Goal: Use online tool/utility: Utilize a website feature to perform a specific function

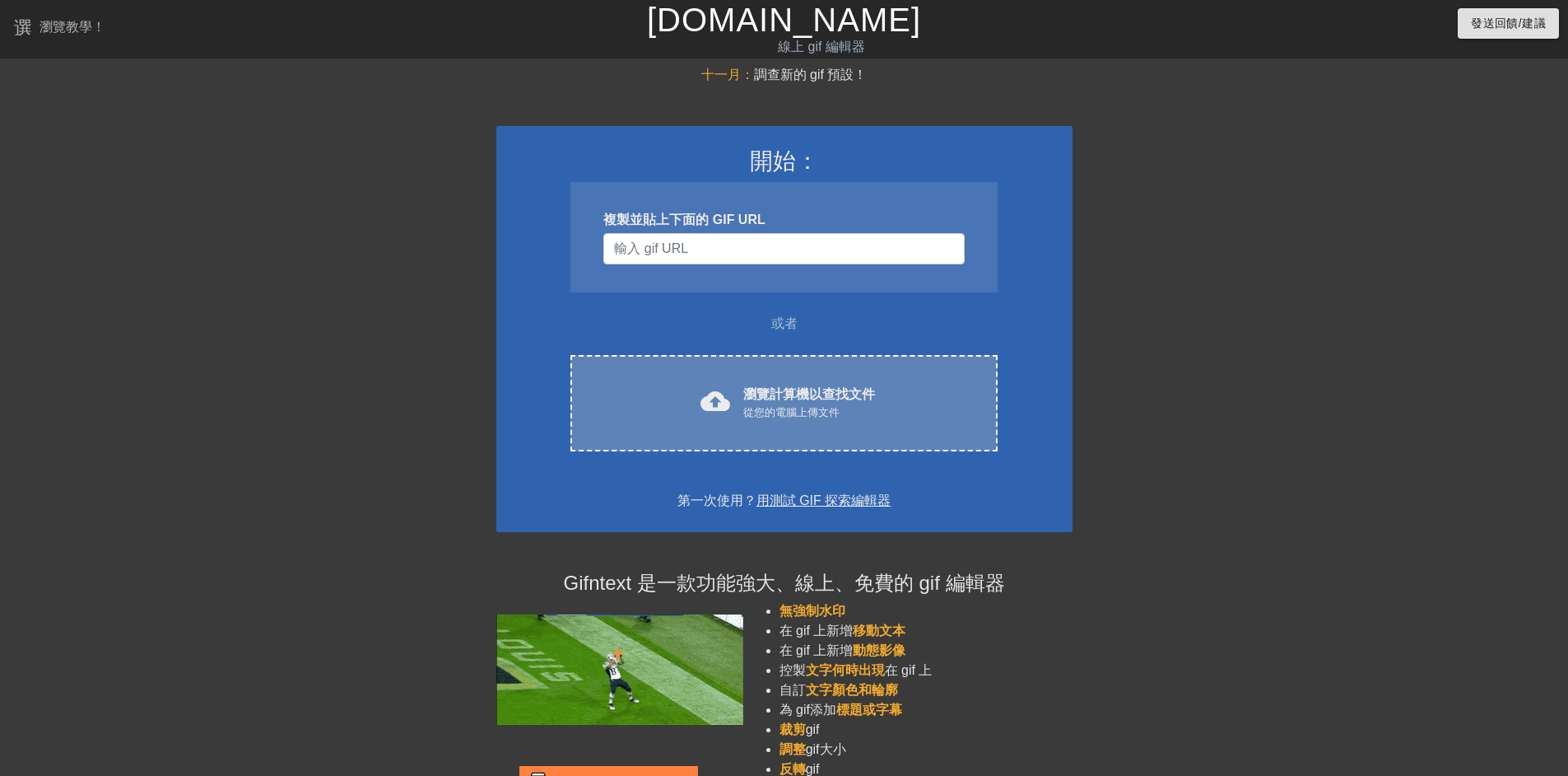
click at [756, 372] on div "cloud_upload 瀏覽計算機以查找文件 從您的電腦上傳文件 Choose files" at bounding box center [784, 403] width 426 height 96
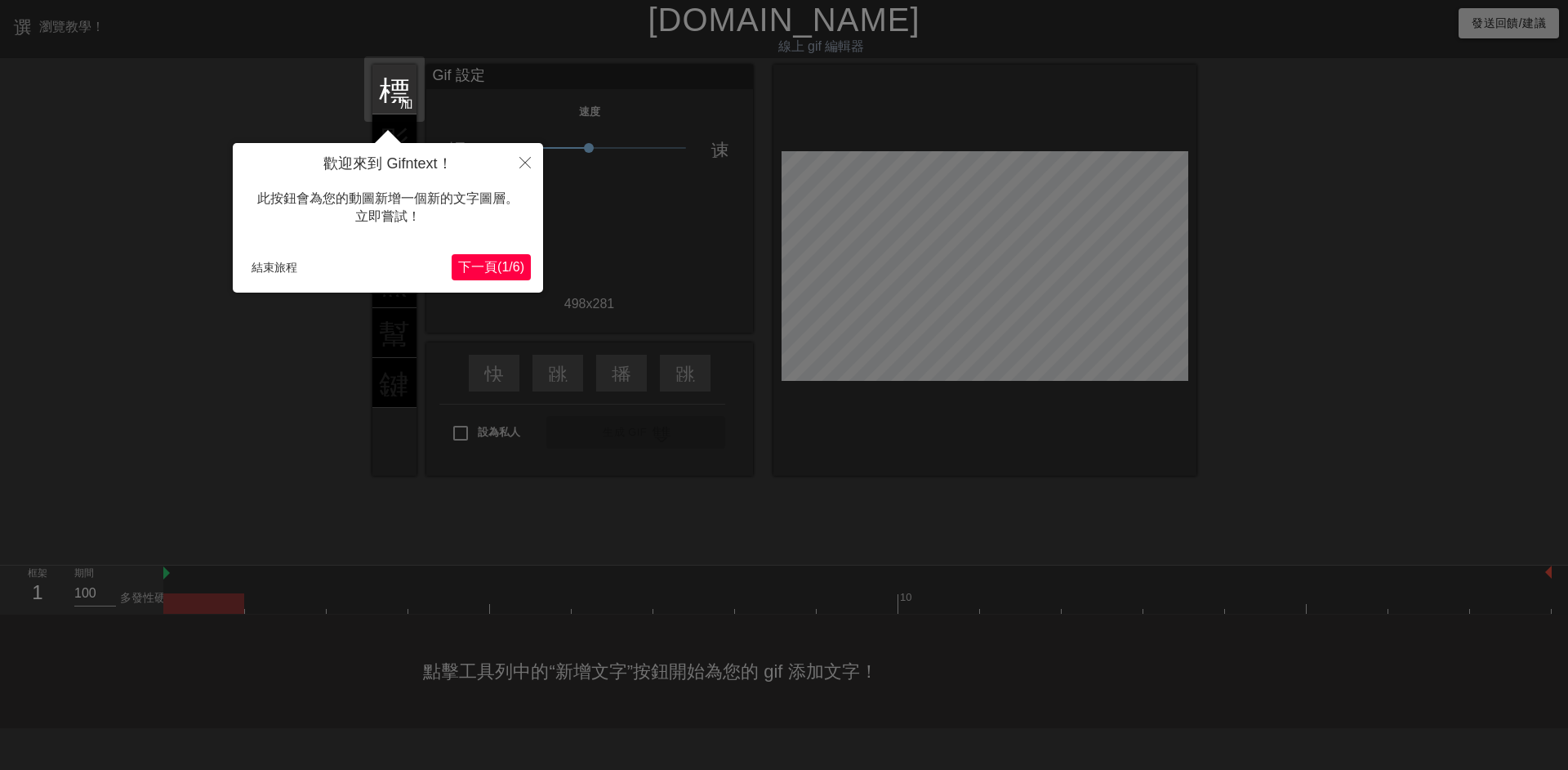
click at [501, 267] on font "1" at bounding box center [504, 267] width 7 height 14
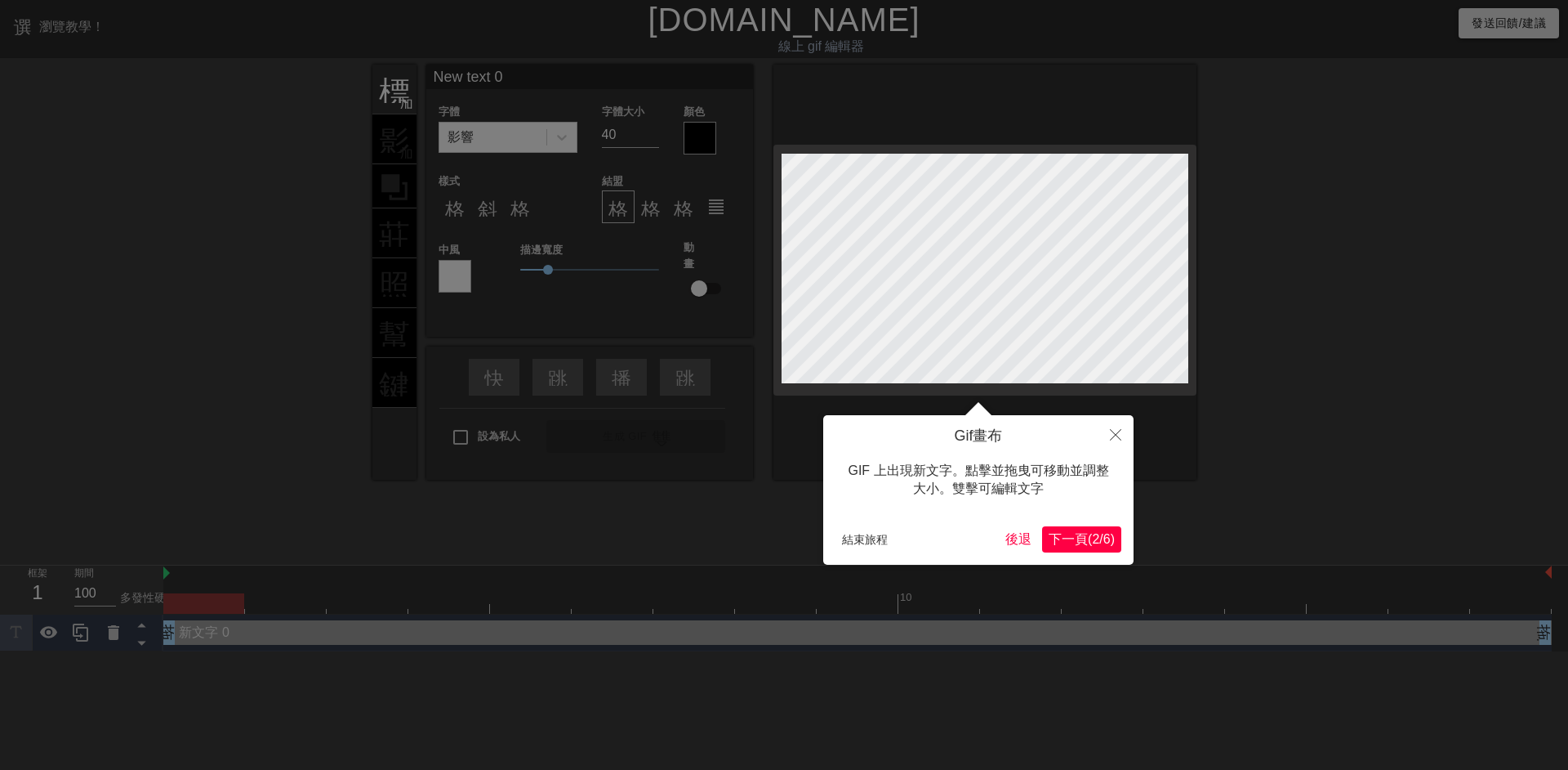
click at [1048, 540] on font "下一頁" at bounding box center [1068, 539] width 39 height 14
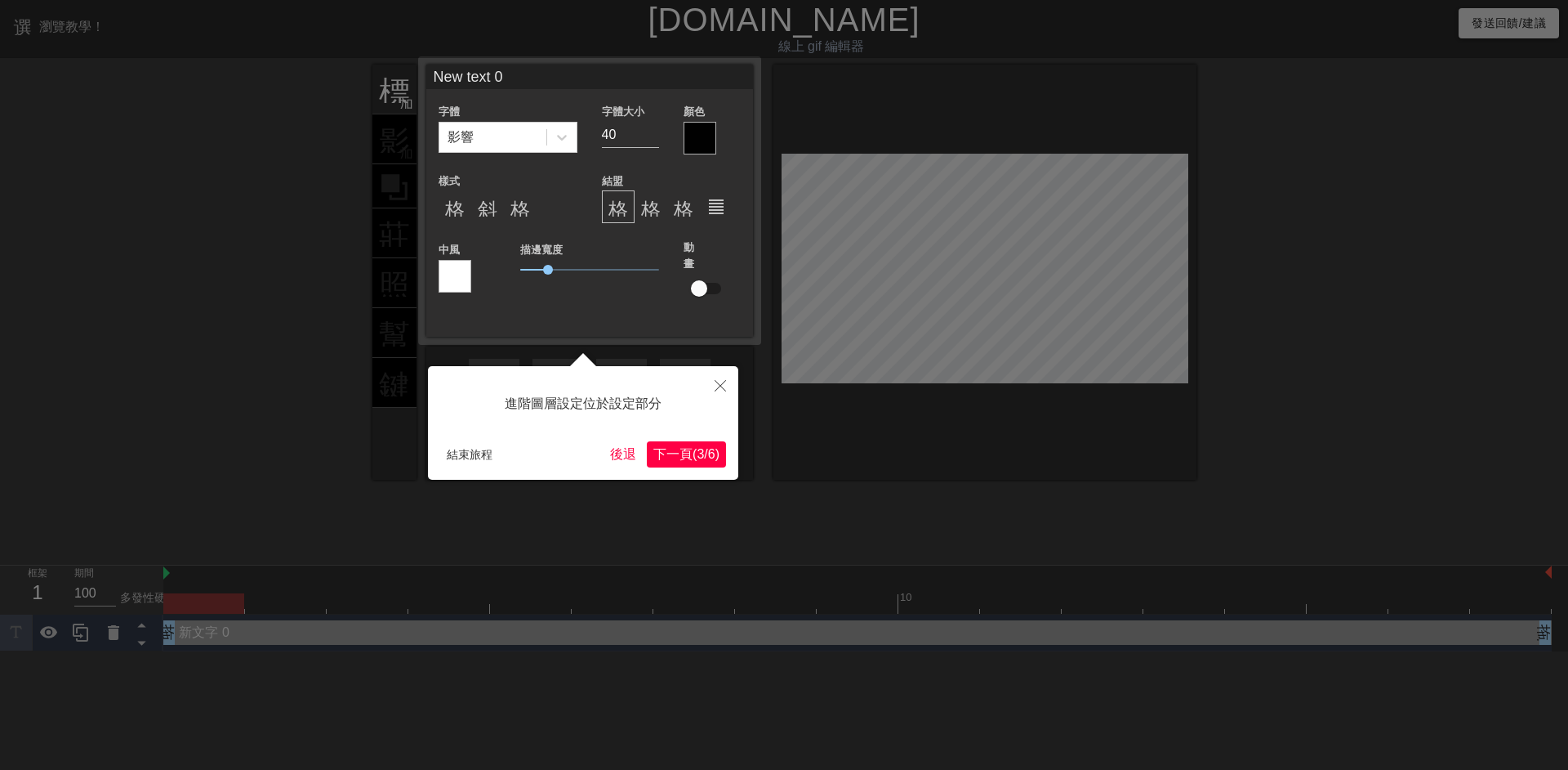
click at [708, 459] on font "6" at bounding box center [711, 454] width 7 height 14
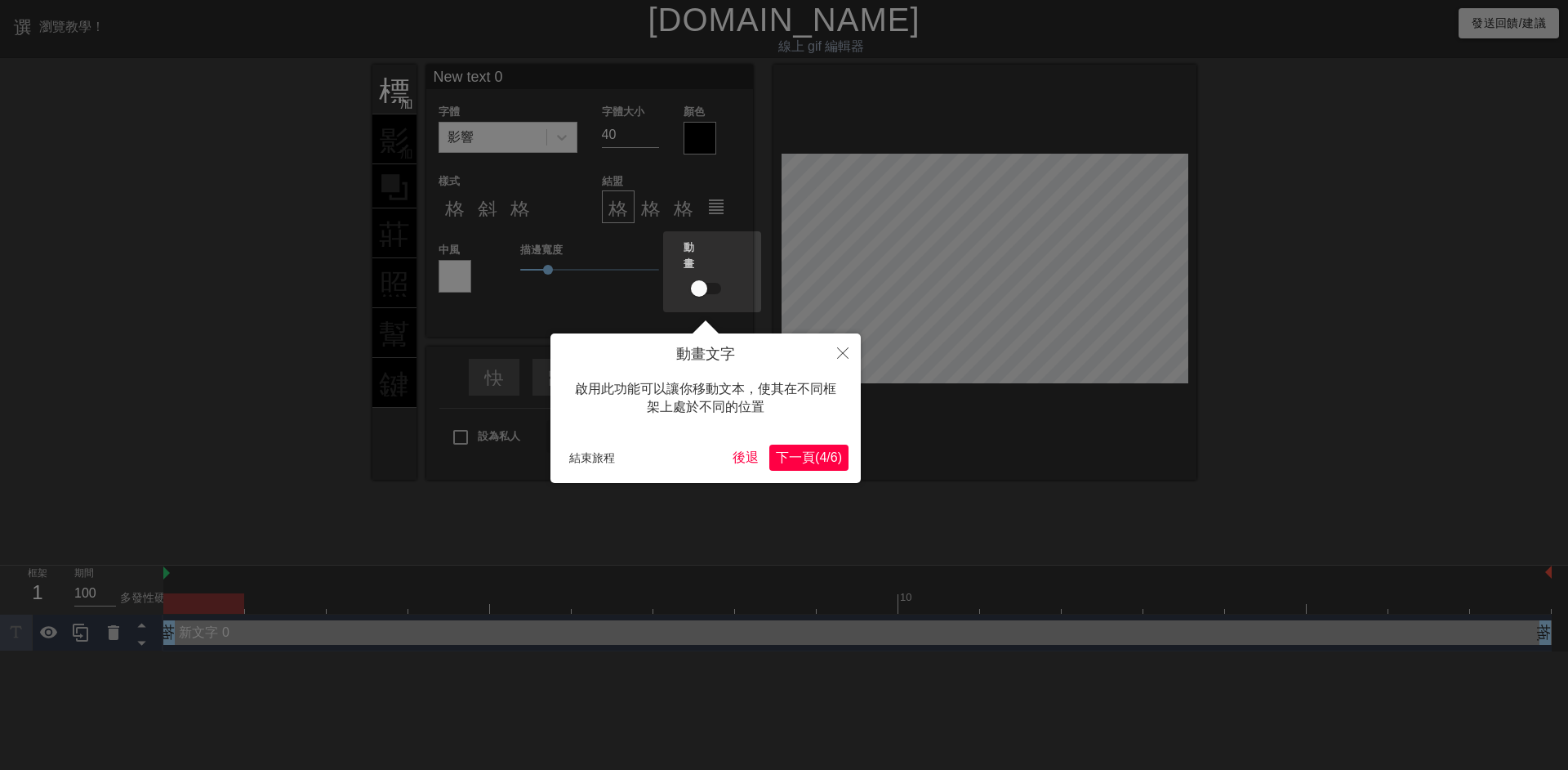
click at [815, 458] on font "(" at bounding box center [817, 457] width 4 height 14
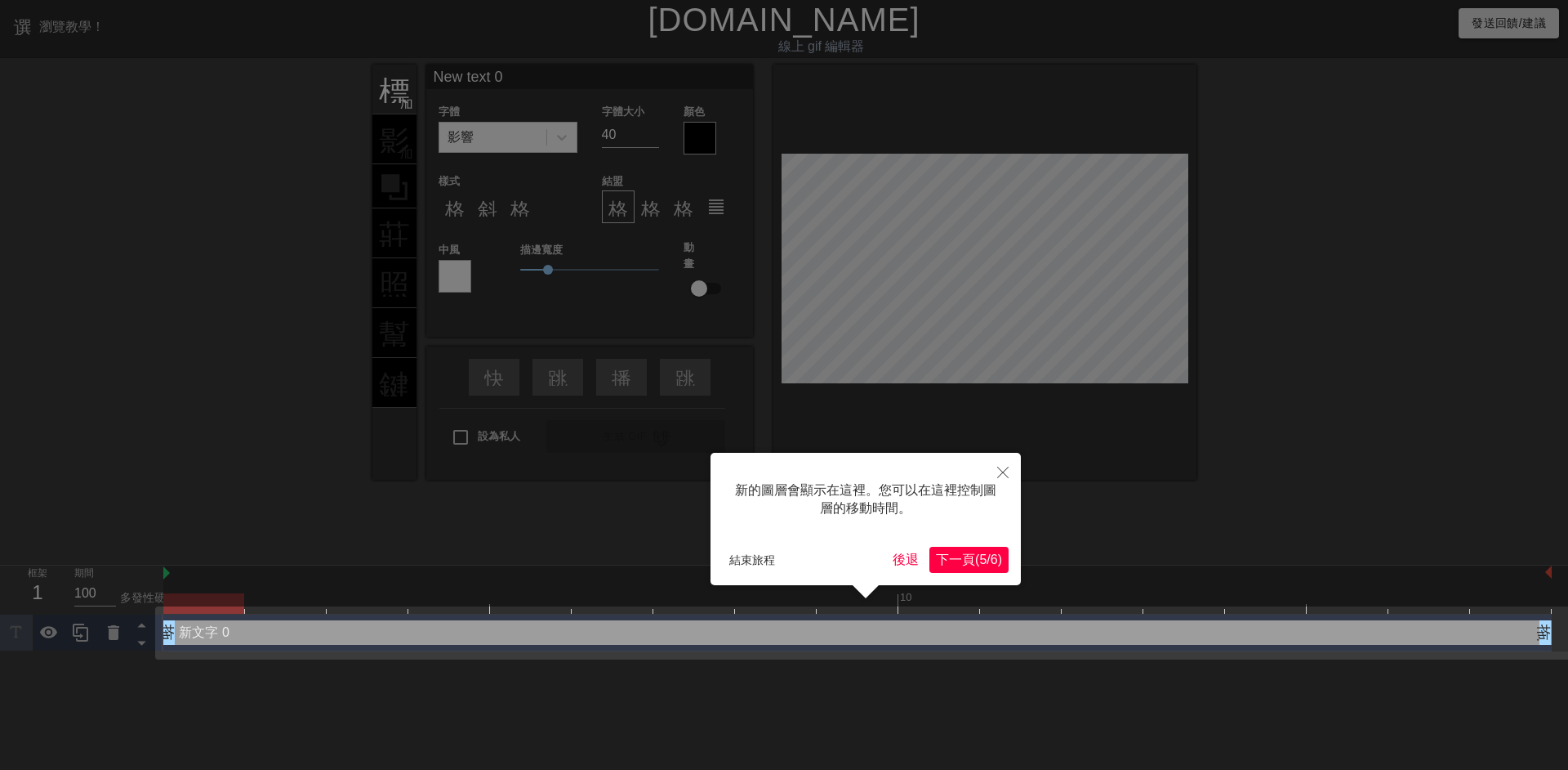
click at [957, 555] on font "下一頁" at bounding box center [956, 559] width 39 height 14
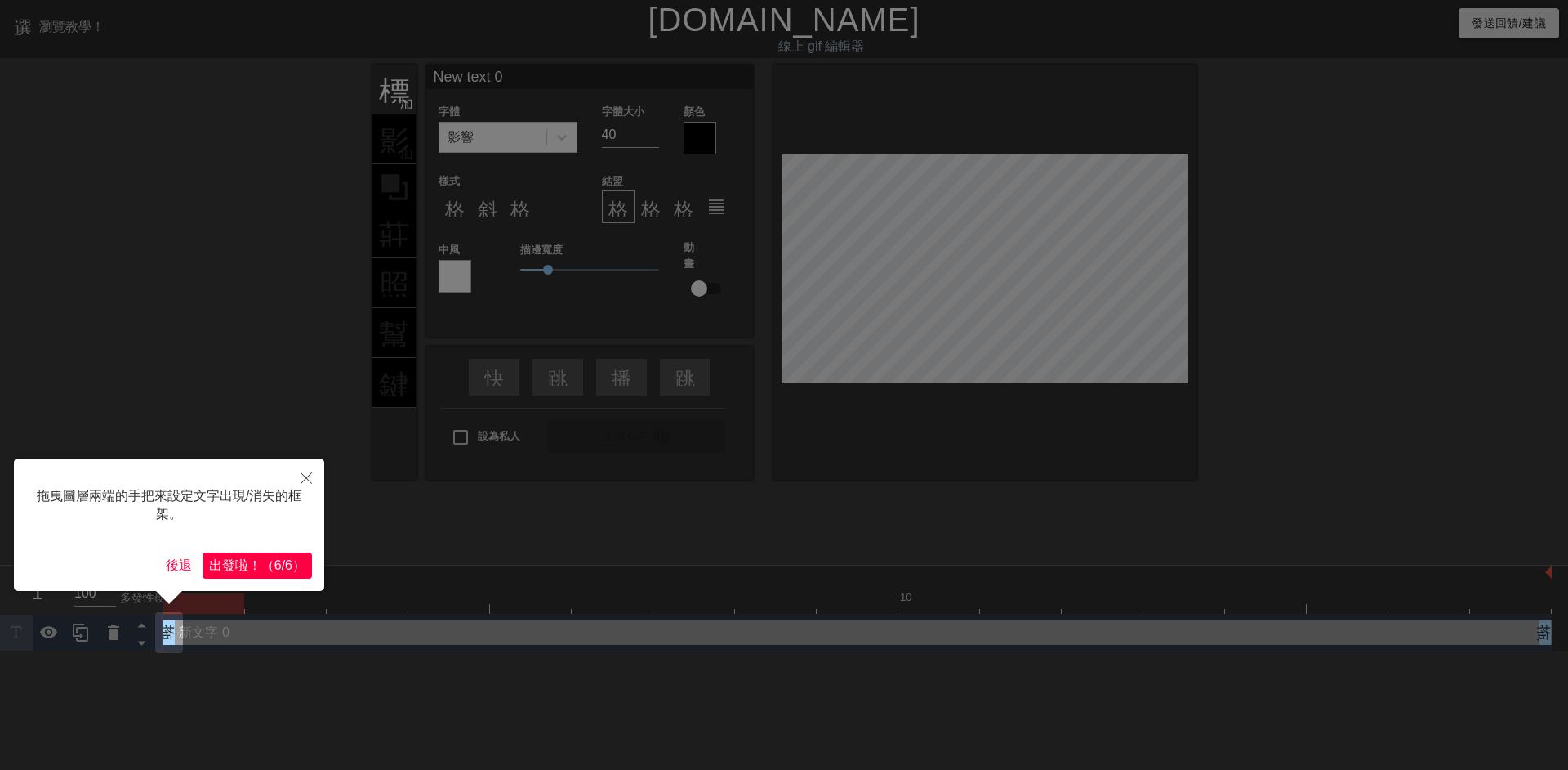
click at [275, 560] on font "6/6" at bounding box center [283, 565] width 18 height 14
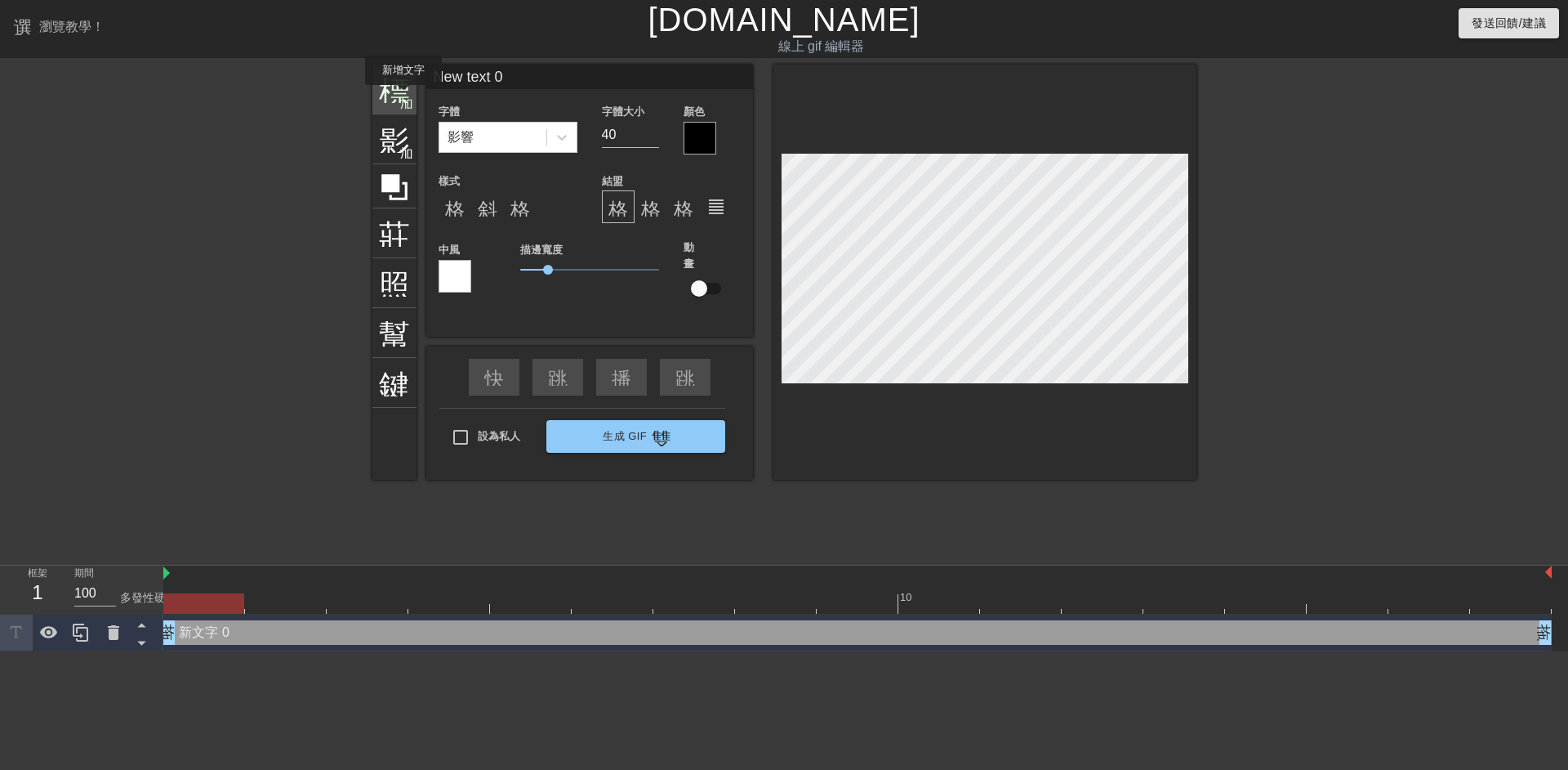
click at [404, 96] on font "加入圓圈" at bounding box center [427, 101] width 55 height 14
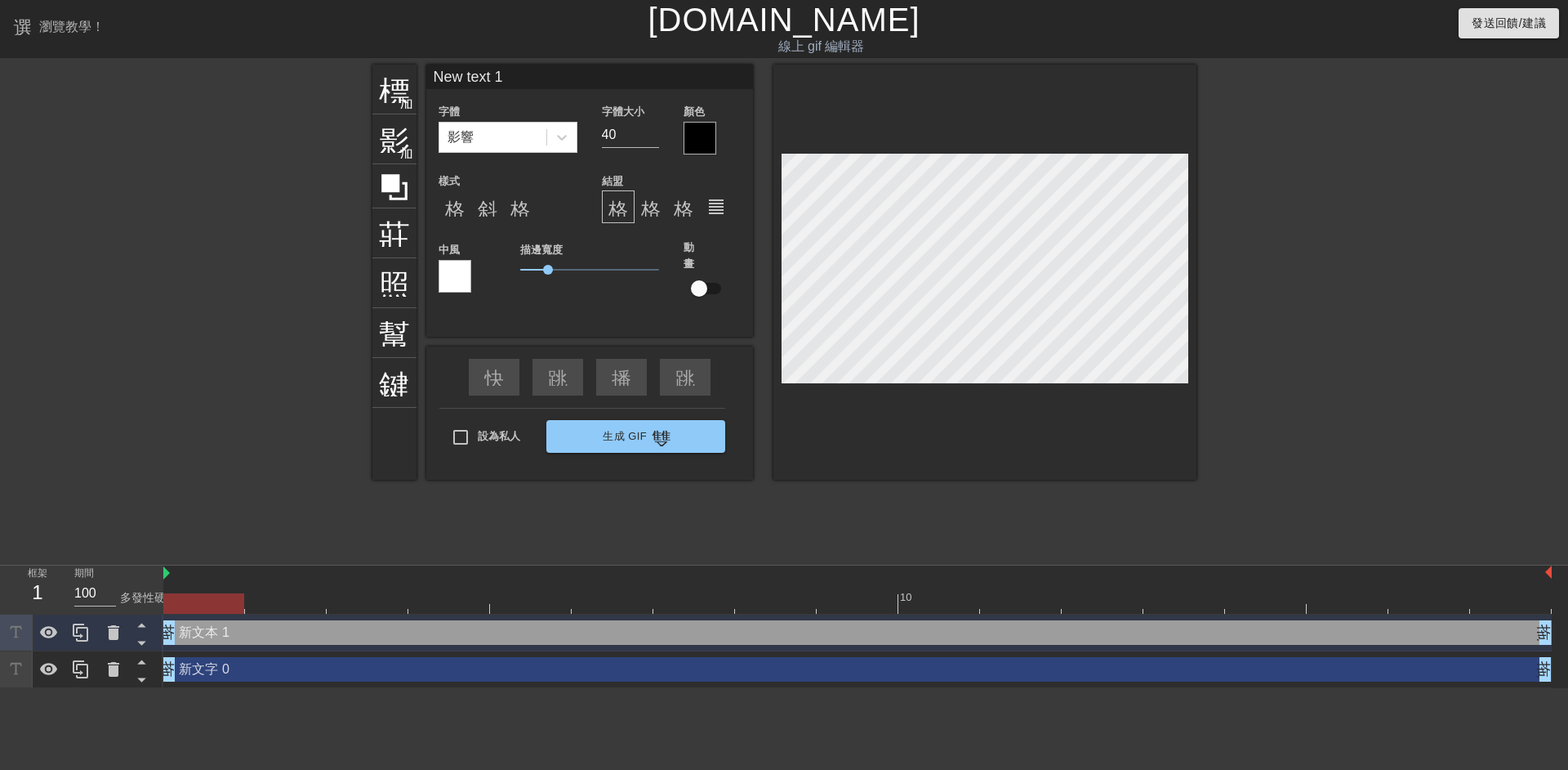
click at [233, 633] on div "新文本 1 拖曳手柄 拖曳手柄" at bounding box center [857, 632] width 1388 height 25
click at [257, 674] on div "新文字 0 拖曳手柄 拖曳手柄" at bounding box center [857, 669] width 1388 height 25
type input "New text 0"
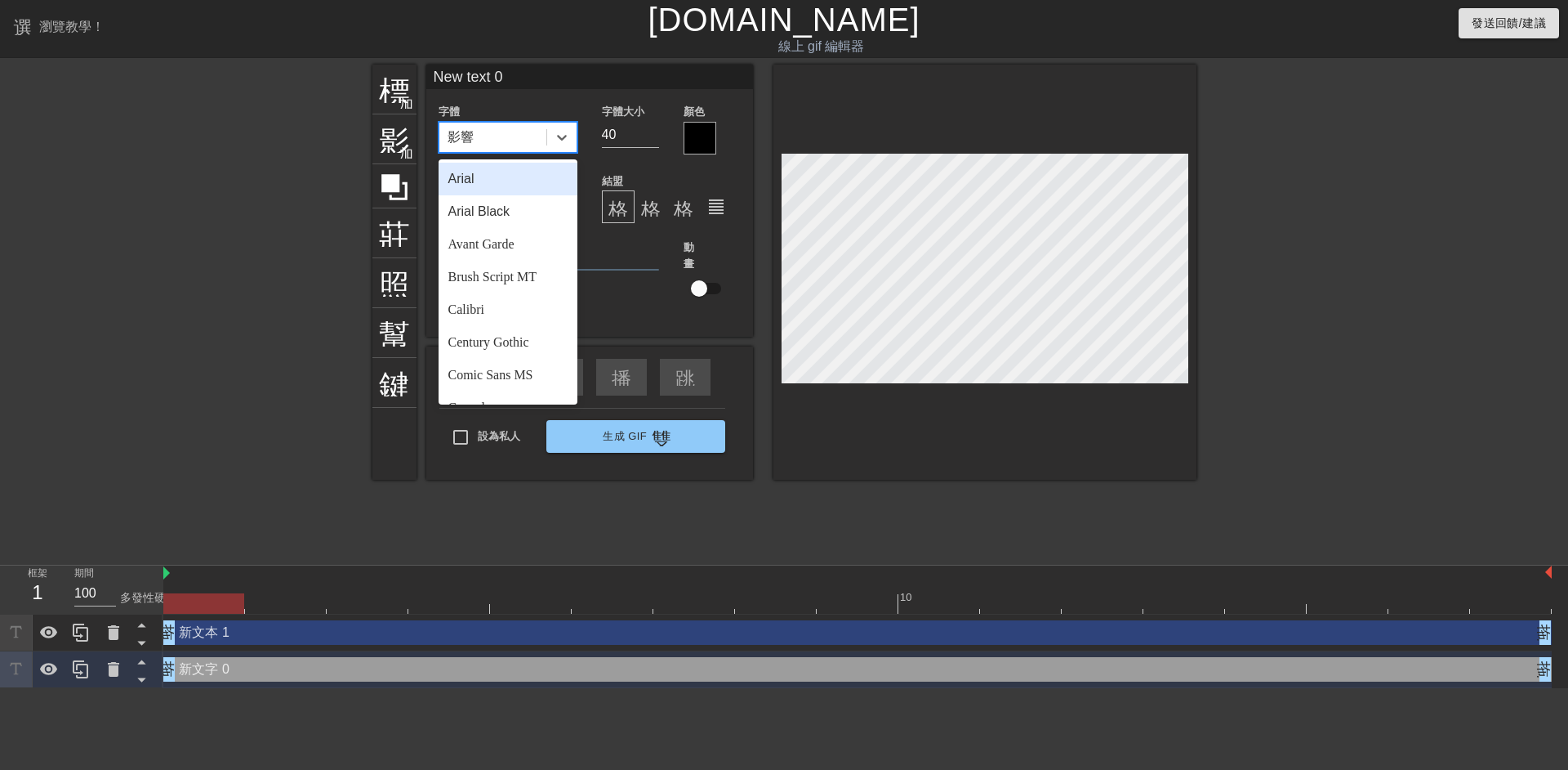
click at [529, 135] on div "影響" at bounding box center [492, 137] width 107 height 30
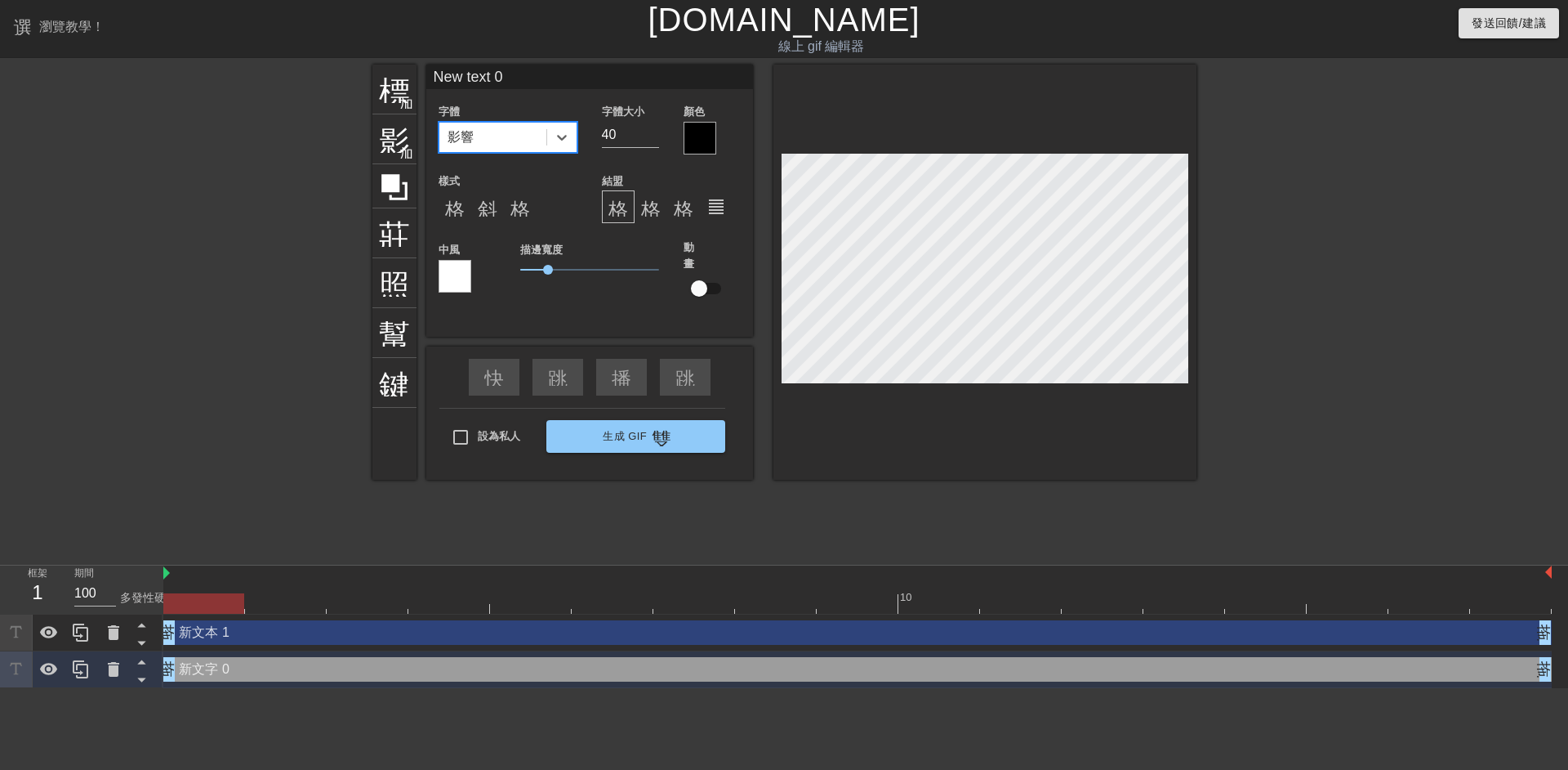
click at [529, 135] on div "影響" at bounding box center [492, 137] width 107 height 30
drag, startPoint x: 549, startPoint y: 271, endPoint x: 557, endPoint y: 272, distance: 8.1
click at [557, 272] on span "1.35" at bounding box center [557, 270] width 10 height 10
click at [641, 145] on input "40" at bounding box center [630, 135] width 57 height 27
click at [657, 132] on input "41" at bounding box center [630, 135] width 57 height 27
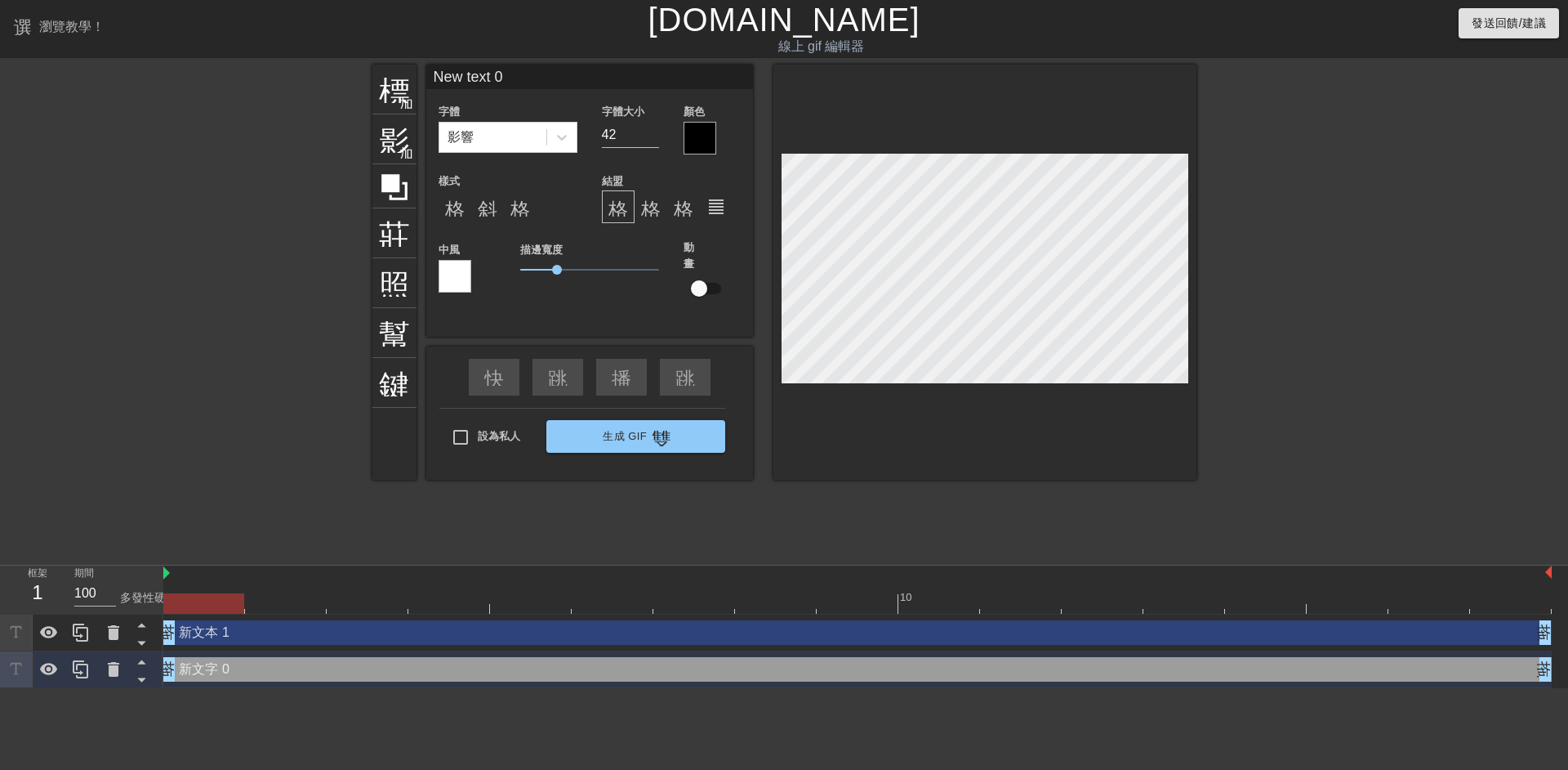
click at [657, 132] on input "42" at bounding box center [630, 135] width 57 height 27
click at [657, 132] on input "43" at bounding box center [630, 135] width 57 height 27
click at [657, 132] on input "44" at bounding box center [630, 135] width 57 height 27
click at [657, 132] on input "45" at bounding box center [630, 135] width 57 height 27
type input "46"
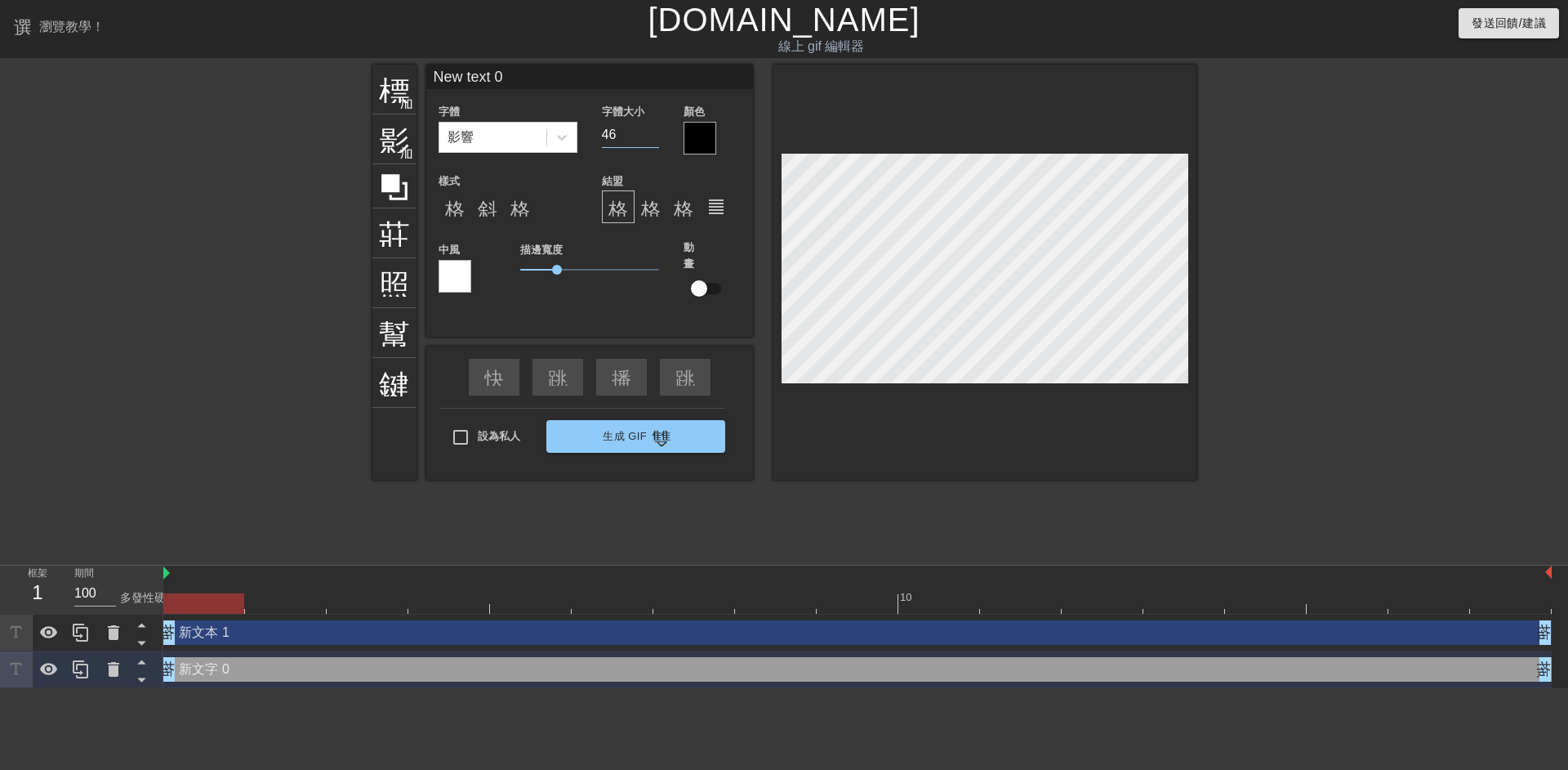
click at [657, 132] on input "46" at bounding box center [630, 135] width 57 height 27
type input "New text 1"
type input "40"
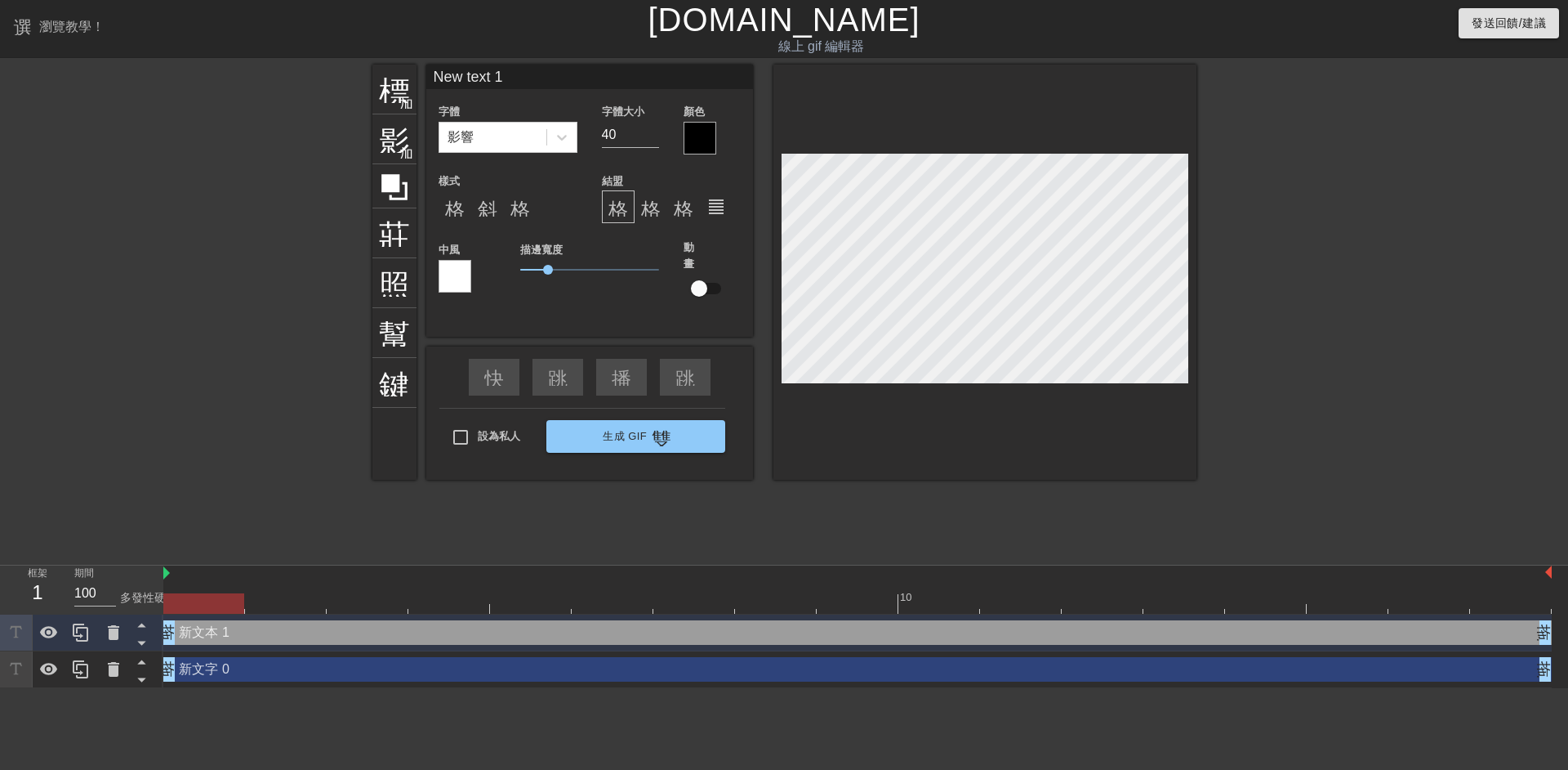
scroll to position [2, 4]
click at [109, 674] on icon at bounding box center [114, 669] width 12 height 15
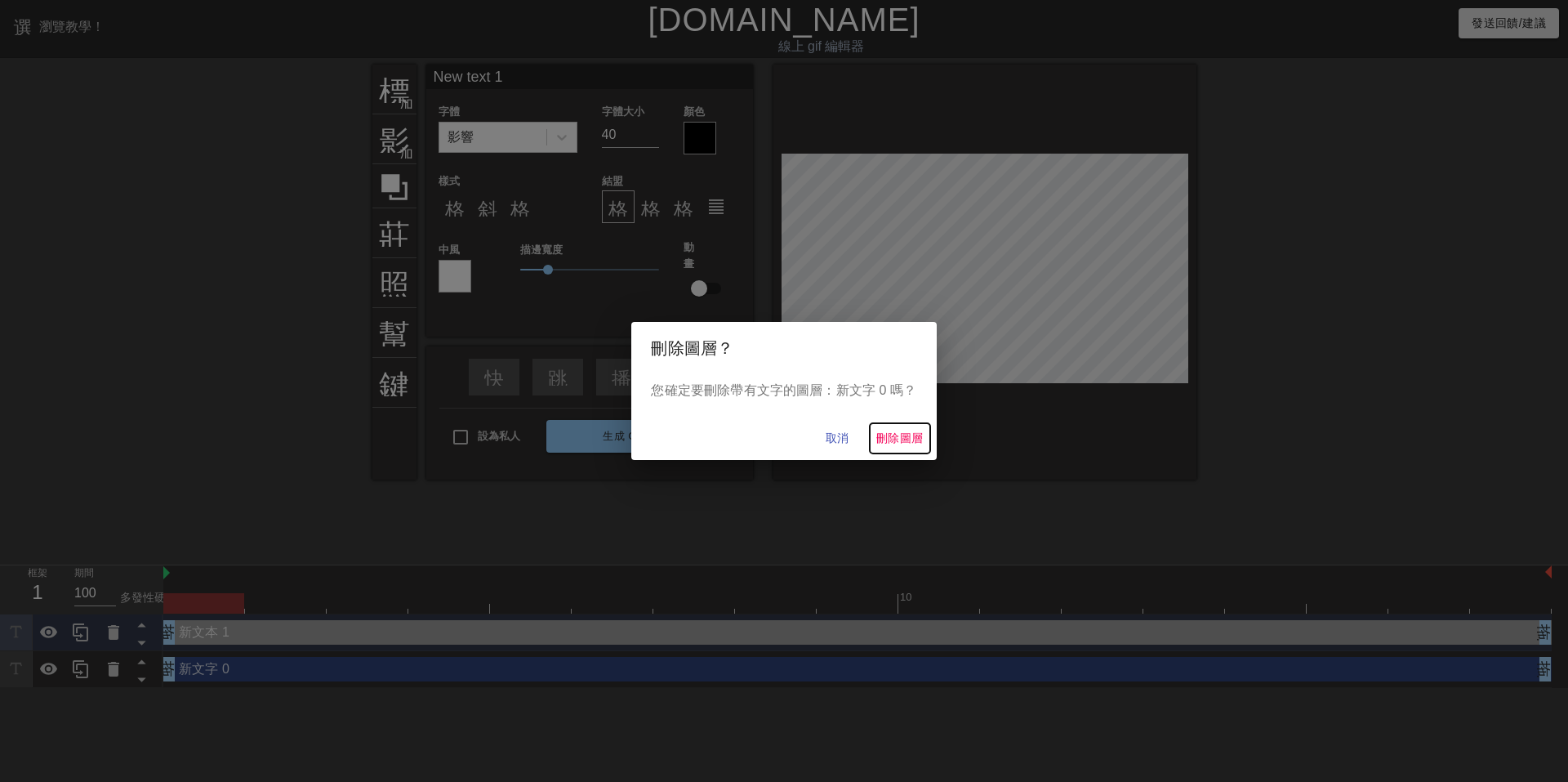
click at [892, 444] on font "刪除圖層" at bounding box center [900, 437] width 47 height 13
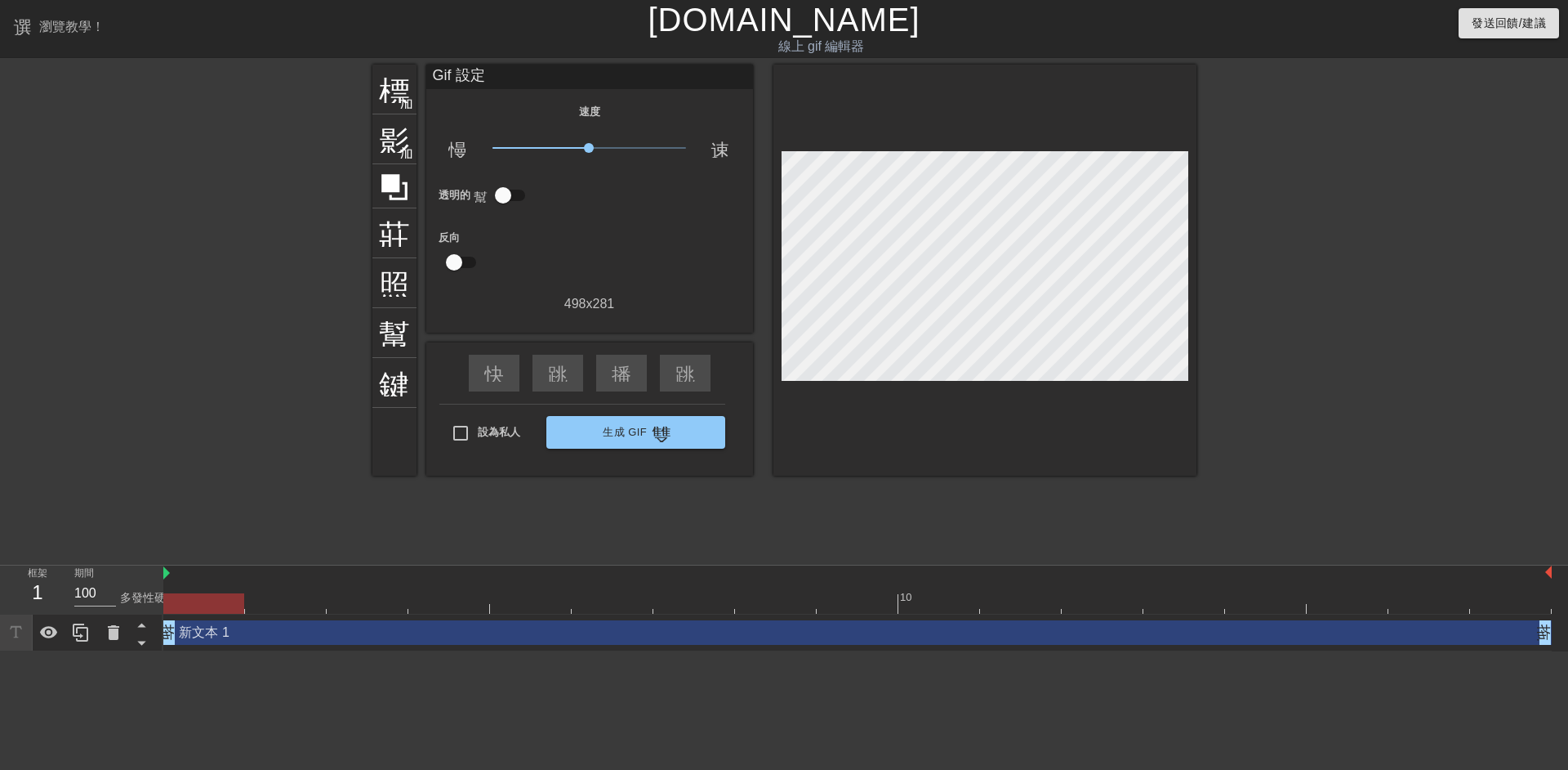
click at [279, 617] on div "新文本 1 拖曳手柄 拖曳手柄" at bounding box center [857, 632] width 1388 height 36
click at [145, 626] on icon at bounding box center [142, 624] width 21 height 21
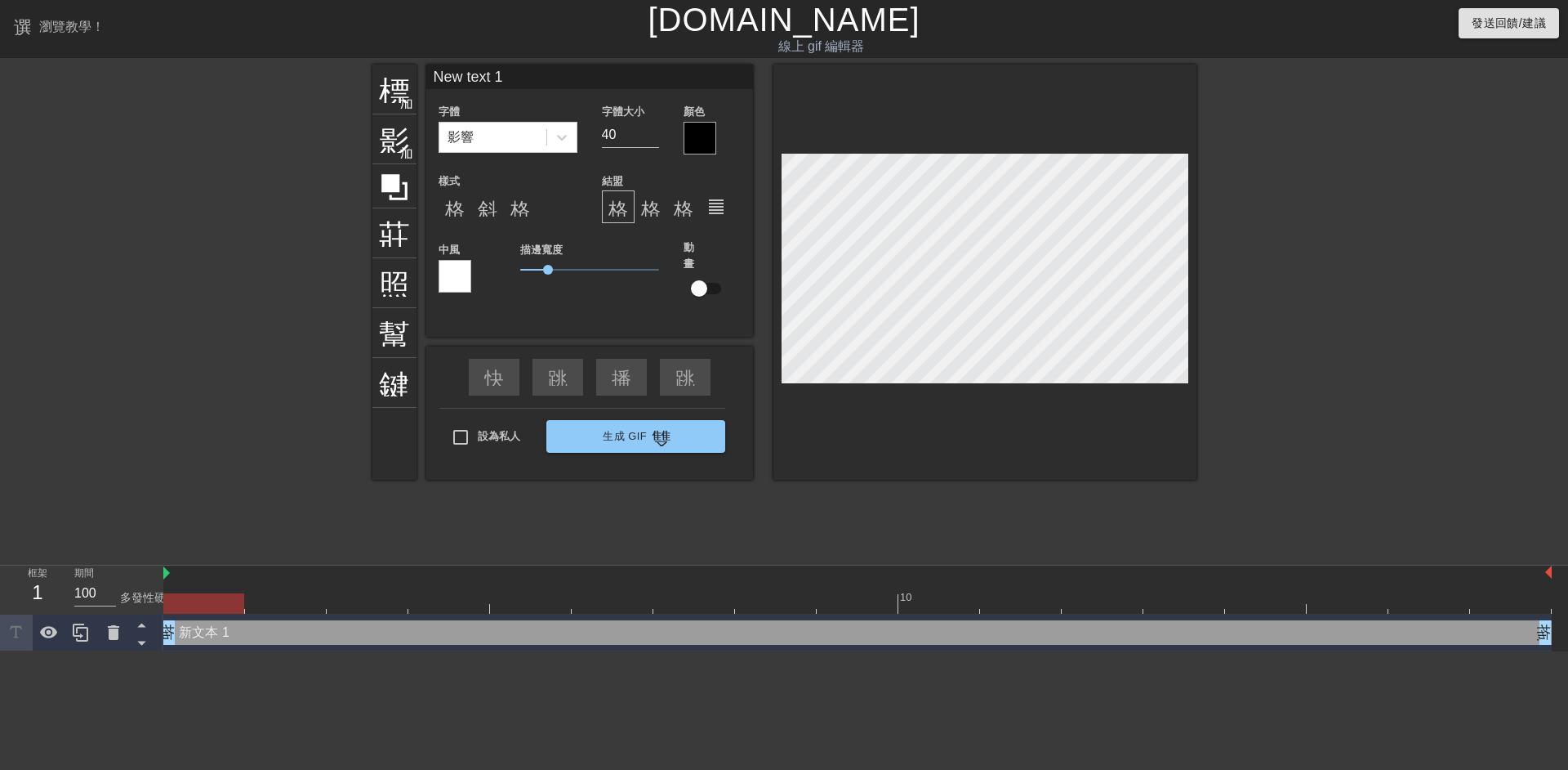
click at [304, 635] on div "新文本 1 拖曳手柄 拖曳手柄" at bounding box center [857, 632] width 1388 height 25
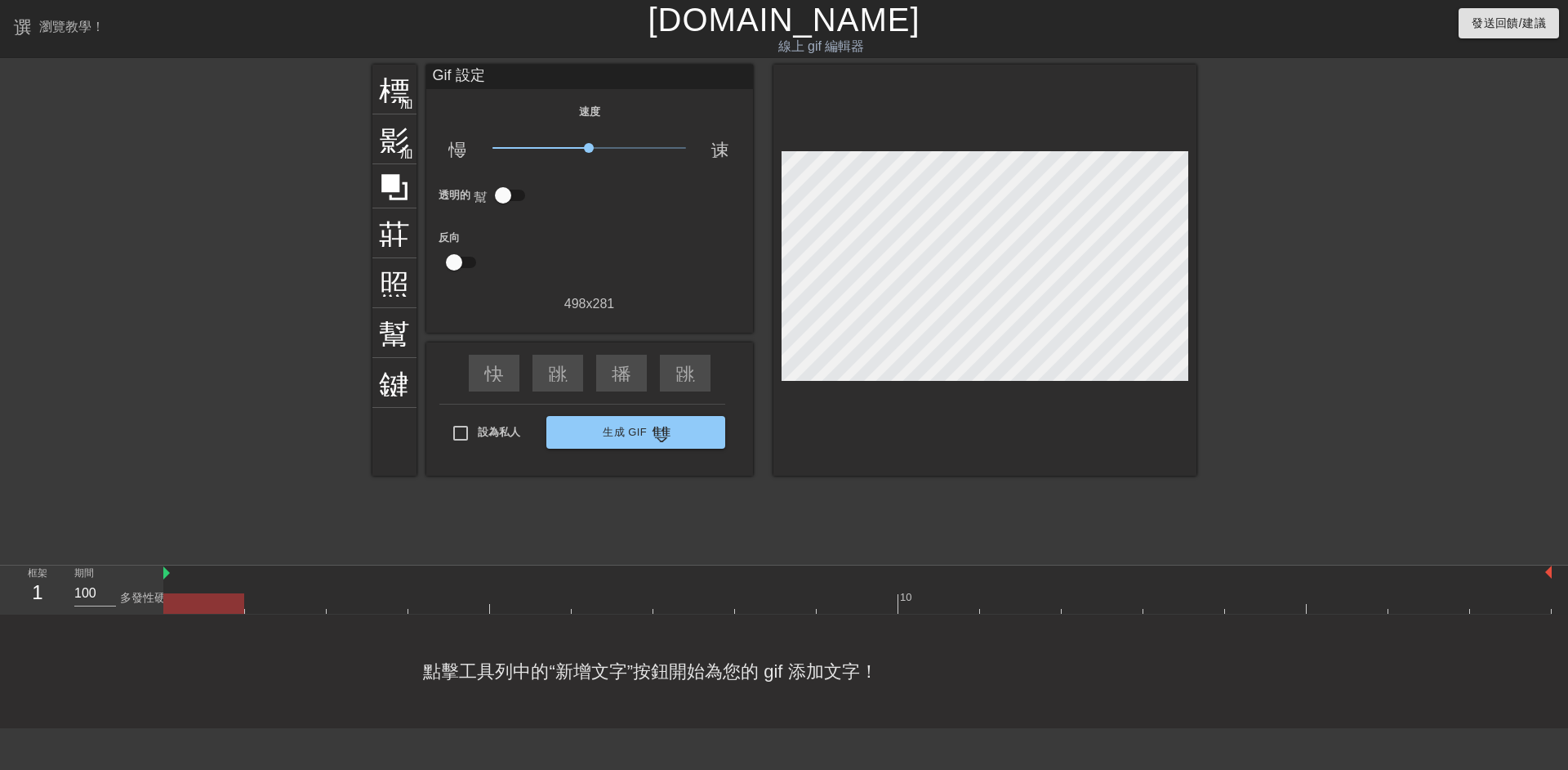
click at [222, 592] on div at bounding box center [204, 592] width 82 height 21
click at [398, 91] on font "標題" at bounding box center [409, 88] width 62 height 32
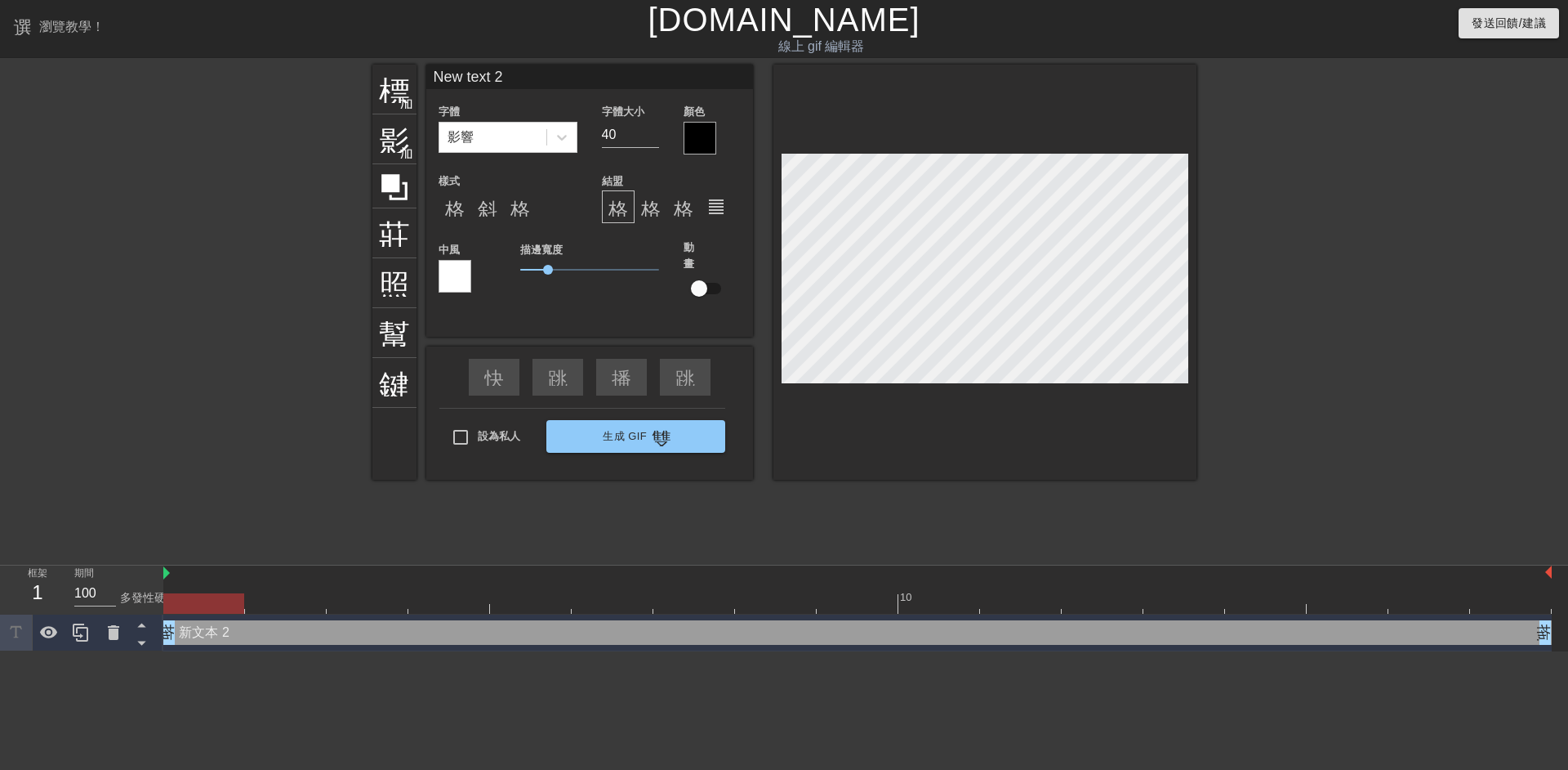
click at [214, 629] on div "新文本 2 拖曳手柄 拖曳手柄" at bounding box center [857, 632] width 1388 height 25
click at [43, 640] on icon at bounding box center [49, 632] width 20 height 20
click at [50, 638] on icon at bounding box center [49, 633] width 18 height 16
click at [1, 632] on div at bounding box center [16, 632] width 32 height 36
click at [11, 631] on icon at bounding box center [16, 631] width 19 height 19
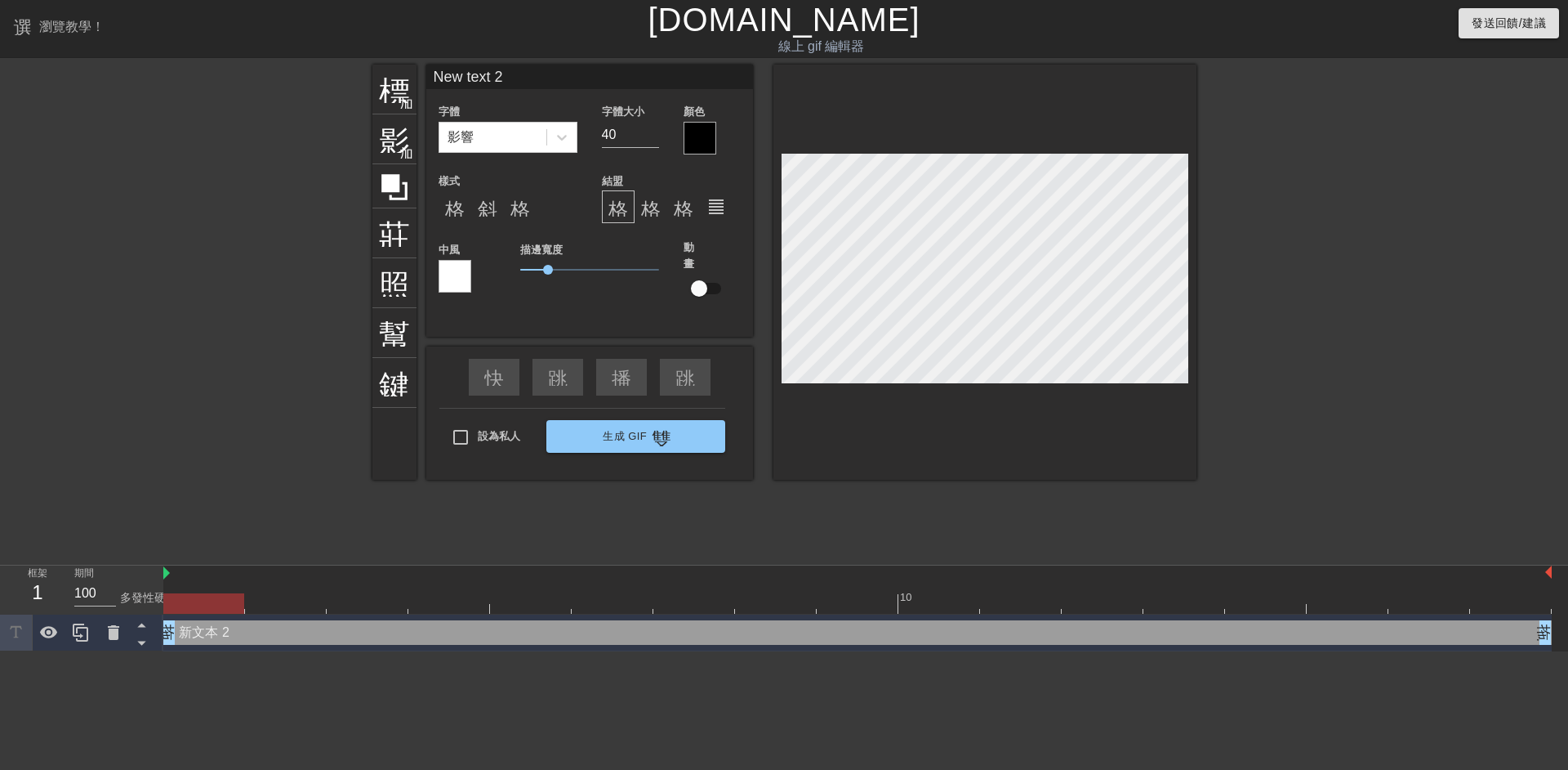
click at [260, 628] on div "新文本 2 拖曳手柄 拖曳手柄" at bounding box center [857, 632] width 1388 height 25
click at [256, 633] on div "新文本 2 拖曳手柄 拖曳手柄" at bounding box center [857, 632] width 1388 height 25
drag, startPoint x: 253, startPoint y: 634, endPoint x: 237, endPoint y: 638, distance: 16.5
click at [237, 638] on div "新文本 2 拖曳手柄 拖曳手柄" at bounding box center [857, 632] width 1388 height 25
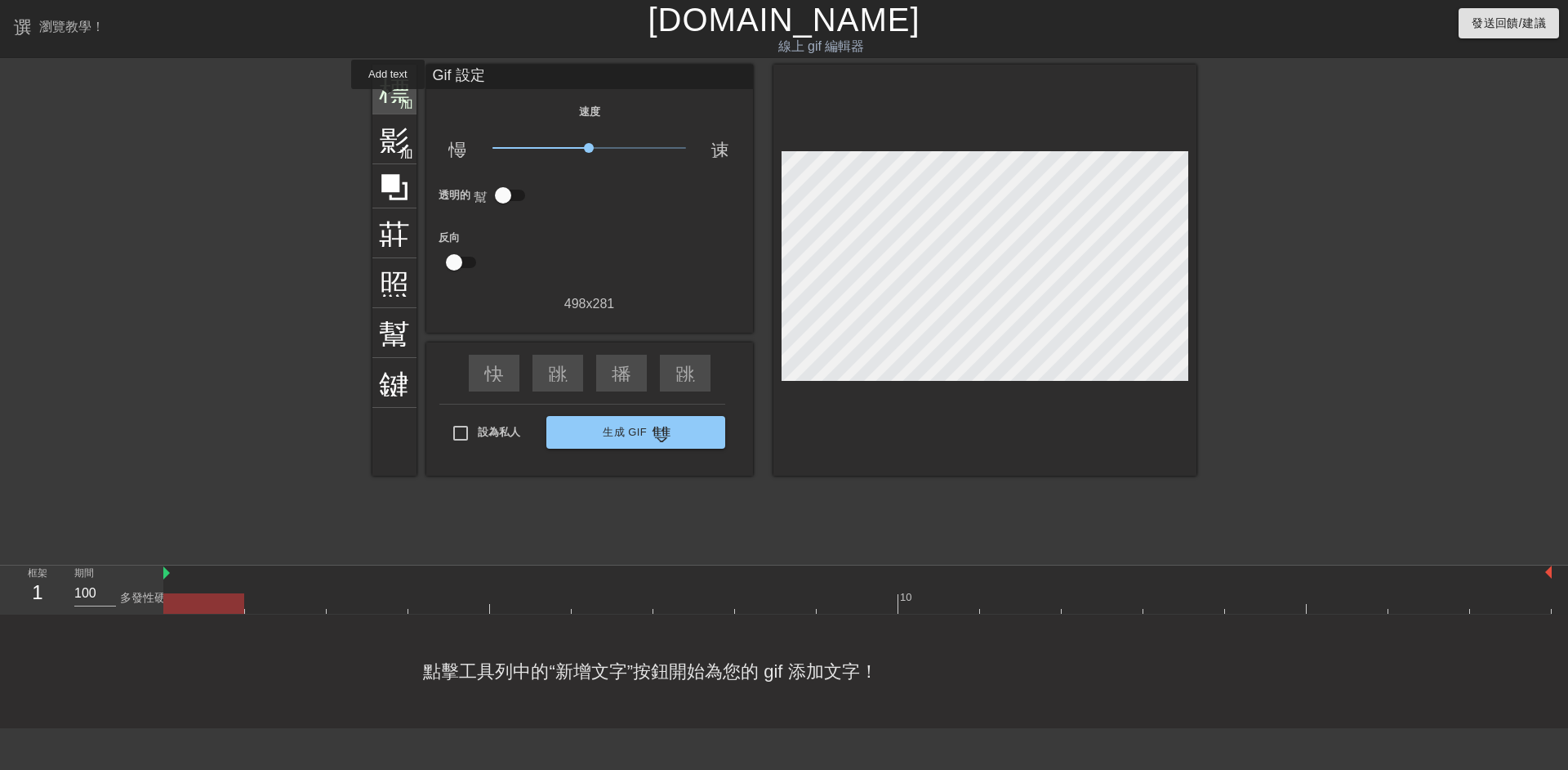
click at [386, 94] on font "標題" at bounding box center [409, 88] width 62 height 32
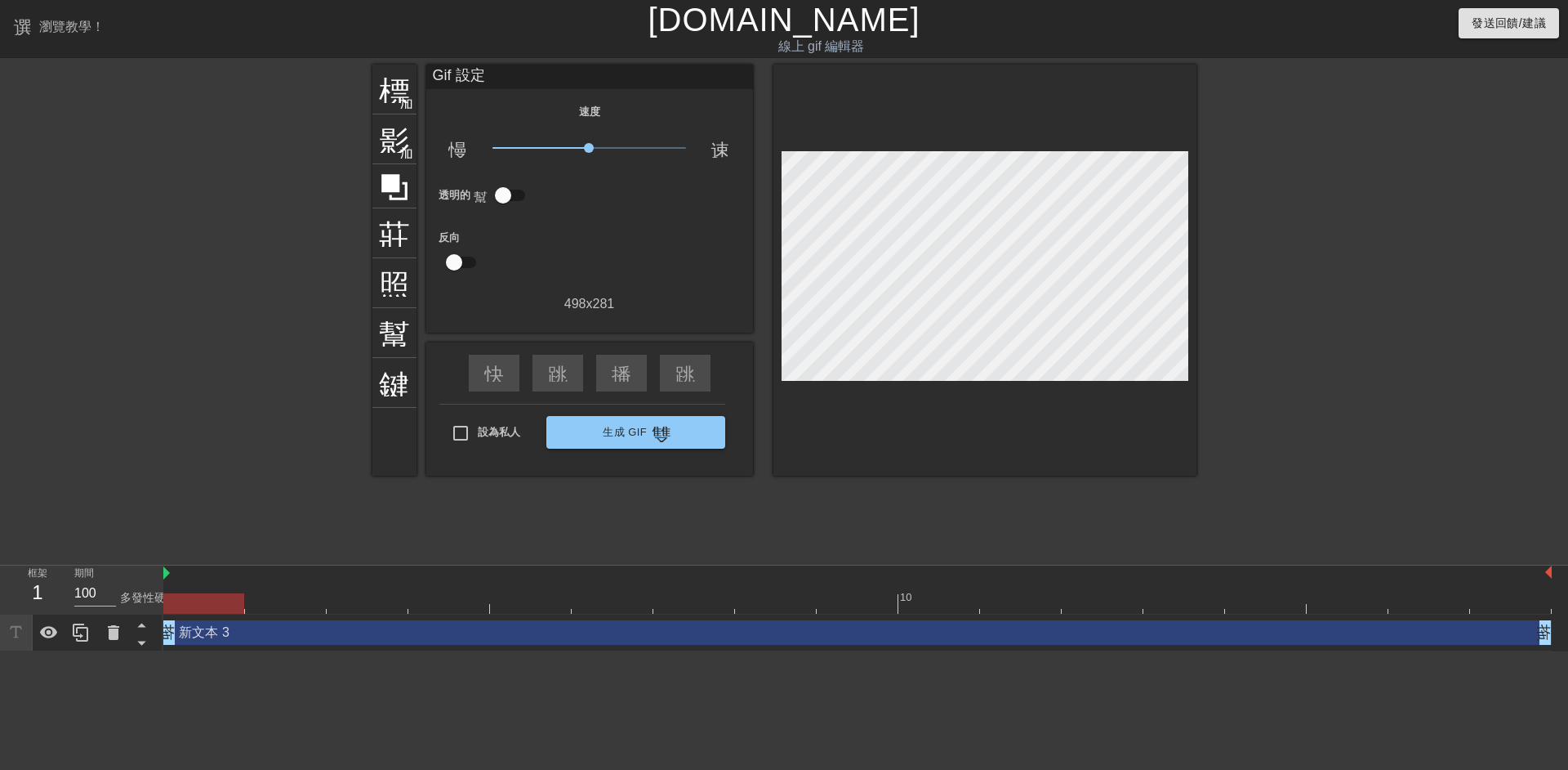
click at [234, 645] on div "新文本 3 拖曳手柄 拖曳手柄" at bounding box center [857, 632] width 1388 height 36
click at [402, 105] on font "加入圓圈" at bounding box center [427, 101] width 55 height 14
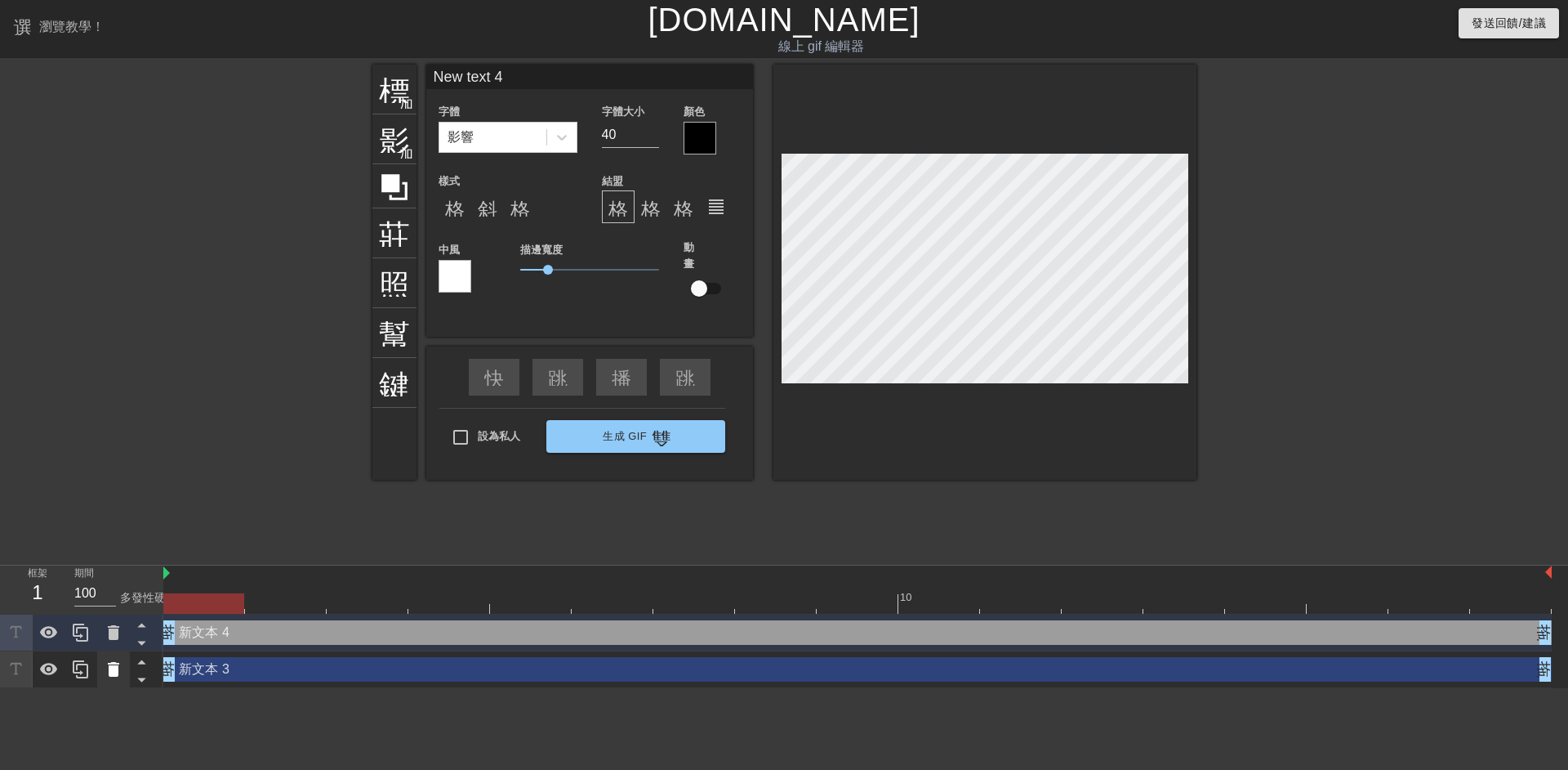
click at [117, 674] on icon at bounding box center [114, 669] width 12 height 15
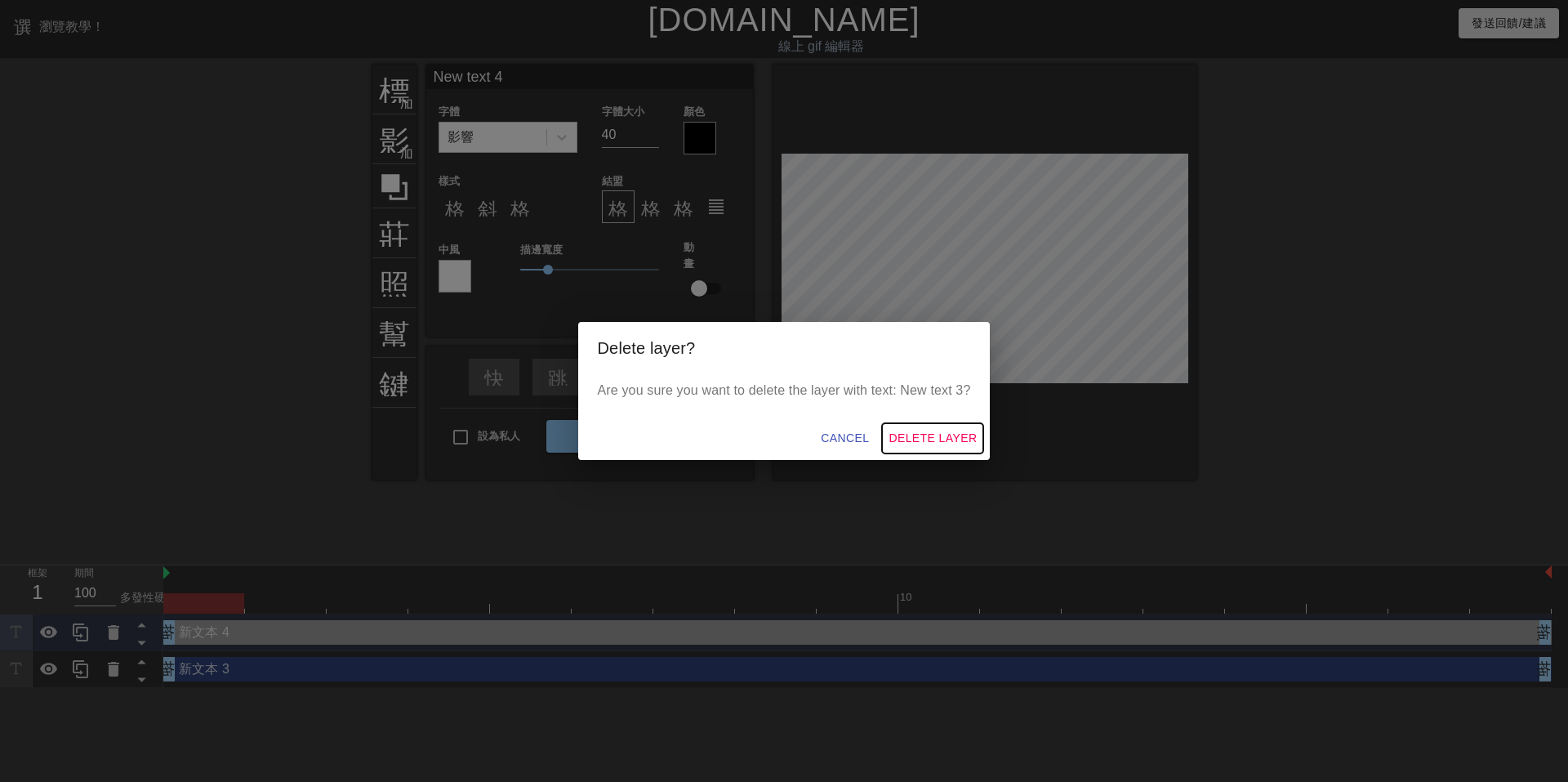
click at [948, 442] on span "Delete Layer" at bounding box center [933, 438] width 89 height 21
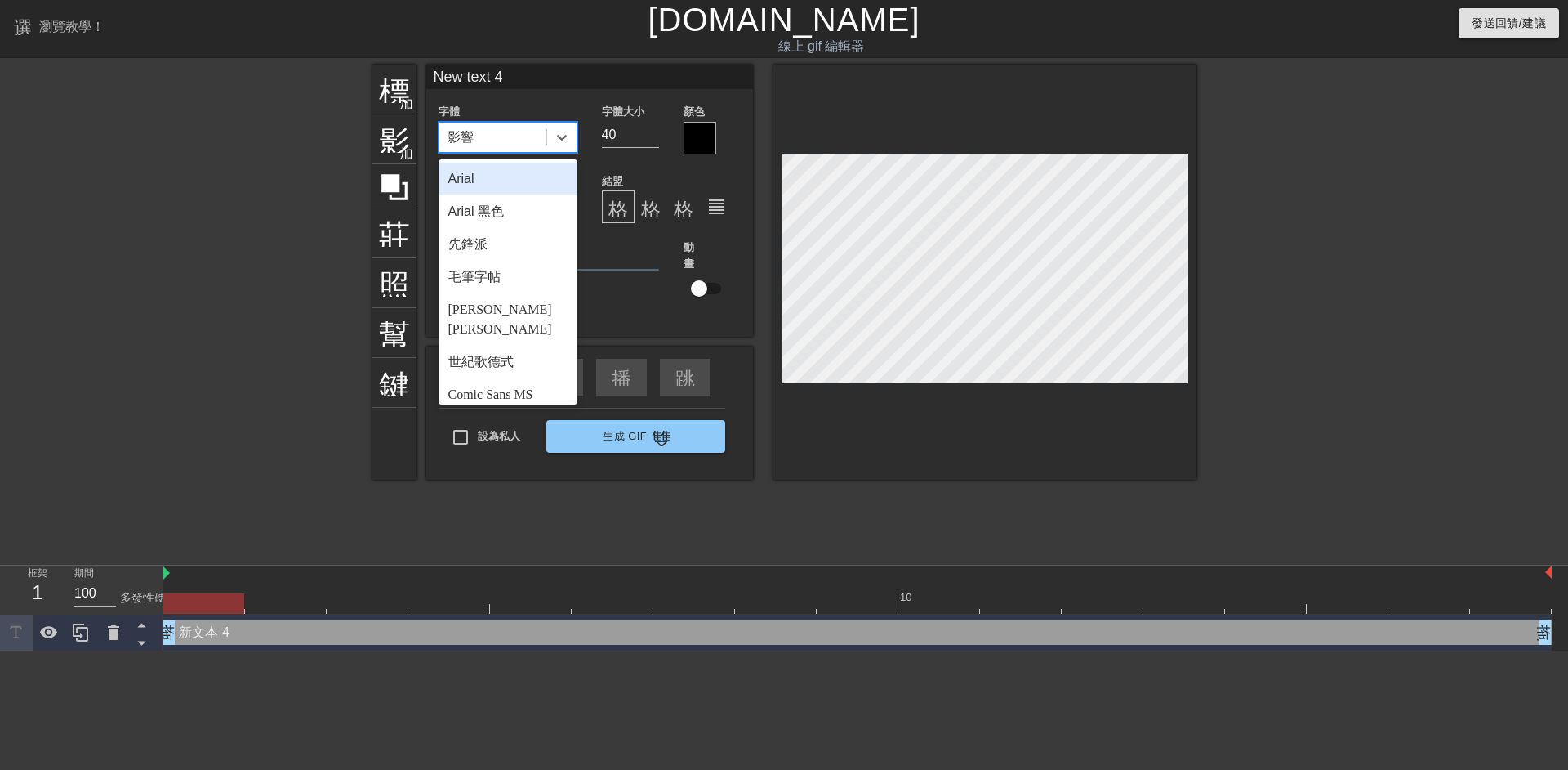
click at [468, 134] on font "影響" at bounding box center [461, 137] width 27 height 14
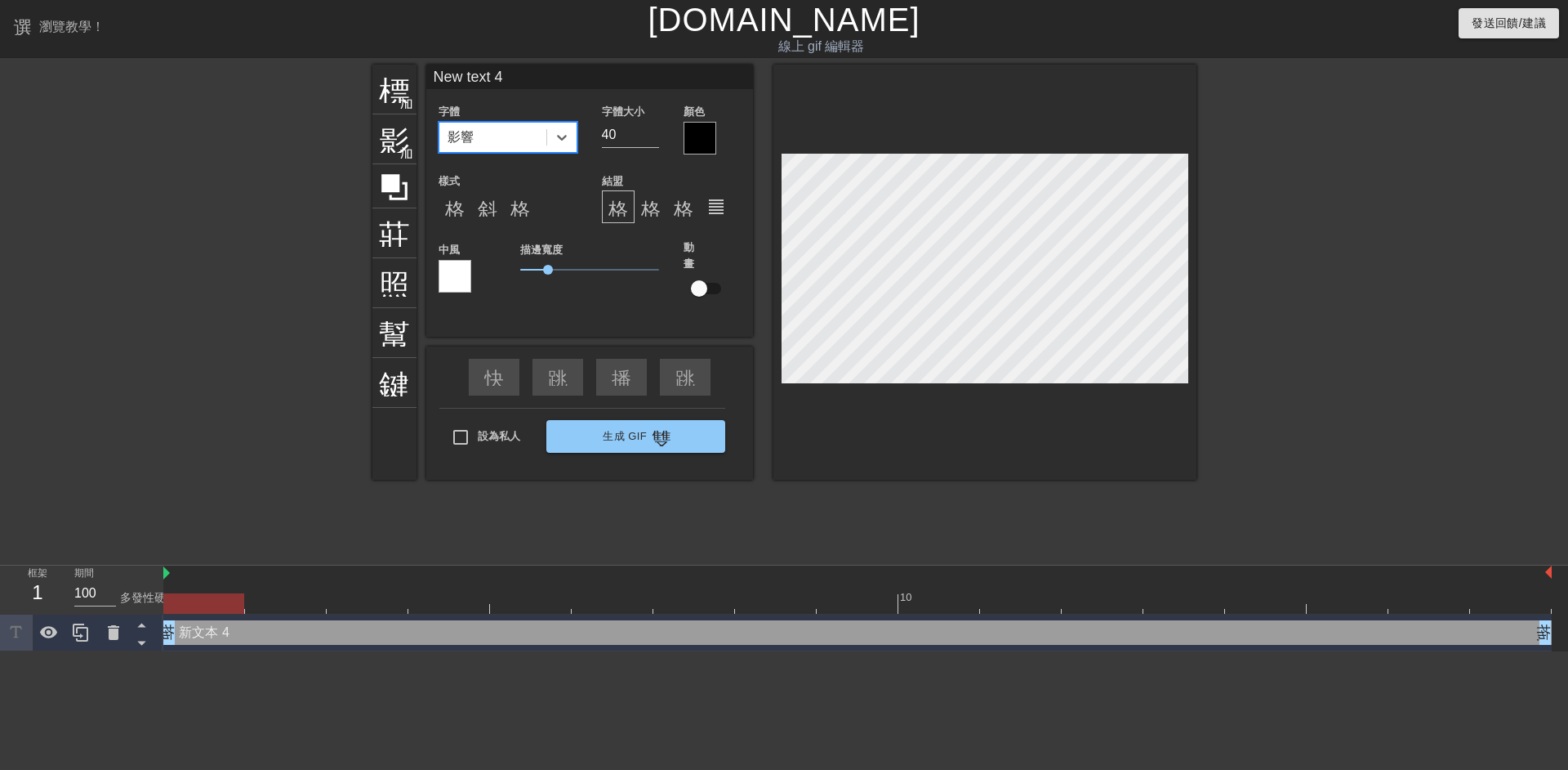
click at [468, 134] on font "影響" at bounding box center [461, 137] width 27 height 14
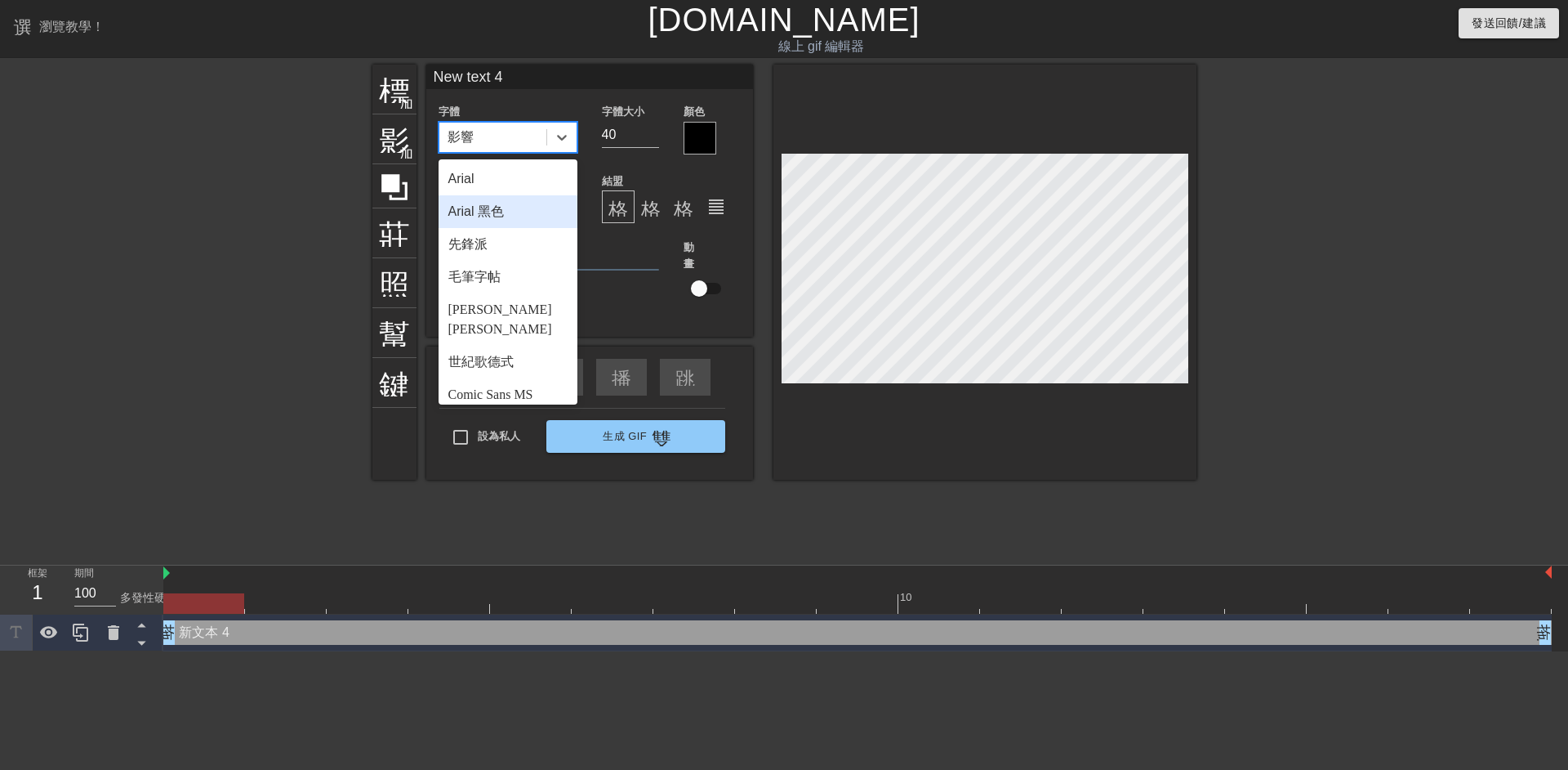
click at [504, 216] on font "Arial 黑色" at bounding box center [475, 211] width 55 height 14
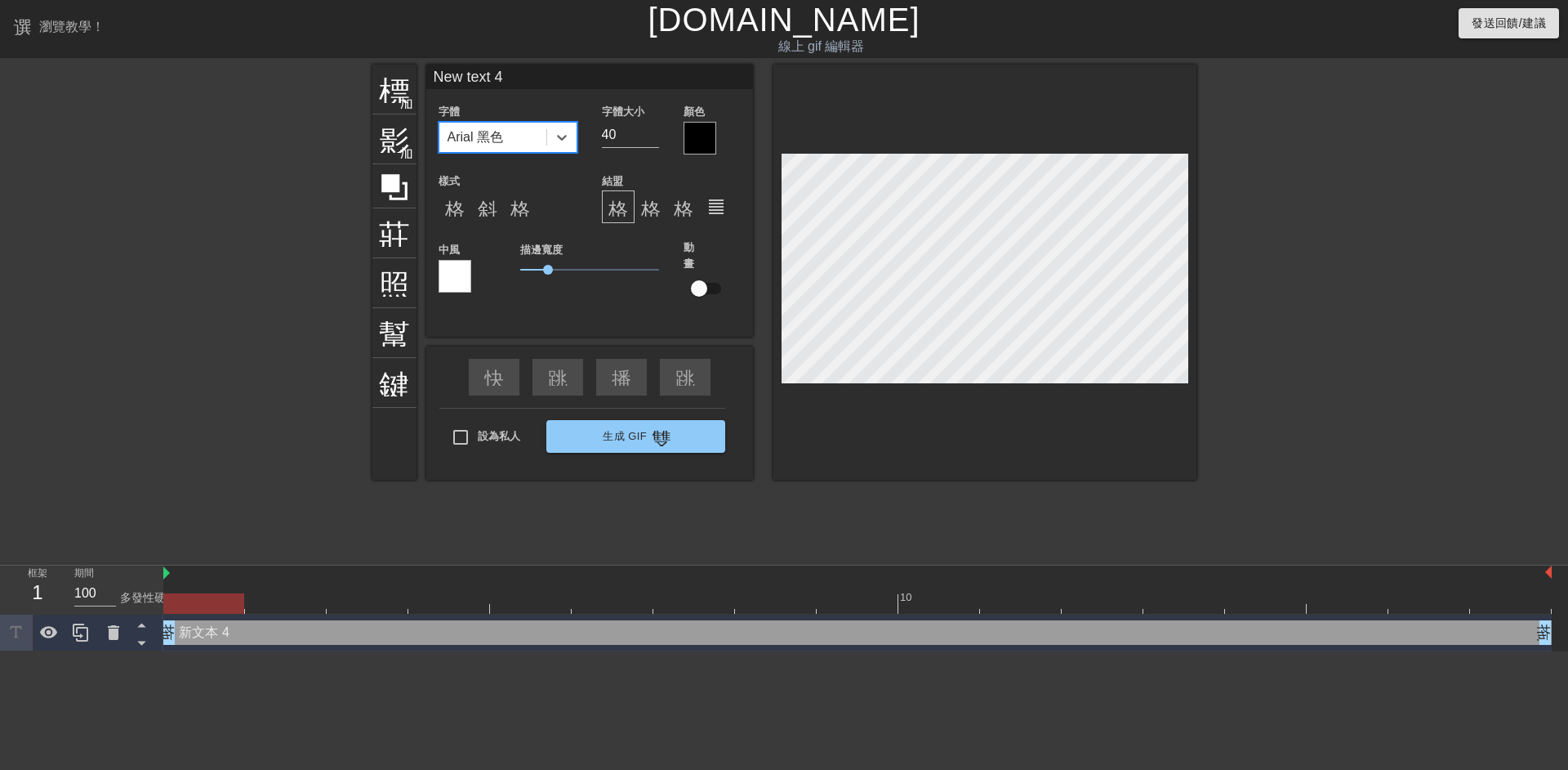
click at [498, 127] on div "Arial 黑色" at bounding box center [492, 137] width 107 height 30
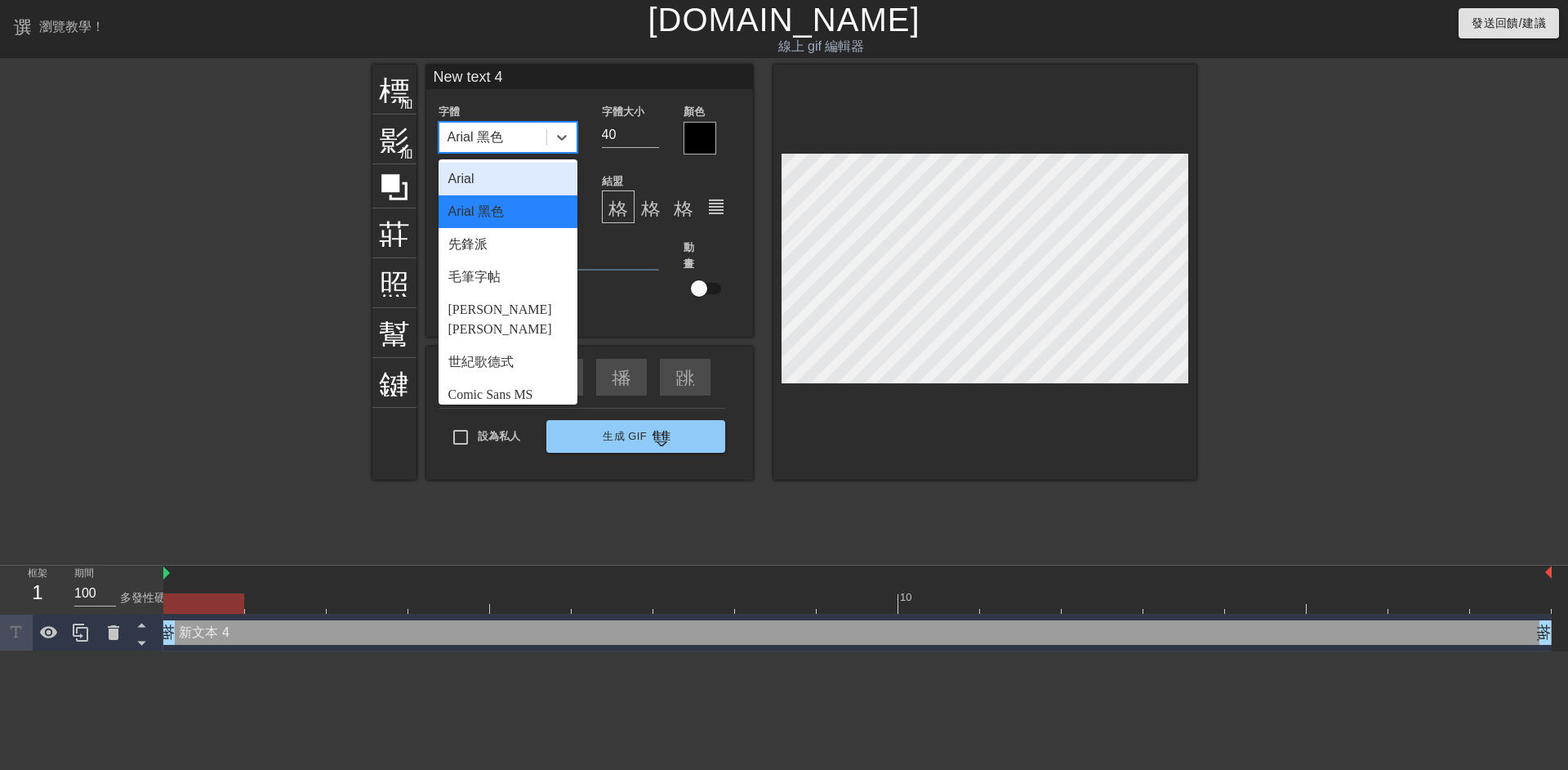
click at [510, 169] on div "Arial" at bounding box center [508, 178] width 139 height 32
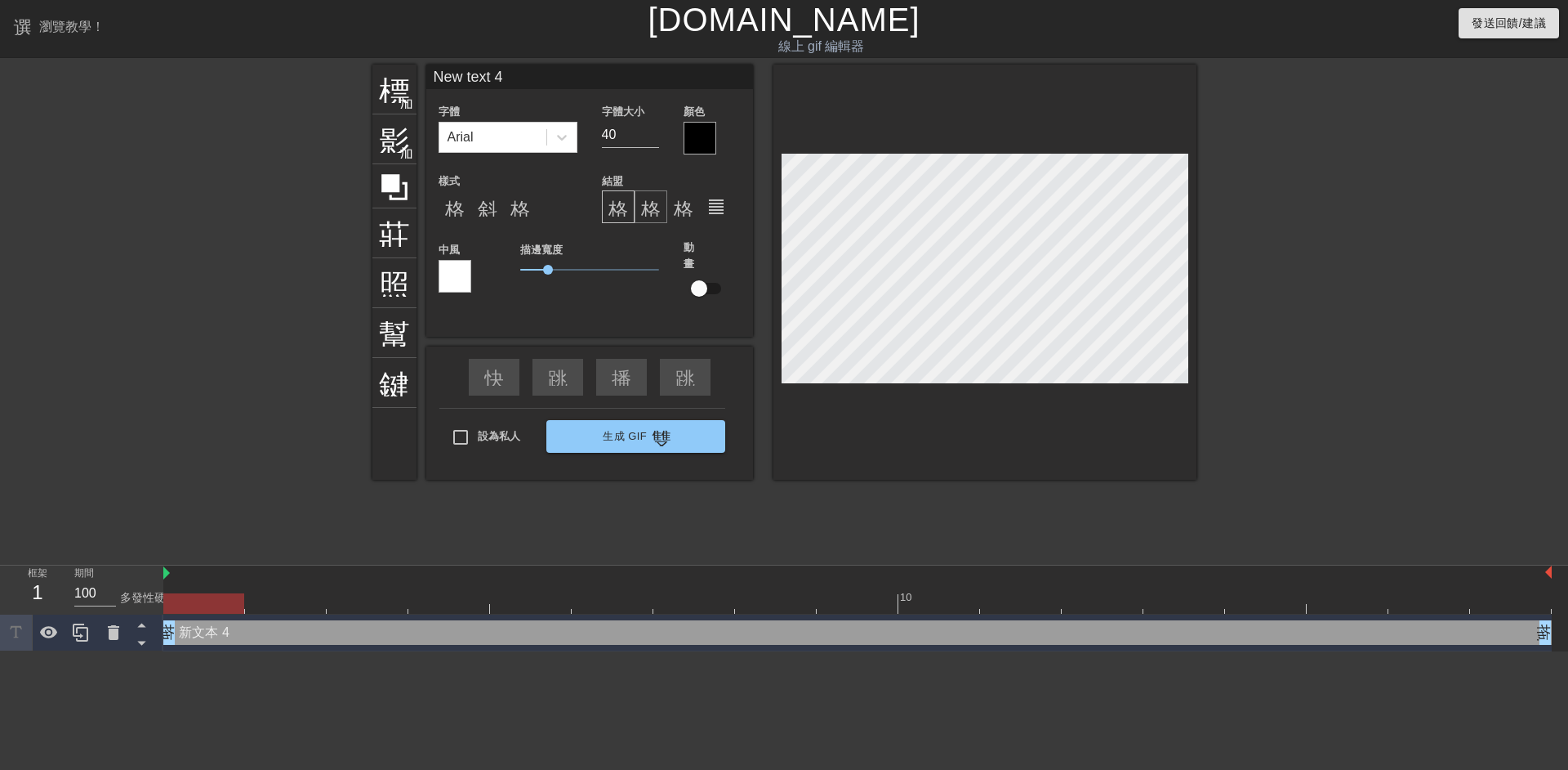
click at [661, 206] on div "格式對齊中心" at bounding box center [651, 206] width 32 height 32
click at [687, 205] on font "格式_對齊_右" at bounding box center [741, 207] width 137 height 20
click at [622, 204] on font "格式_對齊_左" at bounding box center [676, 207] width 137 height 20
click at [650, 129] on input "41" at bounding box center [630, 135] width 57 height 27
click at [650, 129] on input "42" at bounding box center [630, 135] width 57 height 27
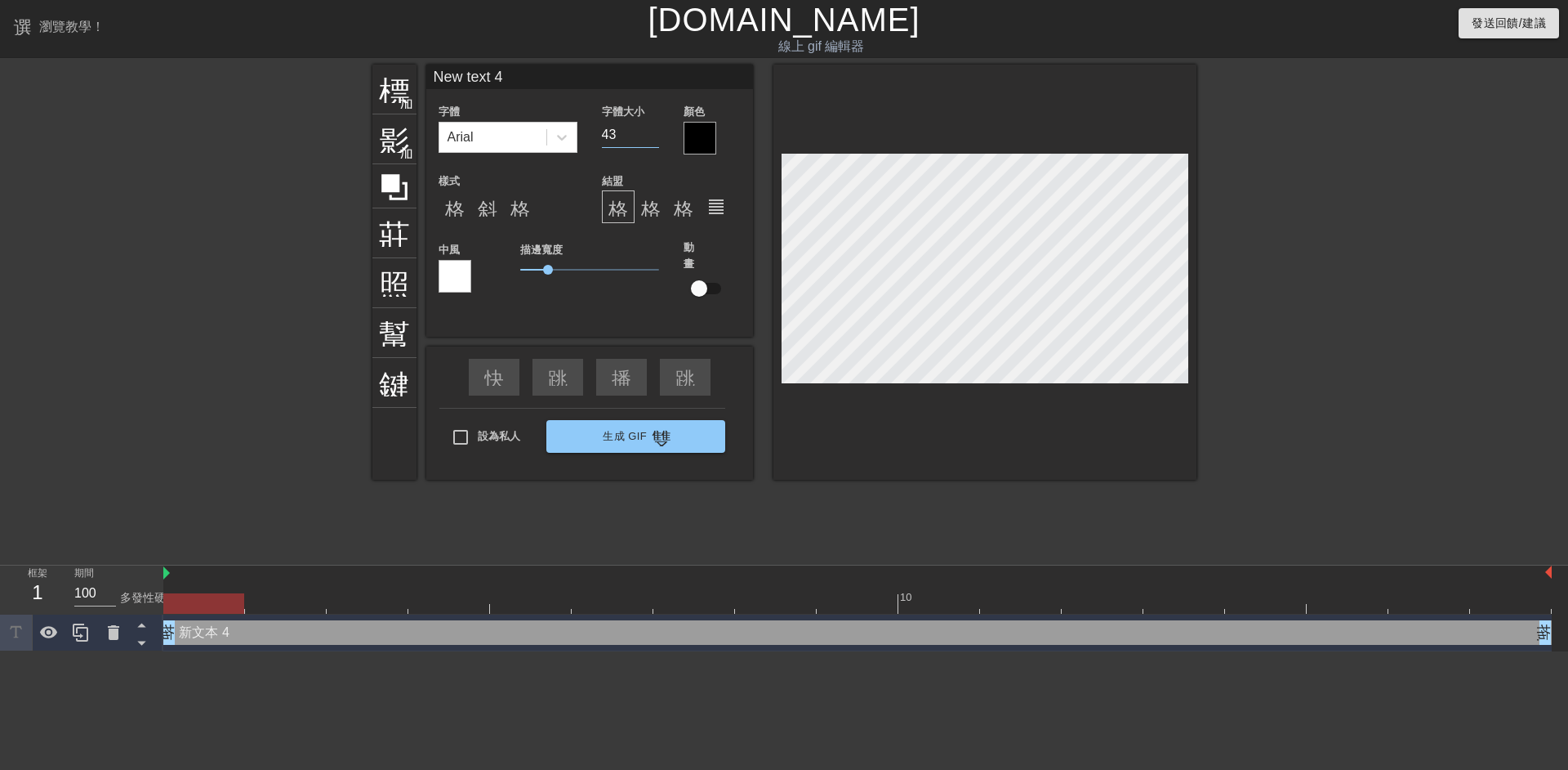
click at [650, 129] on input "43" at bounding box center [630, 135] width 57 height 27
click at [650, 131] on input "44" at bounding box center [630, 135] width 57 height 27
type input "45"
click at [650, 131] on input "45" at bounding box center [630, 135] width 57 height 27
click at [458, 276] on div at bounding box center [455, 276] width 32 height 32
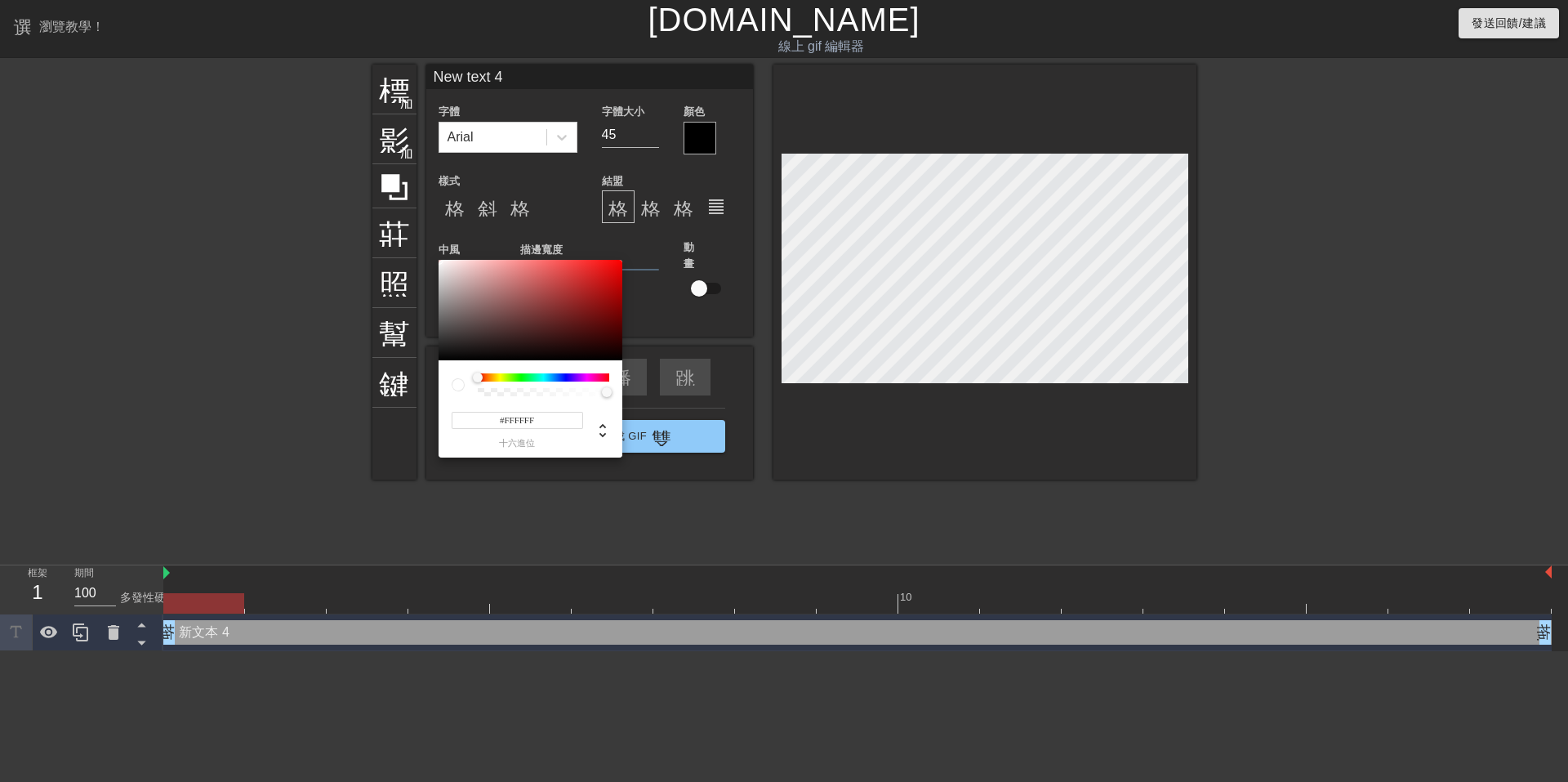
type input "#D5BEBE"
click at [458, 276] on div at bounding box center [531, 310] width 184 height 101
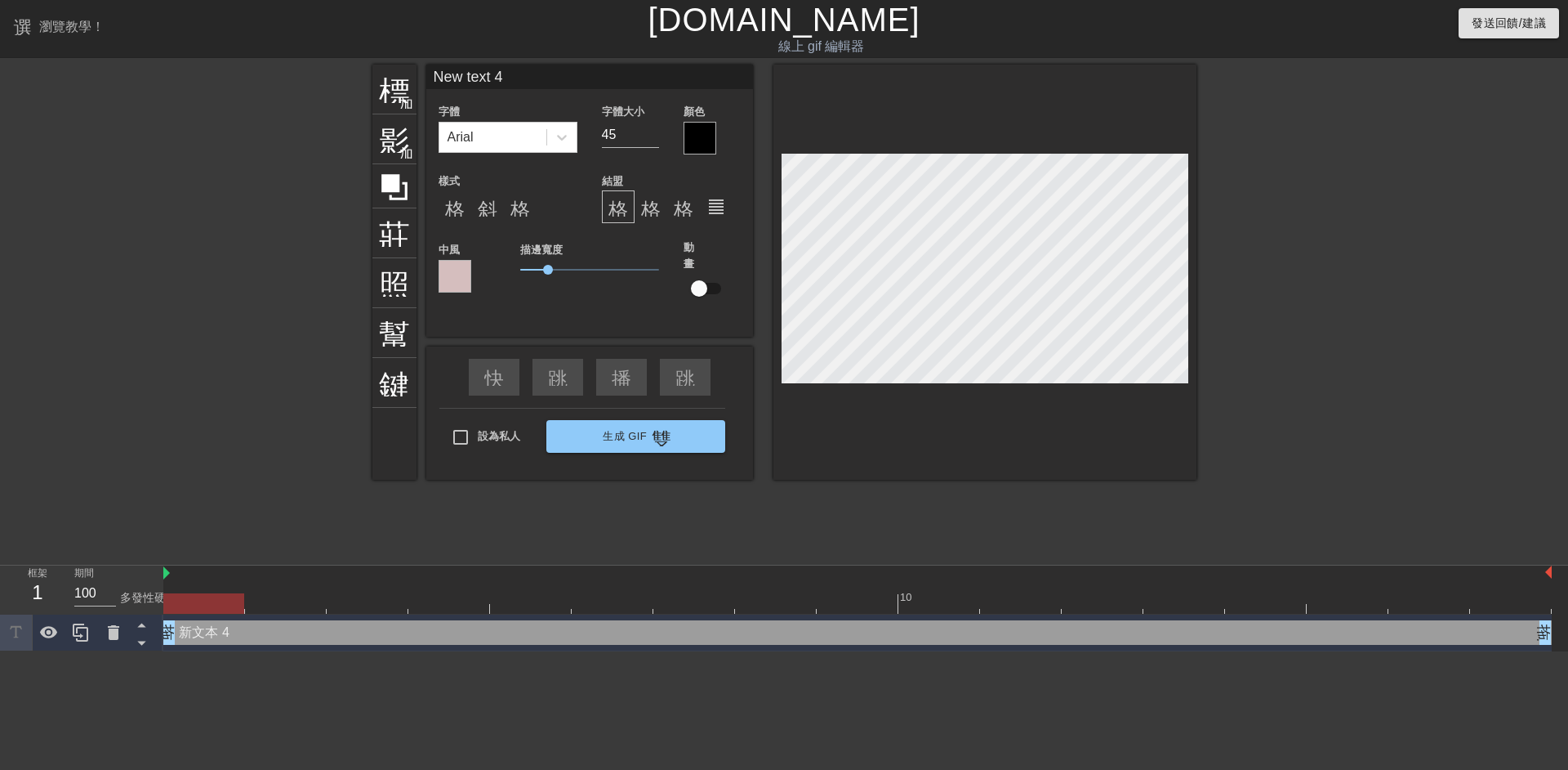
click at [217, 638] on div "新文本 4 拖曳手柄 拖曳手柄" at bounding box center [857, 632] width 1388 height 25
drag, startPoint x: 217, startPoint y: 638, endPoint x: 602, endPoint y: 633, distance: 385.0
click at [602, 633] on div "新文本 4 拖曳手柄 拖曳手柄" at bounding box center [857, 632] width 1388 height 25
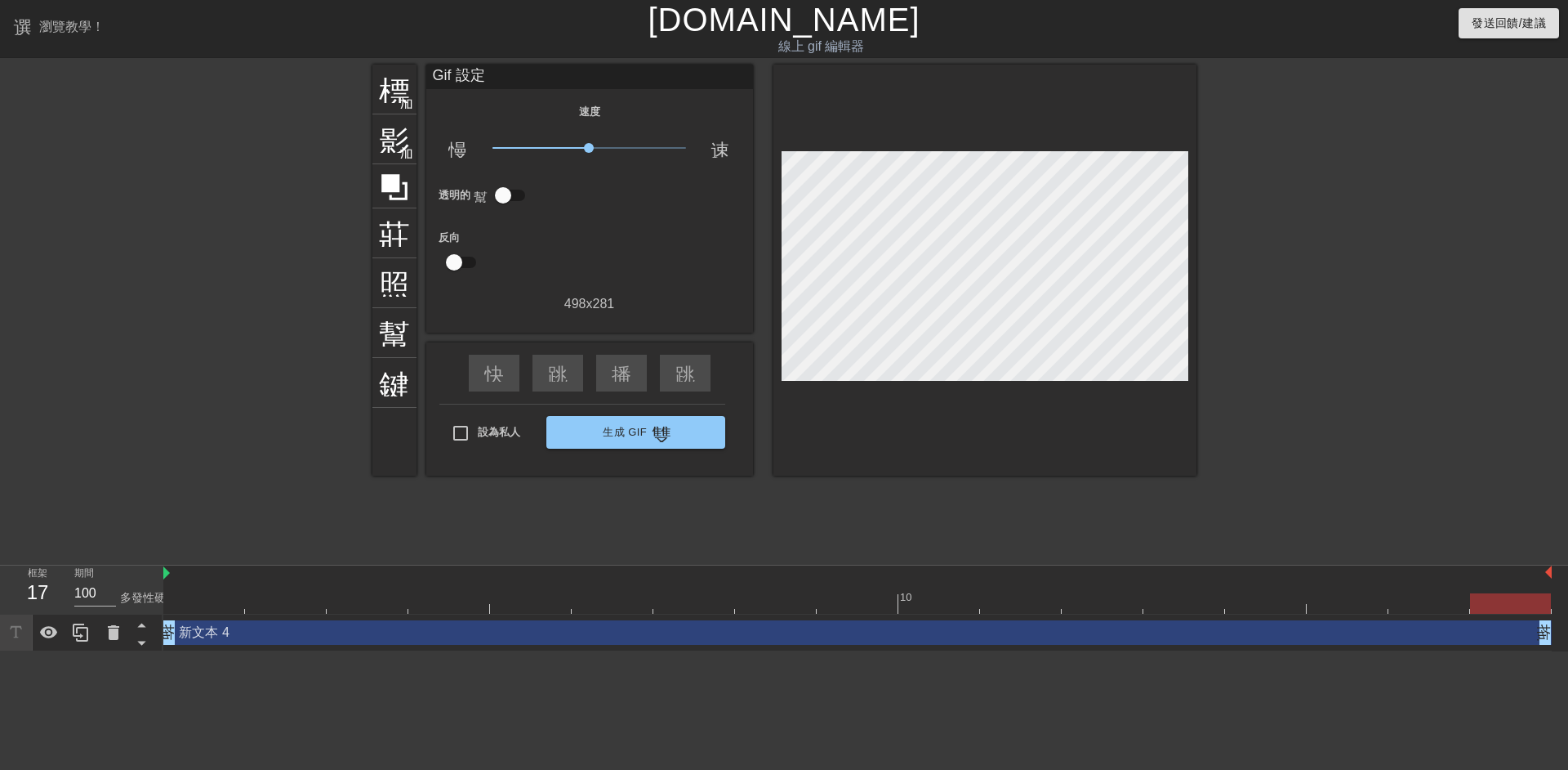
drag, startPoint x: 1538, startPoint y: 632, endPoint x: 1513, endPoint y: 632, distance: 25.0
drag, startPoint x: 1467, startPoint y: 635, endPoint x: 1484, endPoint y: 627, distance: 18.8
click at [1484, 627] on div "新文本 4 拖曳手柄 拖曳手柄" at bounding box center [857, 632] width 1388 height 25
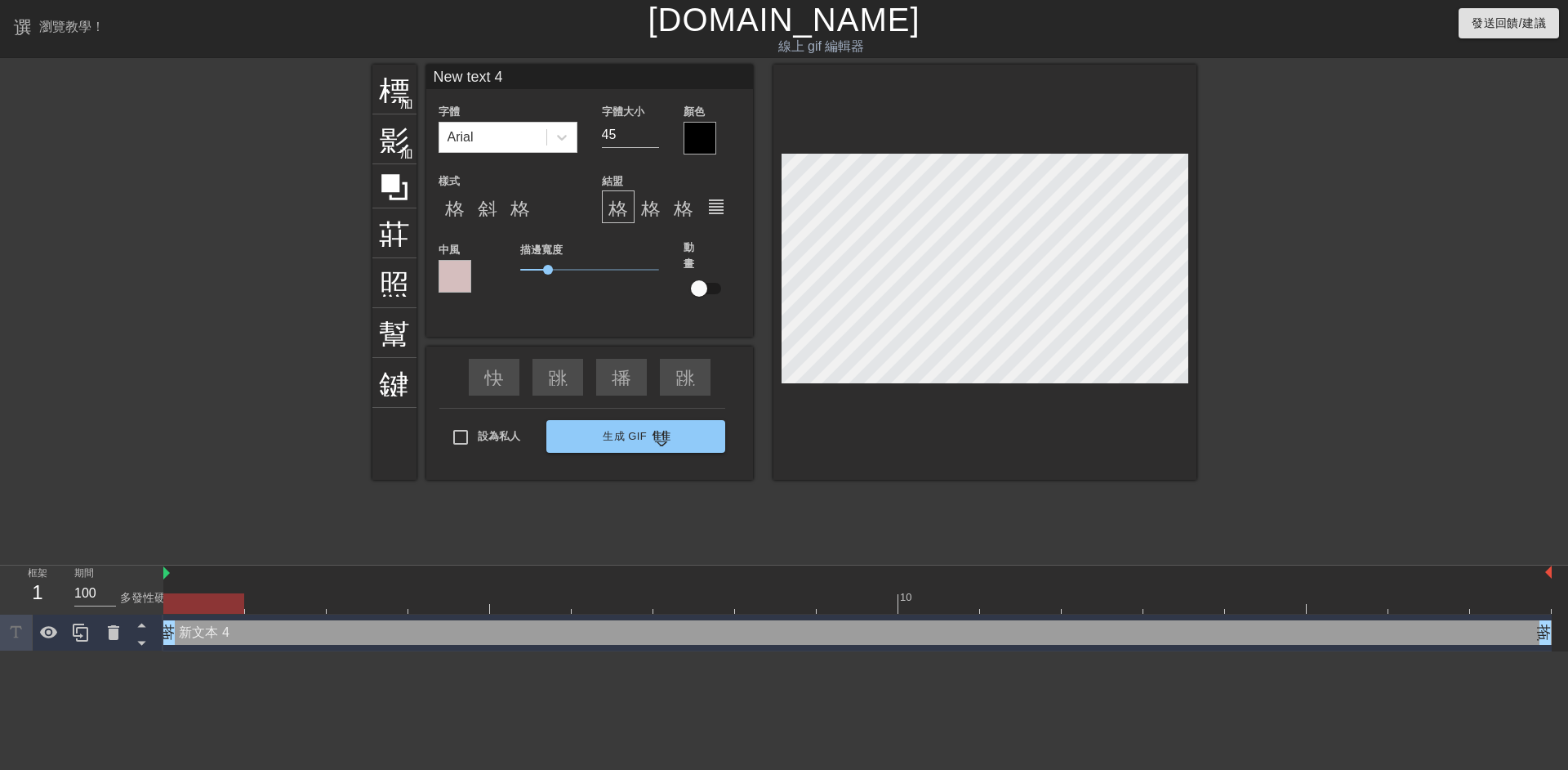
click at [245, 640] on div "新文本 4 拖曳手柄 拖曳手柄" at bounding box center [857, 632] width 1388 height 25
click at [143, 640] on icon at bounding box center [142, 642] width 21 height 21
click at [143, 626] on icon at bounding box center [141, 625] width 8 height 4
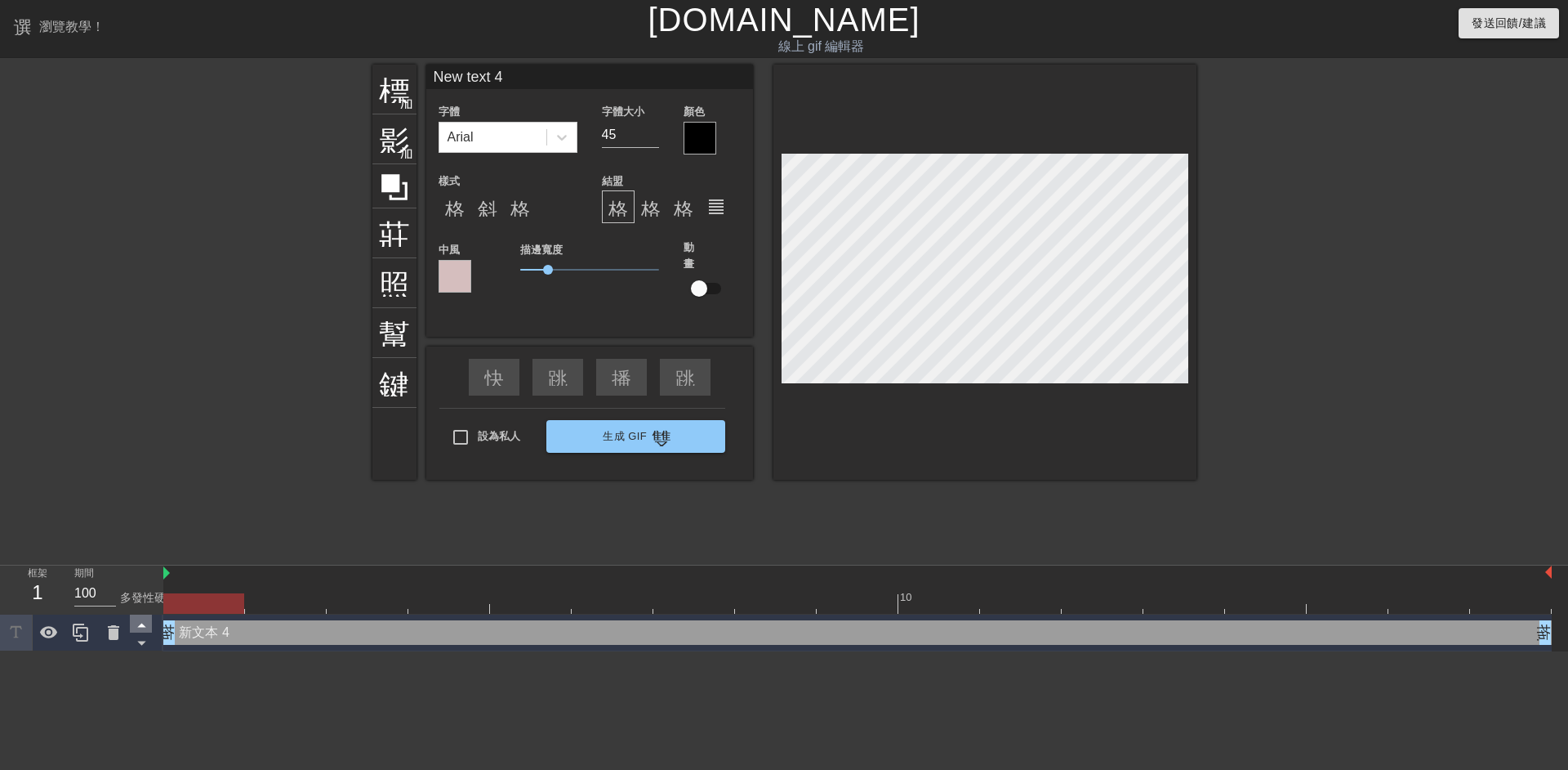
click at [143, 626] on icon at bounding box center [141, 625] width 8 height 4
click at [246, 631] on div "新文本 4 拖曳手柄 拖曳手柄" at bounding box center [857, 632] width 1388 height 25
click at [247, 635] on div "新文本 4 拖曳手柄 拖曳手柄" at bounding box center [857, 632] width 1388 height 25
click at [112, 597] on input "99" at bounding box center [95, 593] width 41 height 27
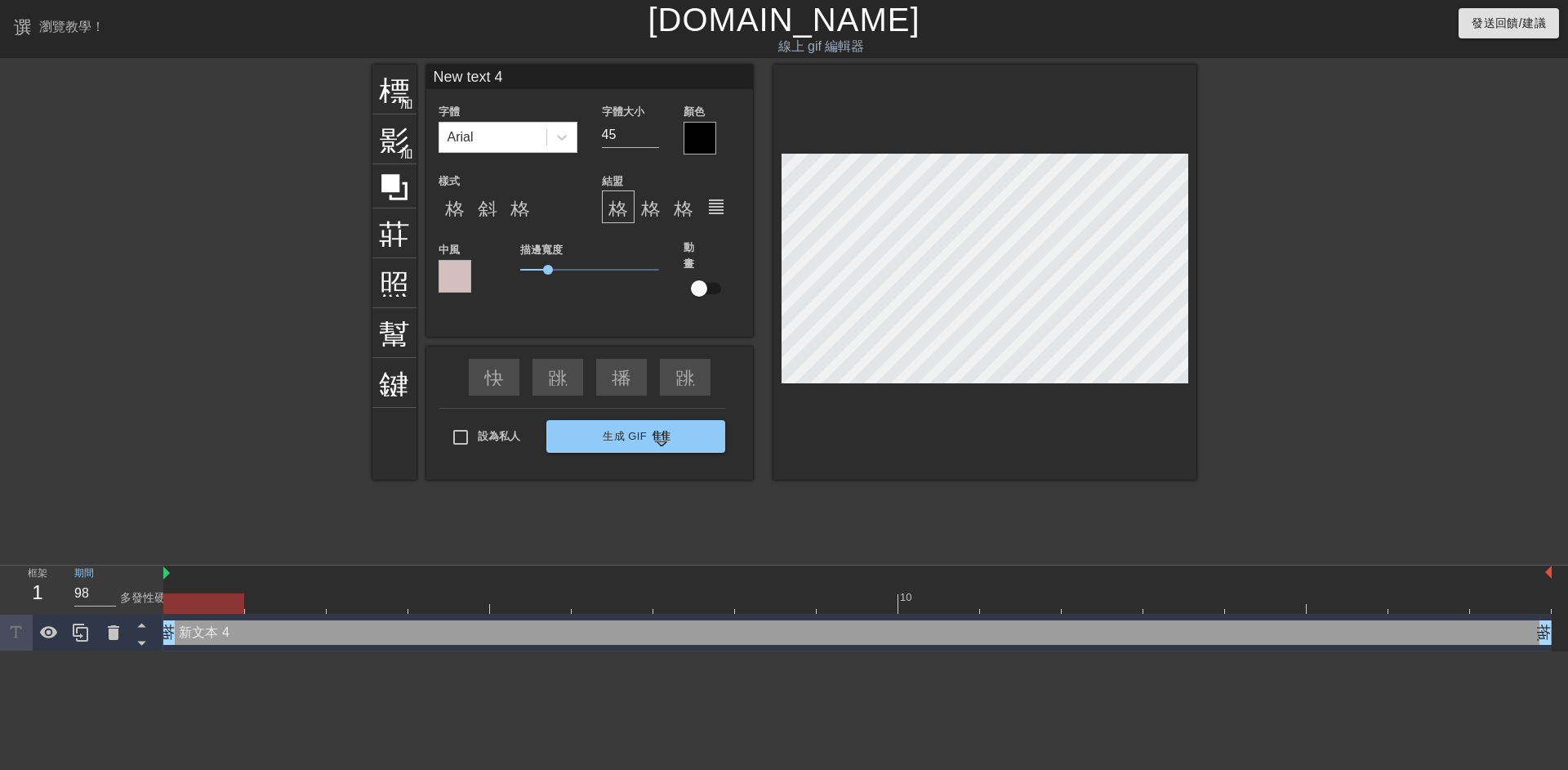
click at [112, 597] on input "98" at bounding box center [95, 593] width 41 height 27
click at [109, 588] on input "99" at bounding box center [95, 593] width 41 height 27
click at [109, 588] on input "100" at bounding box center [95, 593] width 41 height 27
click at [109, 588] on input "101" at bounding box center [95, 593] width 41 height 27
click at [1096, 584] on div at bounding box center [1102, 592] width 82 height 21
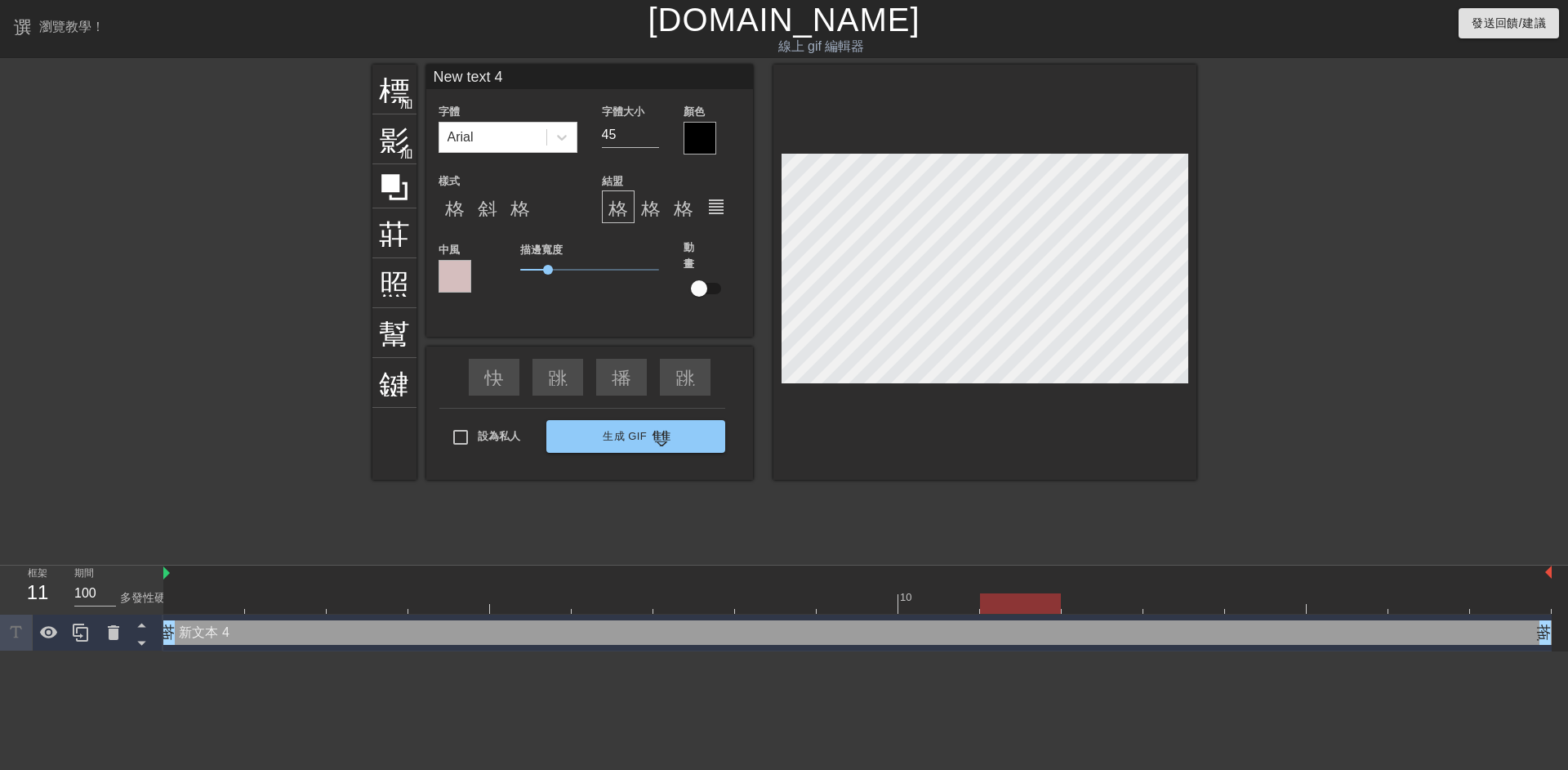
drag, startPoint x: 1089, startPoint y: 603, endPoint x: 1001, endPoint y: 603, distance: 88.0
click at [1001, 603] on div at bounding box center [1021, 603] width 81 height 21
drag, startPoint x: 999, startPoint y: 603, endPoint x: 684, endPoint y: 600, distance: 315.0
click at [684, 600] on div at bounding box center [694, 603] width 81 height 21
click at [621, 609] on div at bounding box center [857, 603] width 1388 height 21
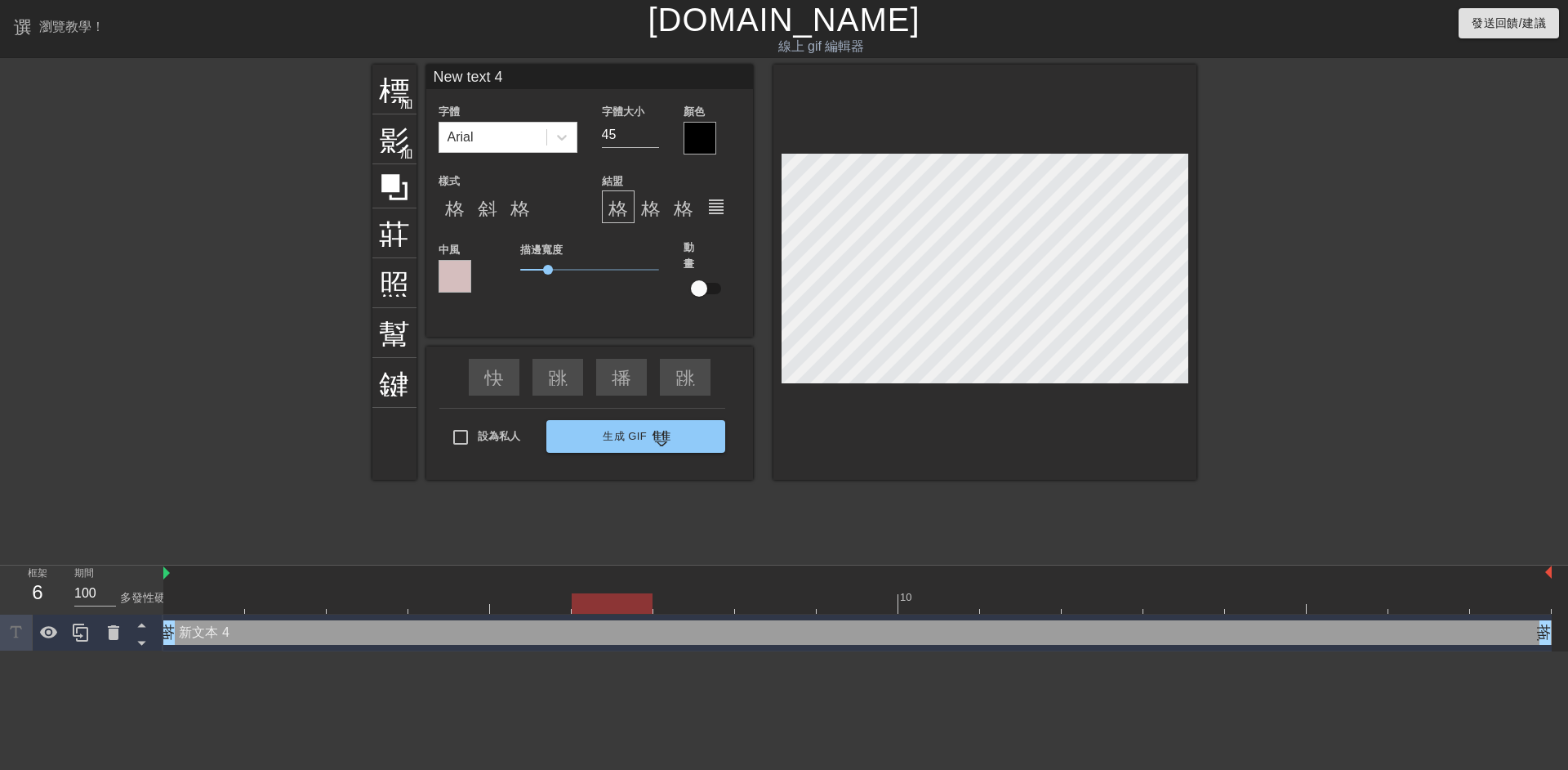
click at [554, 604] on div at bounding box center [857, 603] width 1388 height 21
click at [465, 607] on div at bounding box center [857, 603] width 1388 height 21
click at [361, 617] on div "新文本 4 拖曳手柄 拖曳手柄" at bounding box center [857, 632] width 1388 height 36
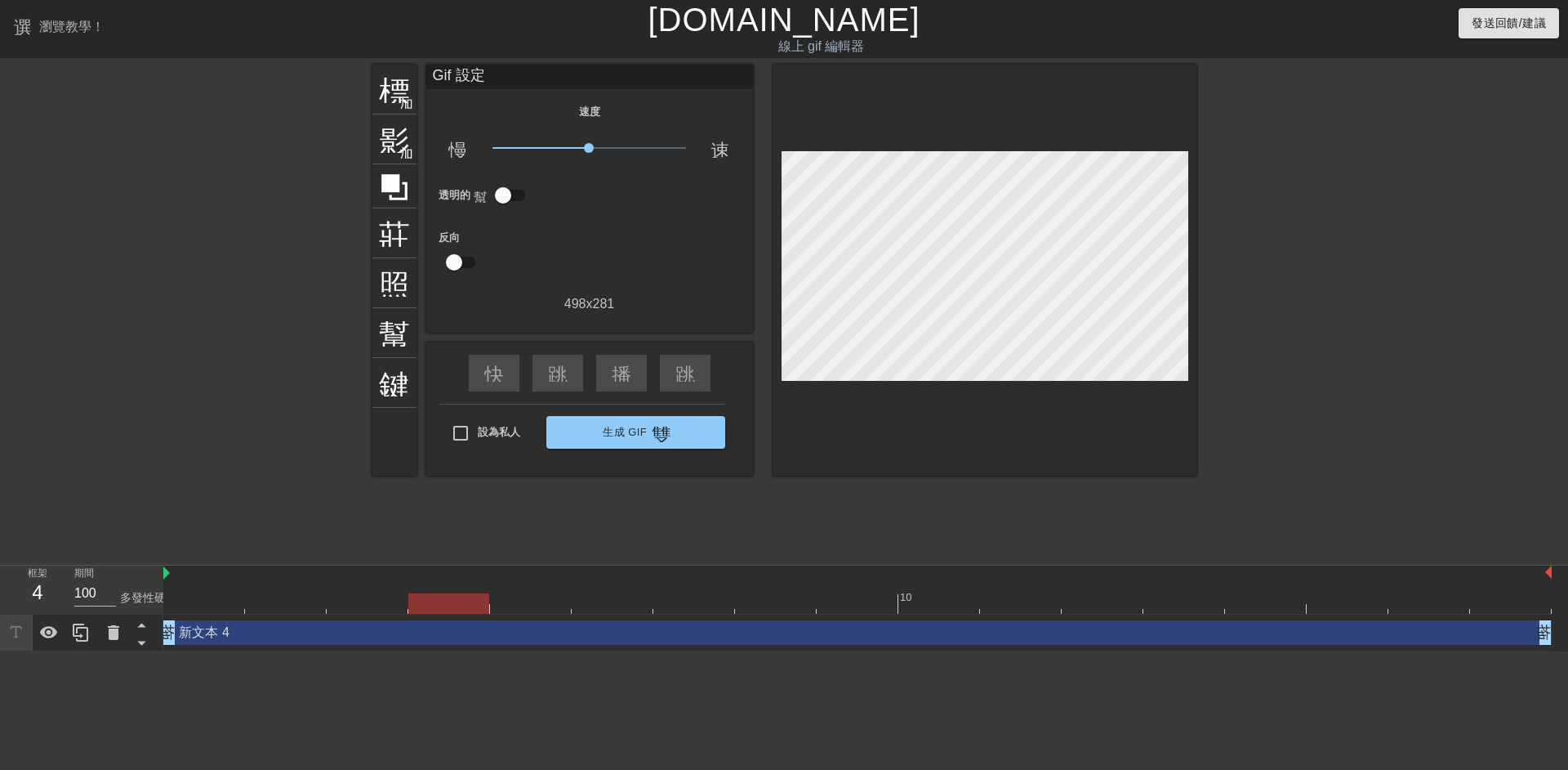
click at [364, 609] on div at bounding box center [857, 603] width 1388 height 21
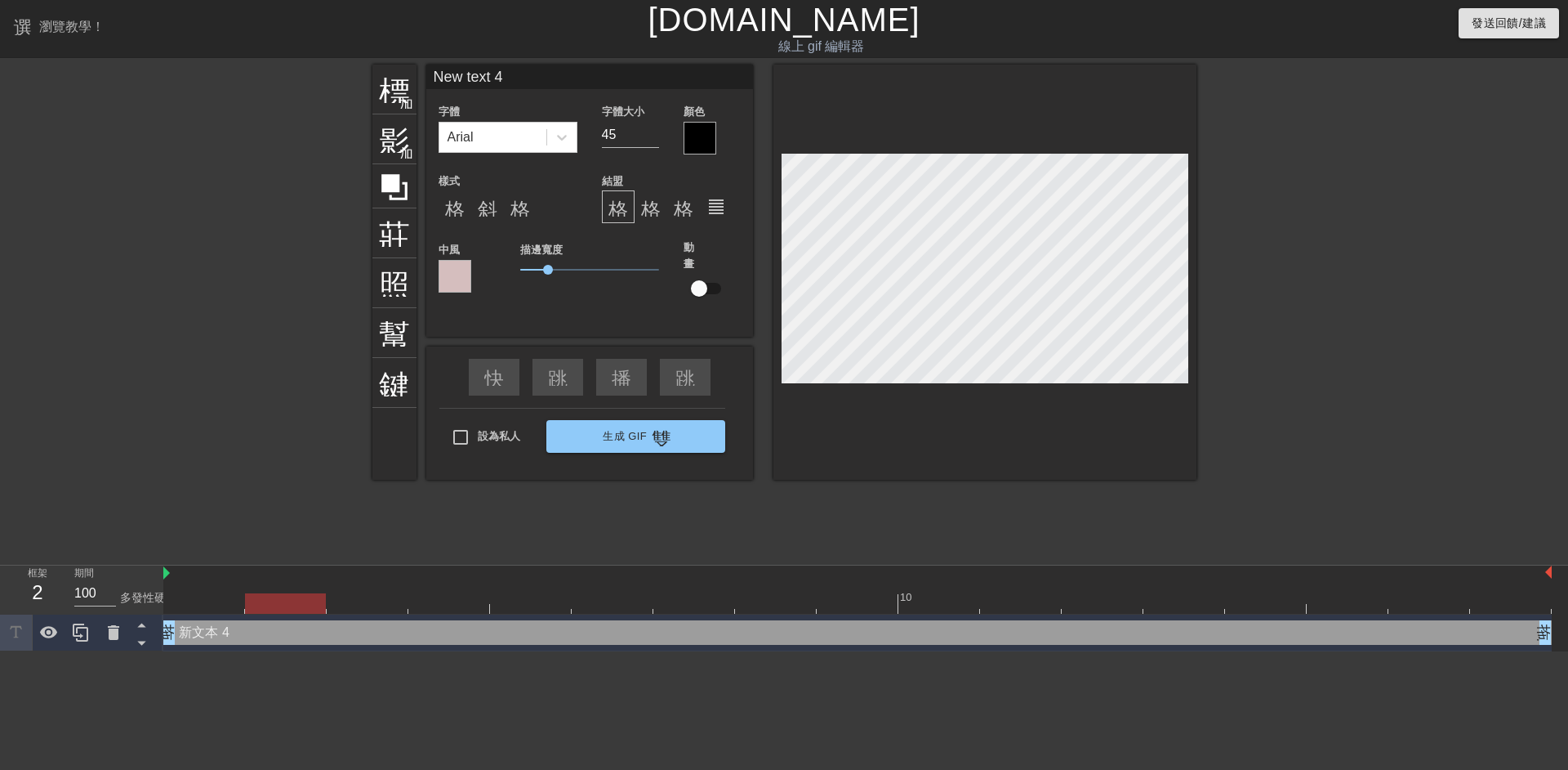
click at [285, 606] on div at bounding box center [857, 603] width 1388 height 21
click at [194, 597] on div at bounding box center [857, 603] width 1388 height 21
drag, startPoint x: 921, startPoint y: 607, endPoint x: 935, endPoint y: 609, distance: 14.1
click at [921, 607] on div at bounding box center [857, 603] width 1388 height 21
click at [1034, 606] on div at bounding box center [857, 603] width 1388 height 21
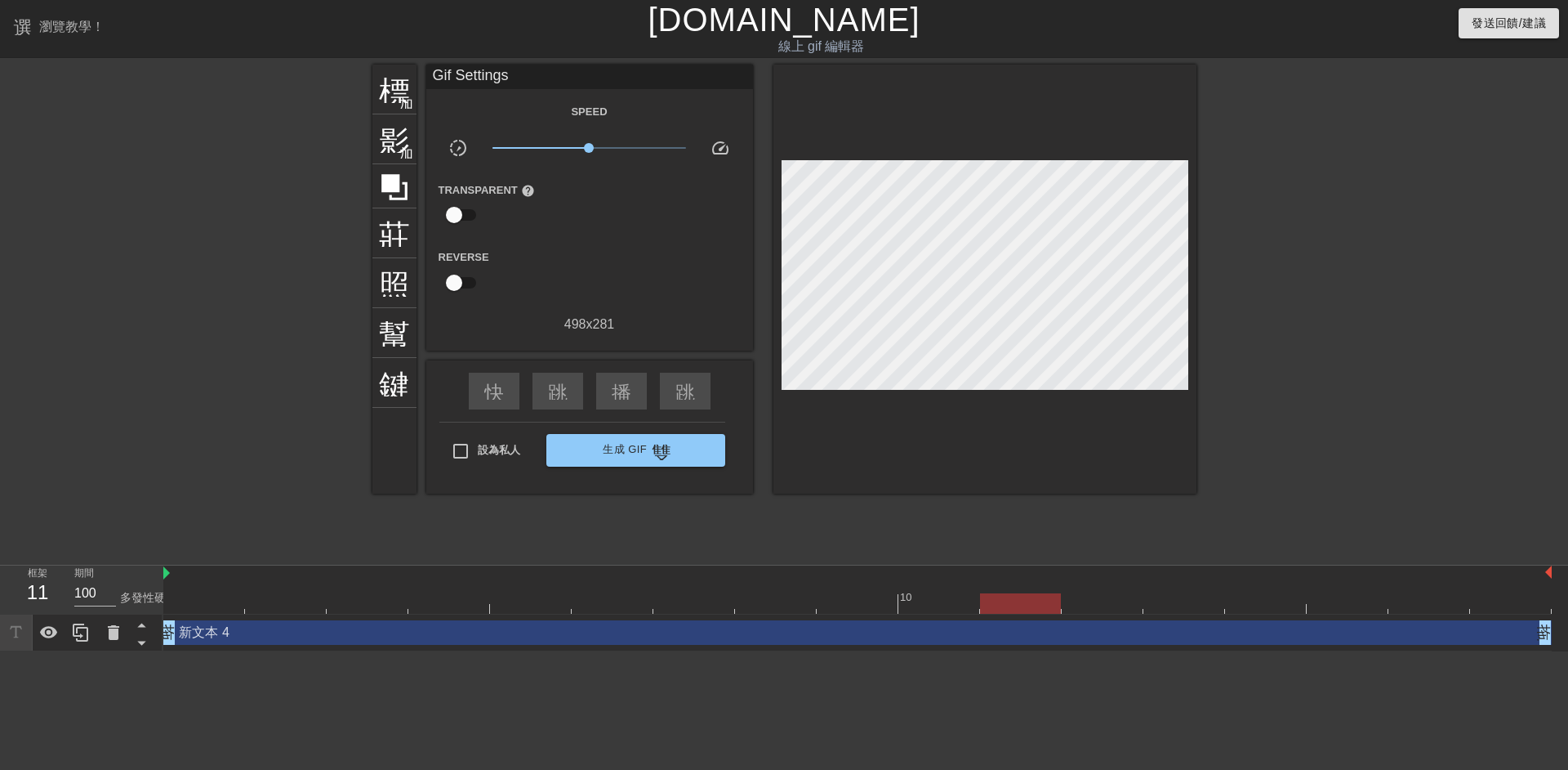
click at [1104, 618] on div "新文本 4 拖曳手柄 拖曳手柄" at bounding box center [857, 632] width 1388 height 36
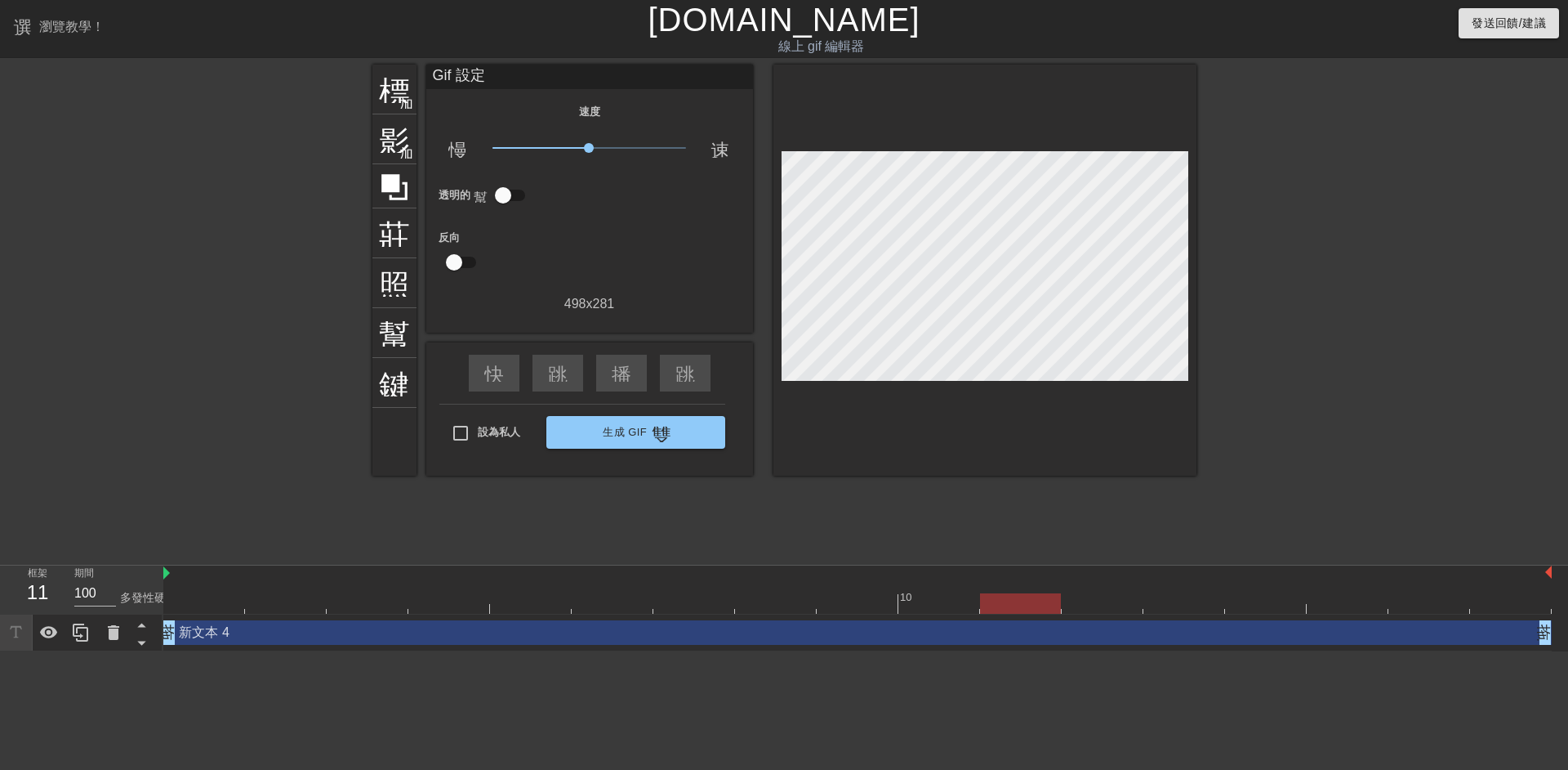
click at [1096, 610] on div at bounding box center [857, 603] width 1388 height 21
click at [1179, 610] on div at bounding box center [857, 603] width 1388 height 21
click at [1273, 608] on div at bounding box center [857, 603] width 1388 height 21
click at [1345, 607] on div at bounding box center [857, 603] width 1388 height 21
click at [1423, 603] on div at bounding box center [857, 603] width 1388 height 21
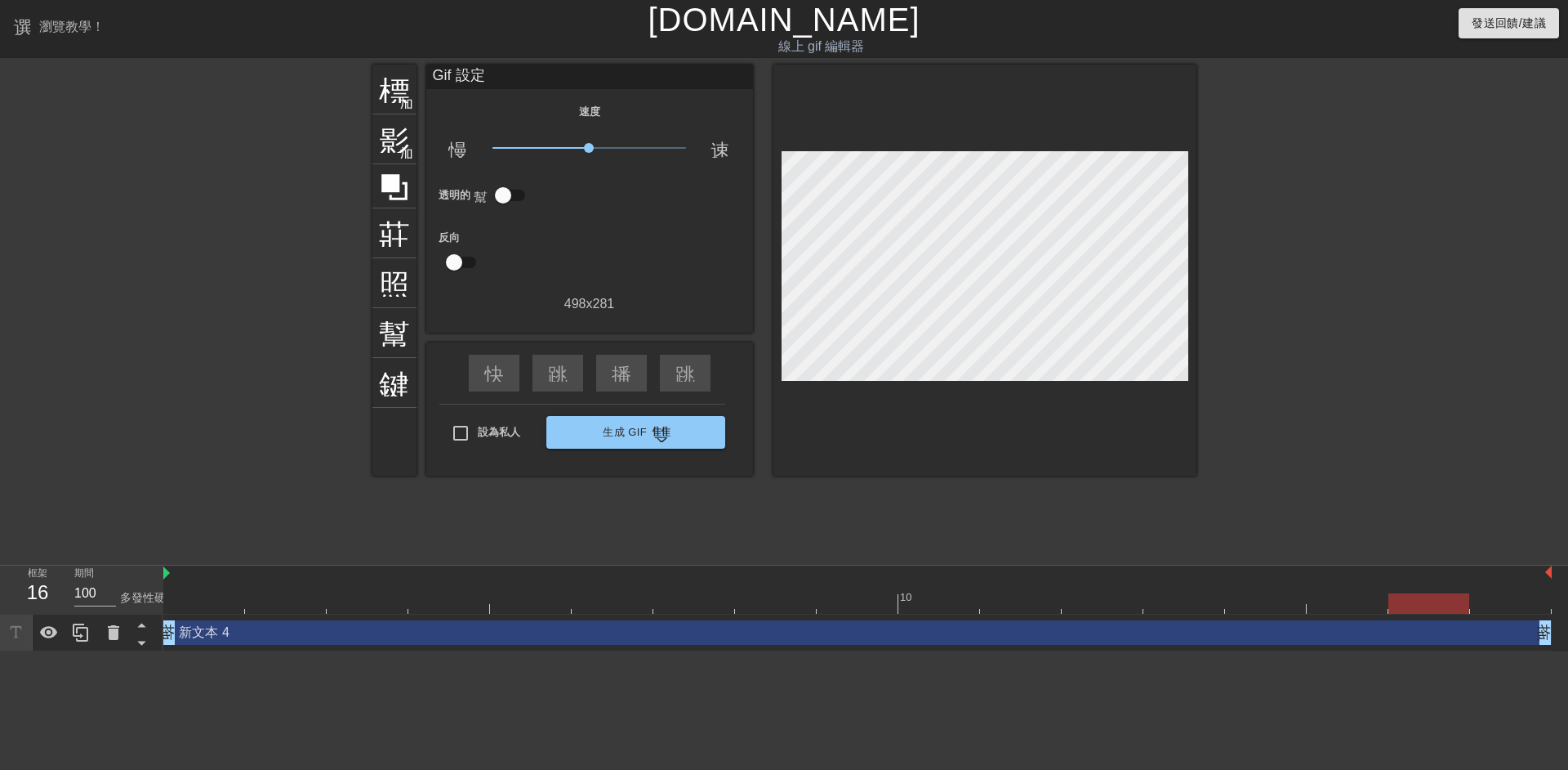
click at [1506, 608] on div at bounding box center [857, 603] width 1388 height 21
drag, startPoint x: 1537, startPoint y: 609, endPoint x: 1451, endPoint y: 611, distance: 86.0
click at [1445, 611] on div at bounding box center [1428, 603] width 81 height 21
click at [1526, 607] on div at bounding box center [857, 603] width 1388 height 21
click at [212, 614] on div "新文本 4 拖曳手柄 拖曳手柄" at bounding box center [857, 632] width 1388 height 36
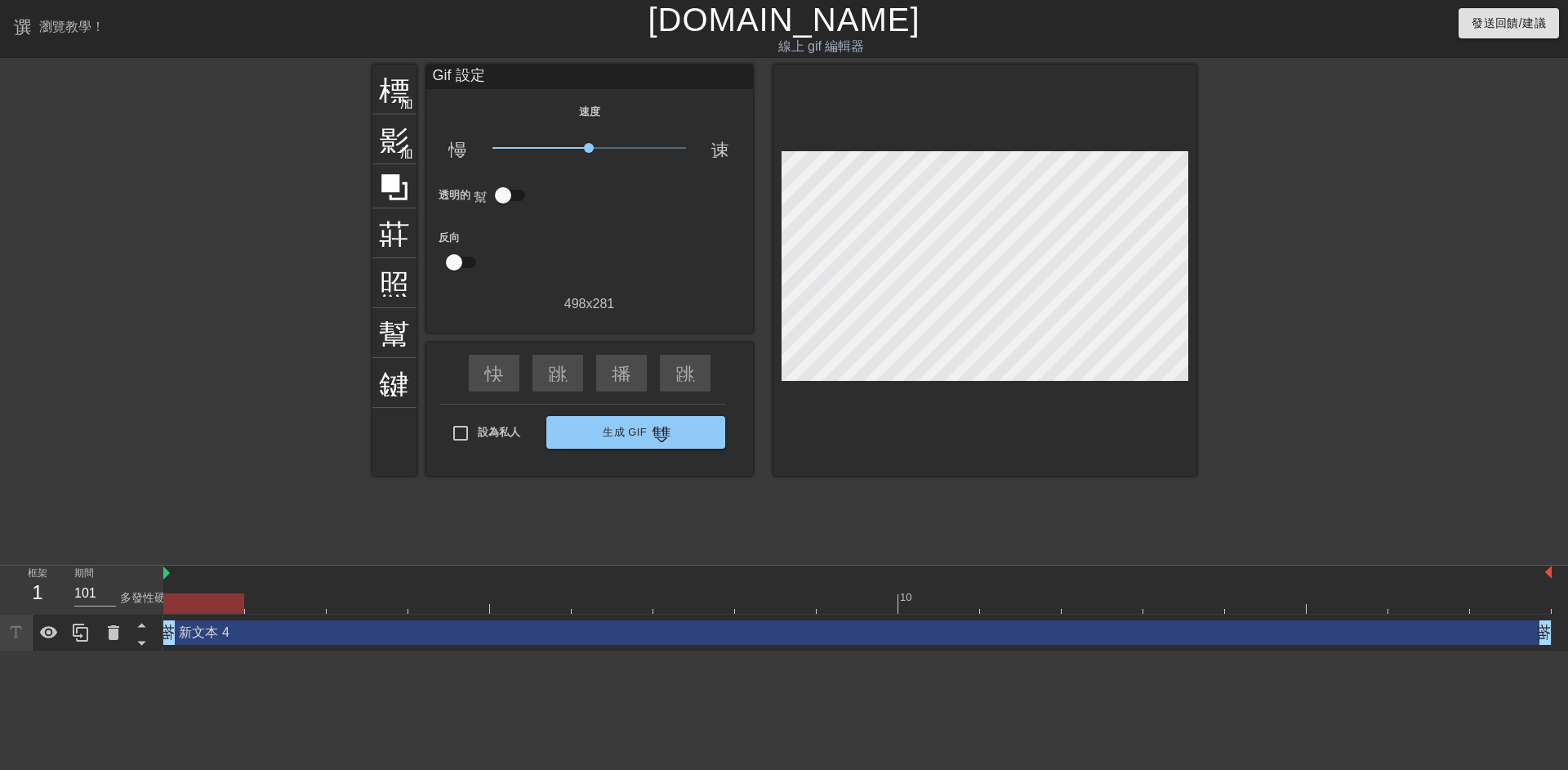
click at [193, 602] on div at bounding box center [857, 603] width 1388 height 21
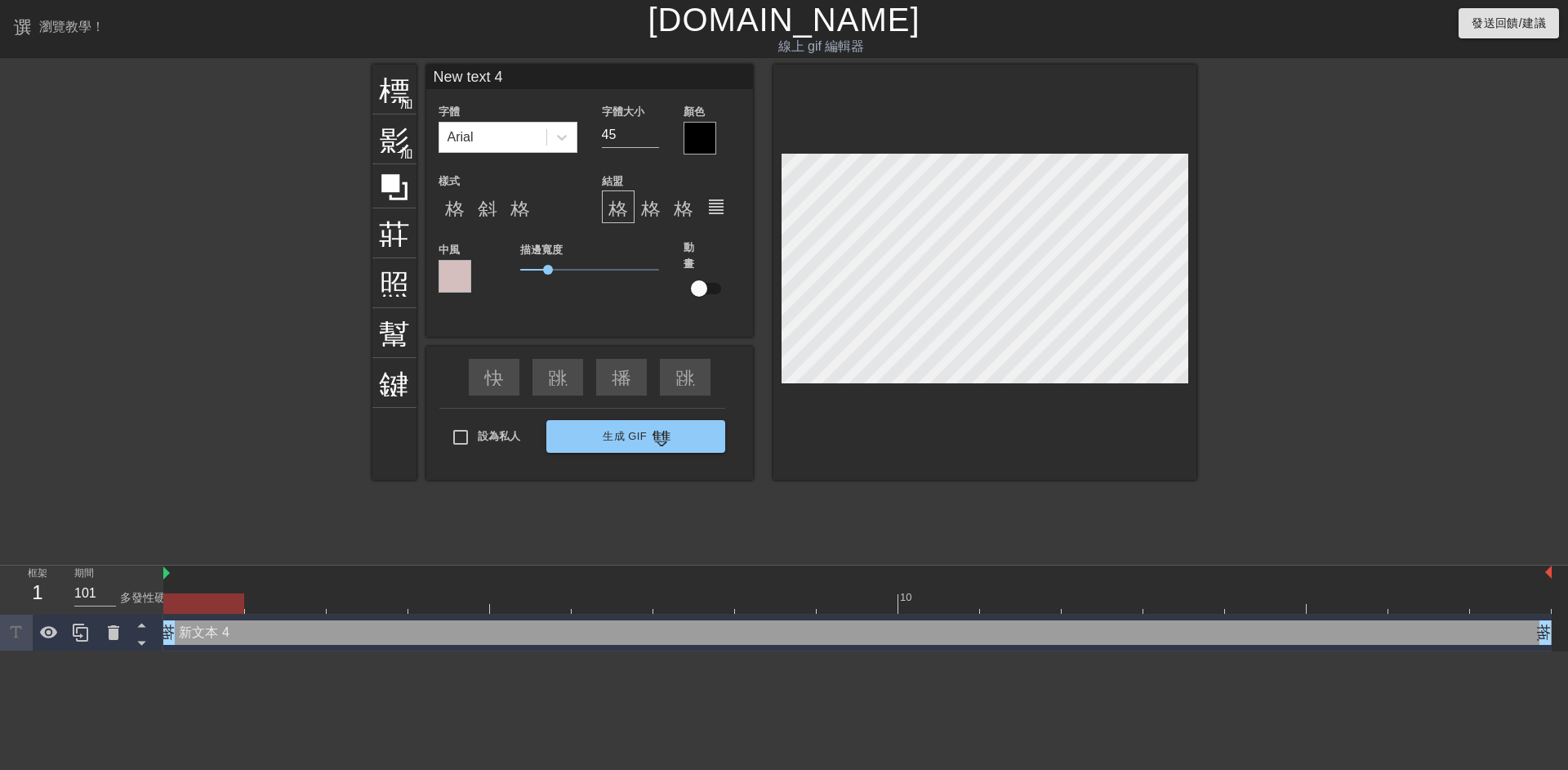
type input "100"
click at [277, 610] on div at bounding box center [857, 603] width 1388 height 21
click at [347, 609] on div at bounding box center [857, 603] width 1388 height 21
click at [470, 605] on div at bounding box center [857, 603] width 1388 height 21
click at [522, 604] on div at bounding box center [857, 603] width 1388 height 21
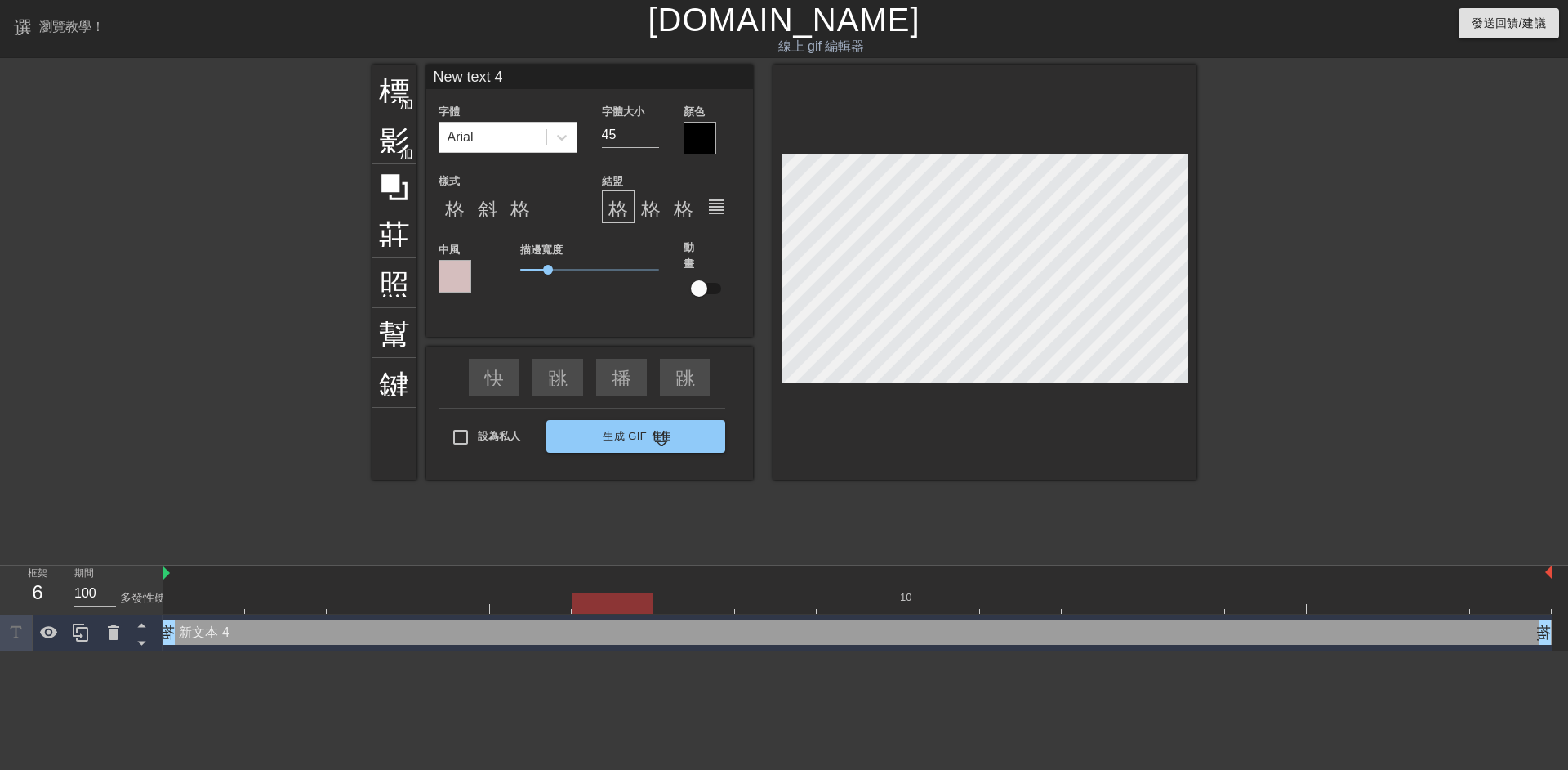
click at [593, 604] on div at bounding box center [857, 603] width 1388 height 21
click at [660, 604] on div at bounding box center [857, 603] width 1388 height 21
click at [716, 604] on div at bounding box center [694, 603] width 81 height 21
click at [793, 604] on div at bounding box center [857, 603] width 1388 height 21
click at [872, 604] on div at bounding box center [857, 603] width 1388 height 21
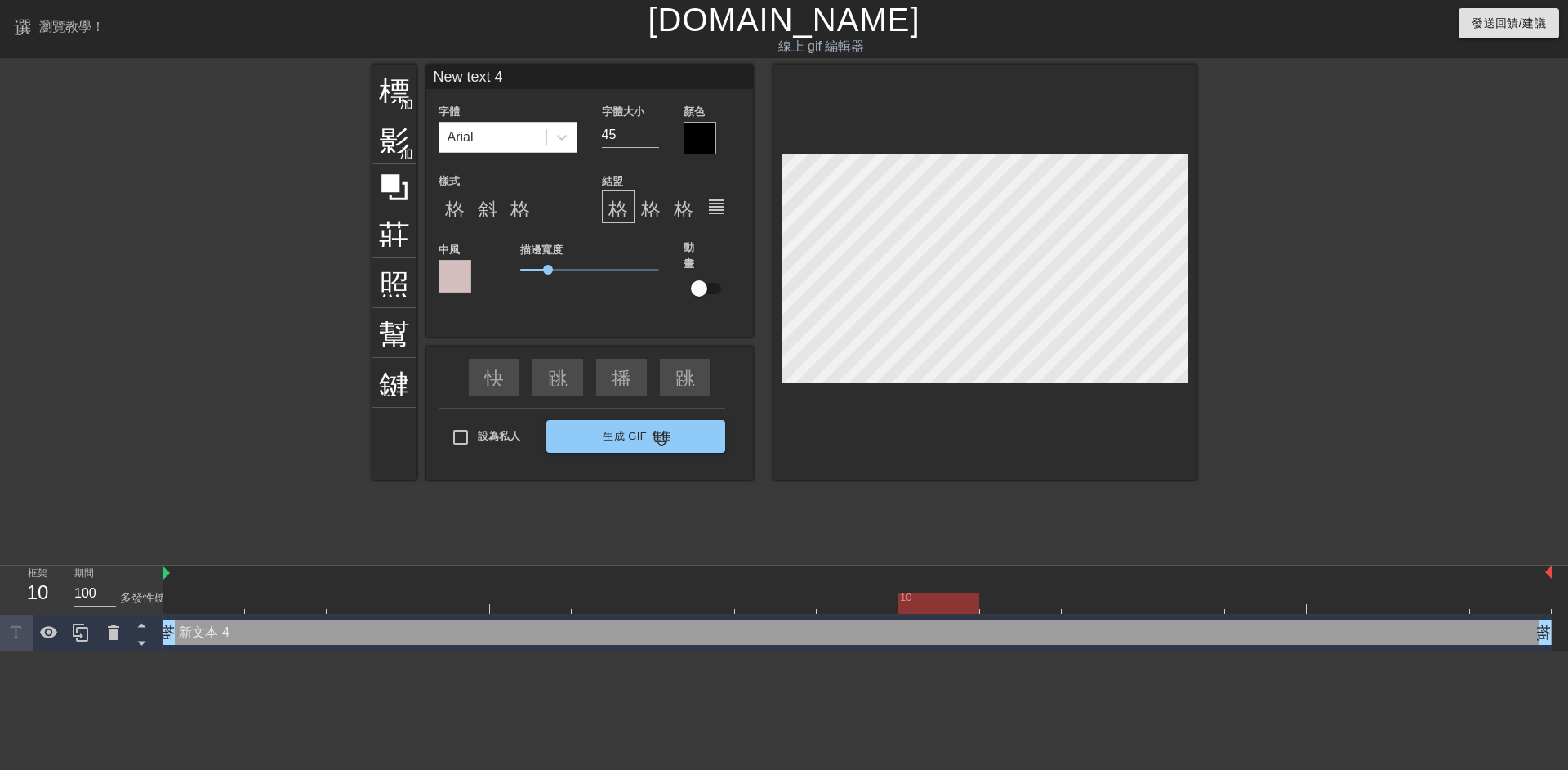
click at [951, 604] on div at bounding box center [857, 603] width 1388 height 21
click at [1019, 606] on div at bounding box center [857, 603] width 1388 height 21
drag, startPoint x: 1100, startPoint y: 606, endPoint x: 1174, endPoint y: 607, distance: 74.0
click at [1101, 606] on div at bounding box center [857, 603] width 1388 height 21
drag, startPoint x: 1178, startPoint y: 607, endPoint x: 1196, endPoint y: 609, distance: 18.1
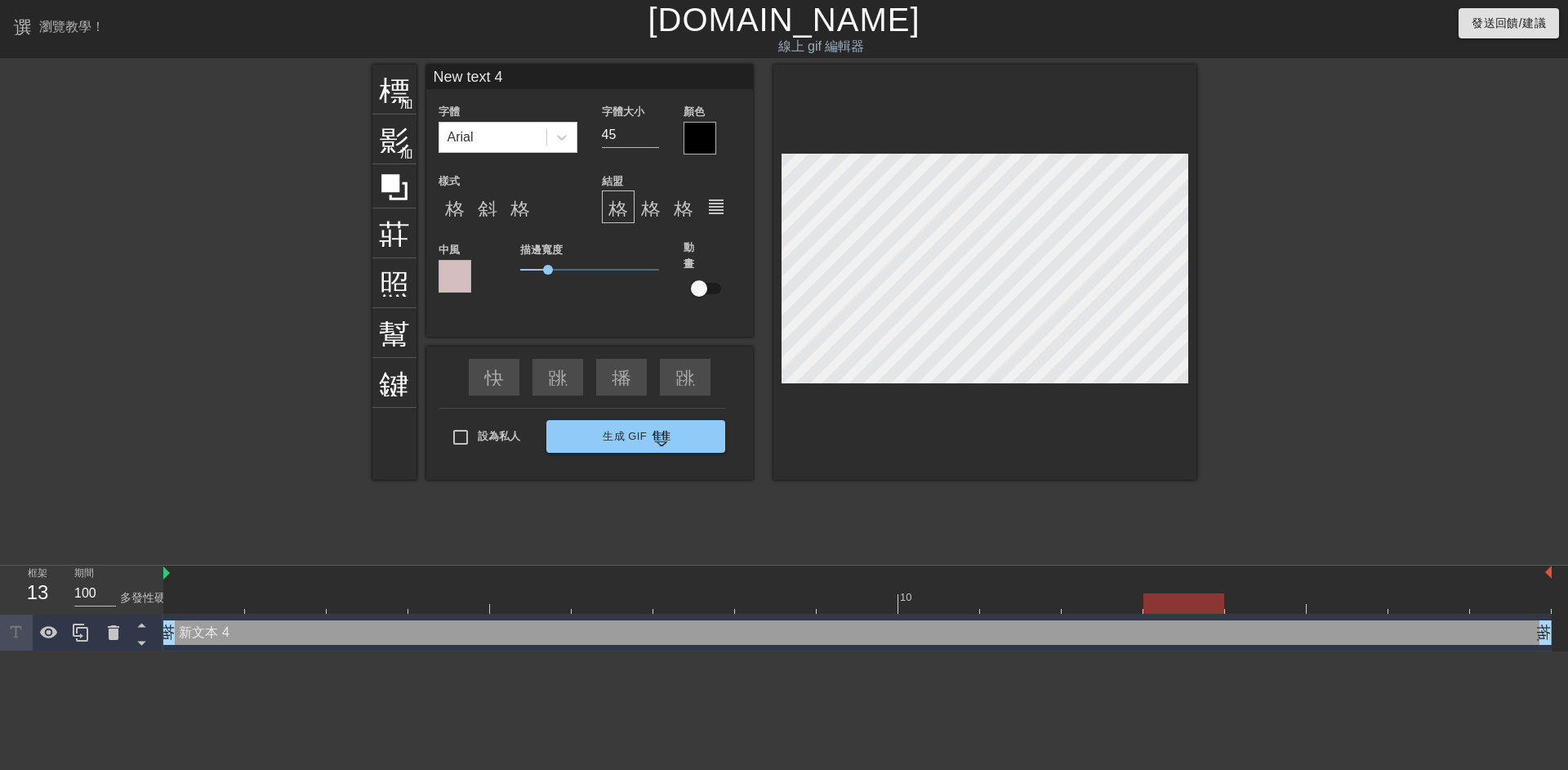
click at [1180, 607] on div at bounding box center [857, 603] width 1388 height 21
click at [1246, 610] on div at bounding box center [857, 603] width 1388 height 21
click at [1349, 615] on div "新文本 4 拖曳手柄 拖曳手柄" at bounding box center [857, 632] width 1388 height 36
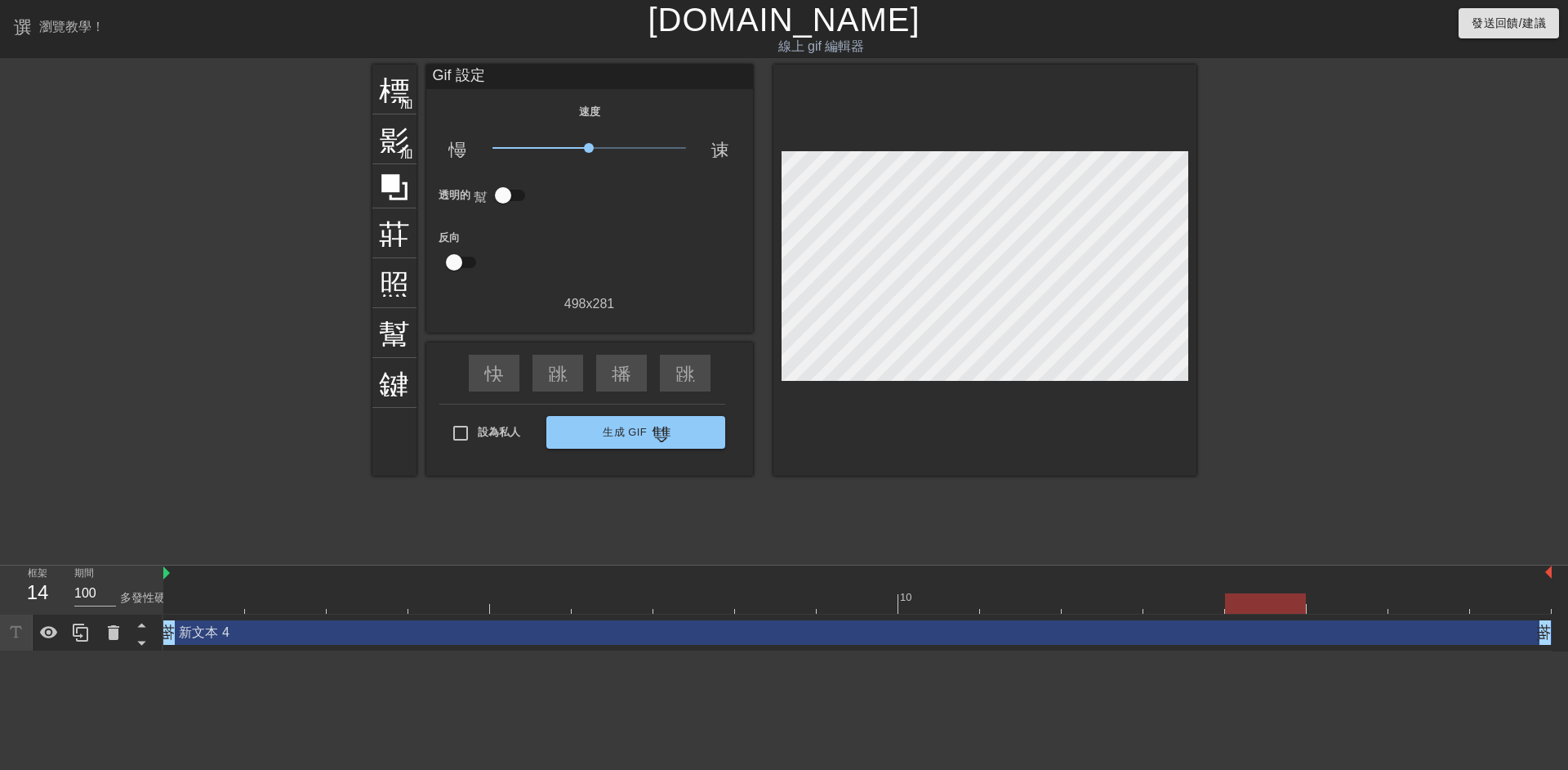
click at [1403, 616] on div "新文本 4 拖曳手柄 拖曳手柄" at bounding box center [857, 632] width 1388 height 36
click at [1381, 641] on div "新文本 4 拖曳手柄 拖曳手柄" at bounding box center [857, 632] width 1388 height 25
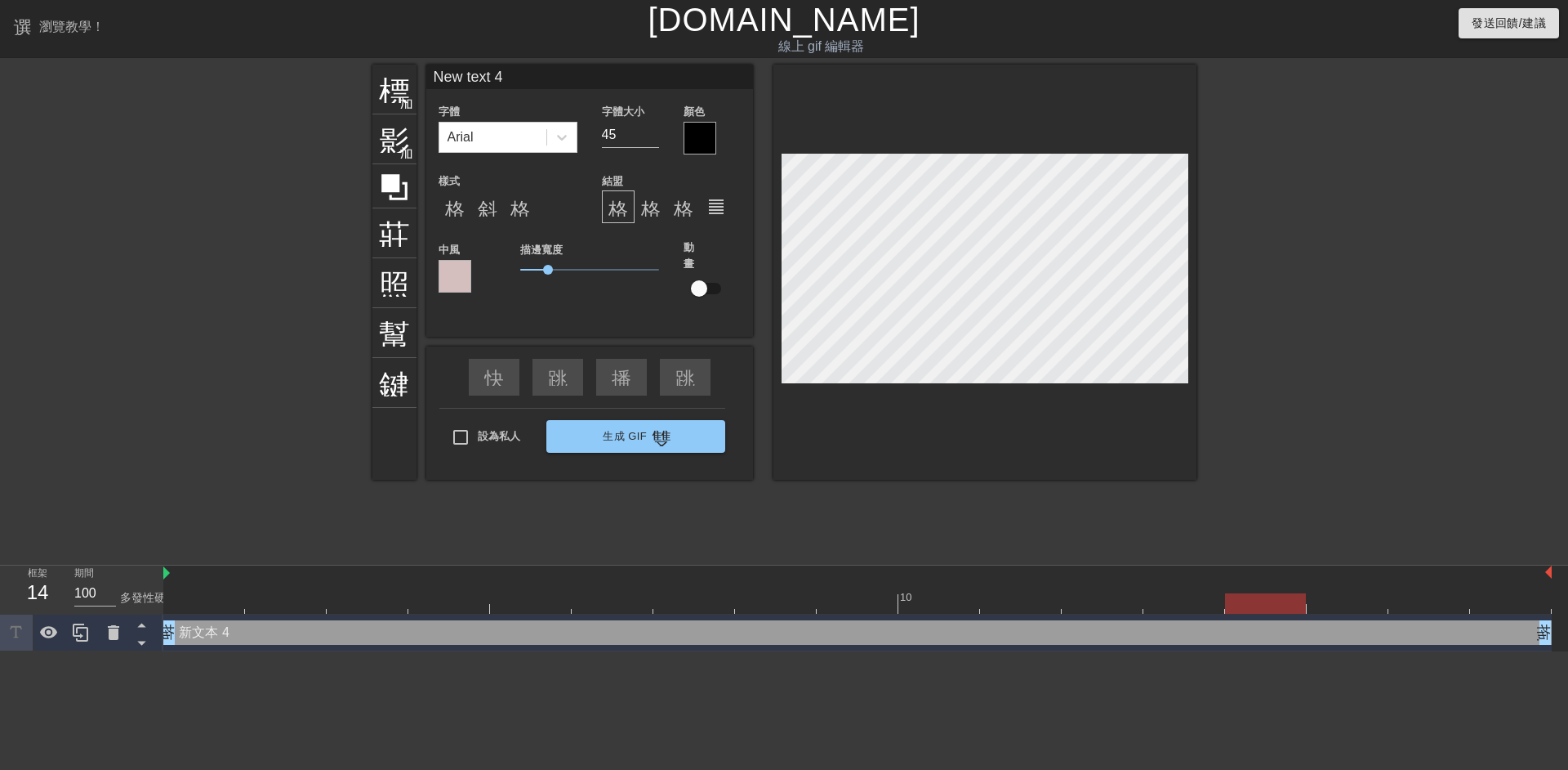
click at [1381, 641] on div "新文本 4 拖曳手柄 拖曳手柄" at bounding box center [857, 632] width 1388 height 25
type input "New text"
type textarea "New text"
type input "New text"
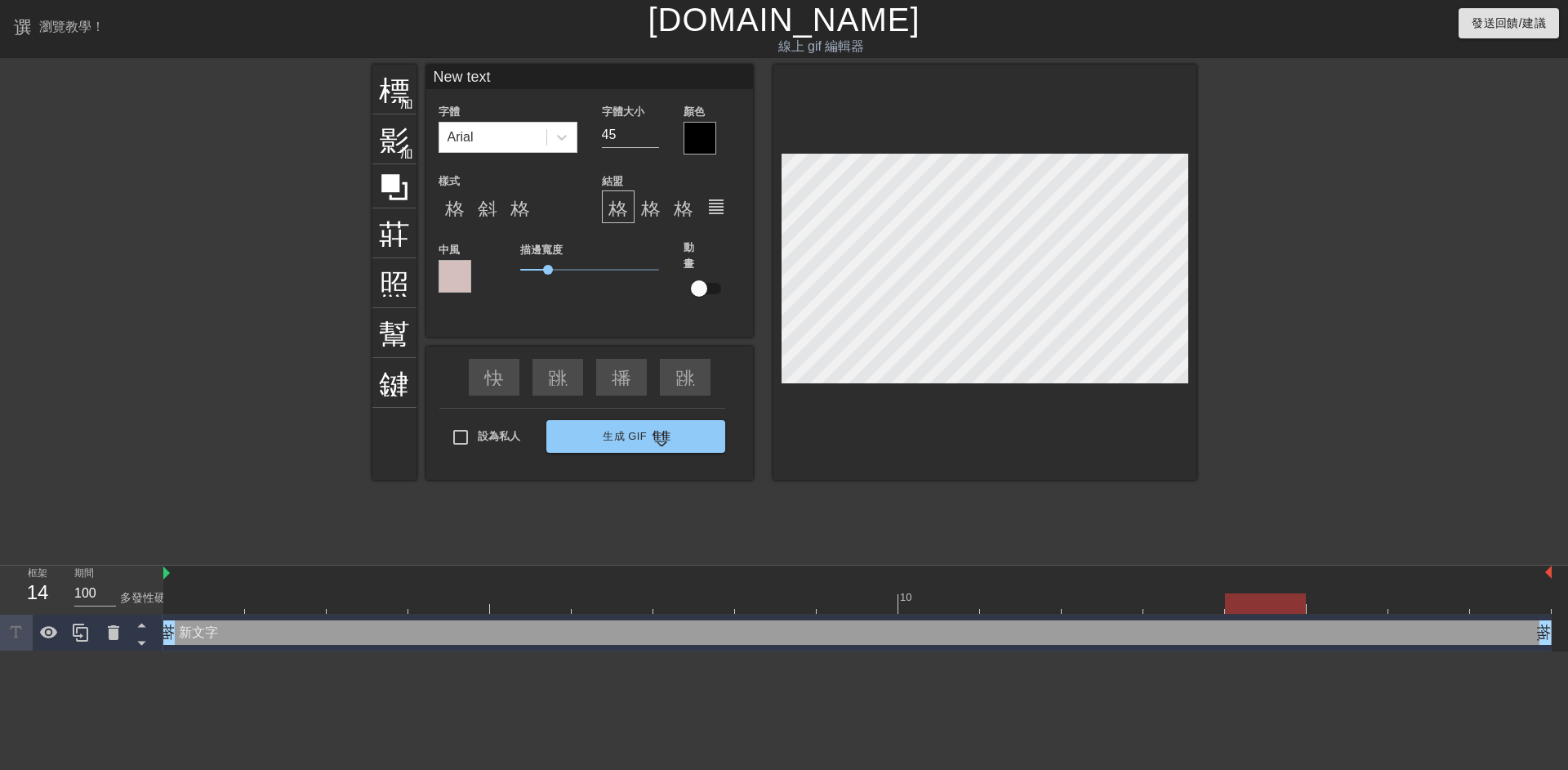
type textarea "New text"
type input "New tex"
type textarea "New tex"
type input "New te"
type textarea "New te"
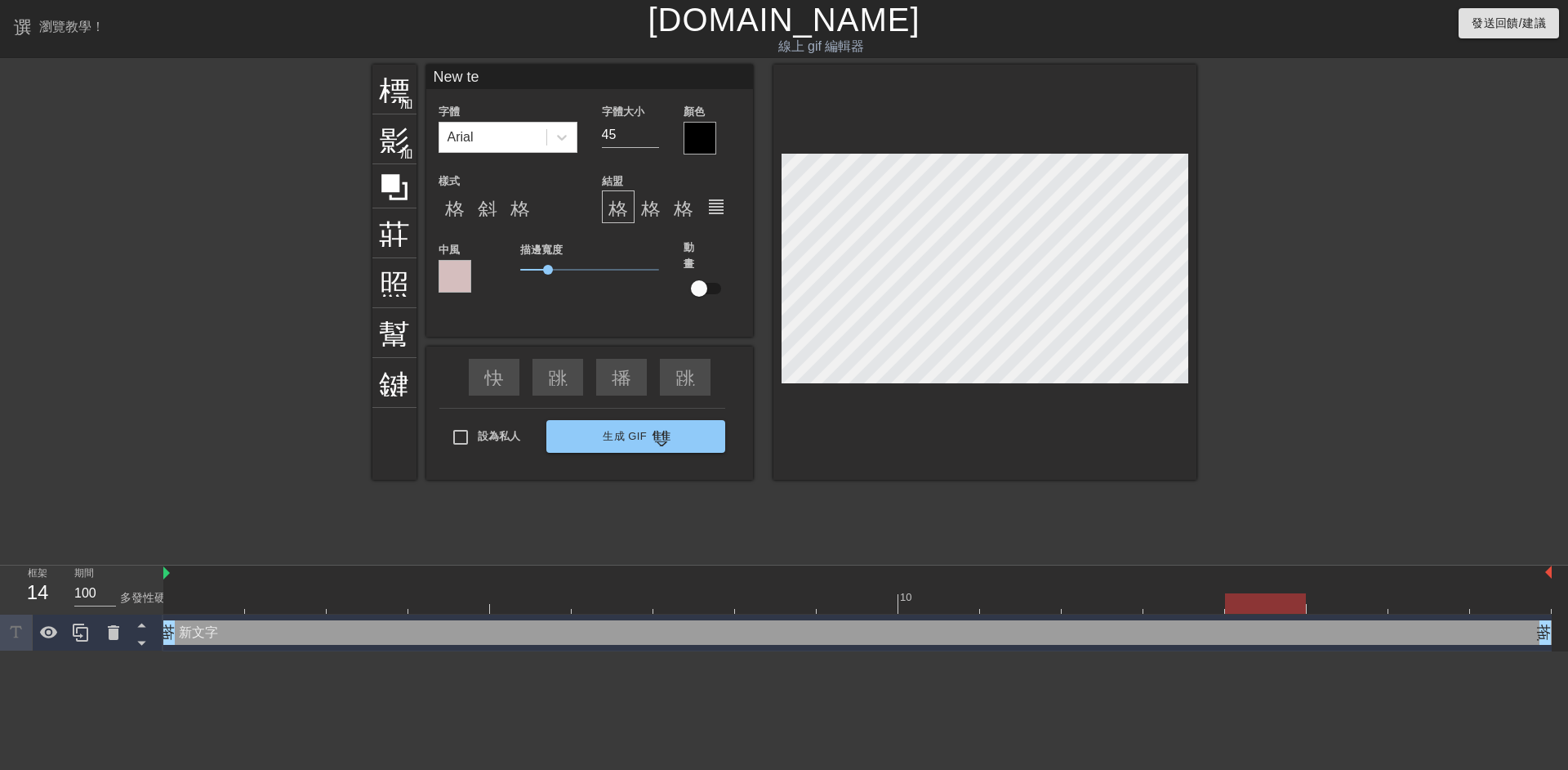
type input "New t"
type textarea "New t"
type input "New"
type textarea "New"
type input "New"
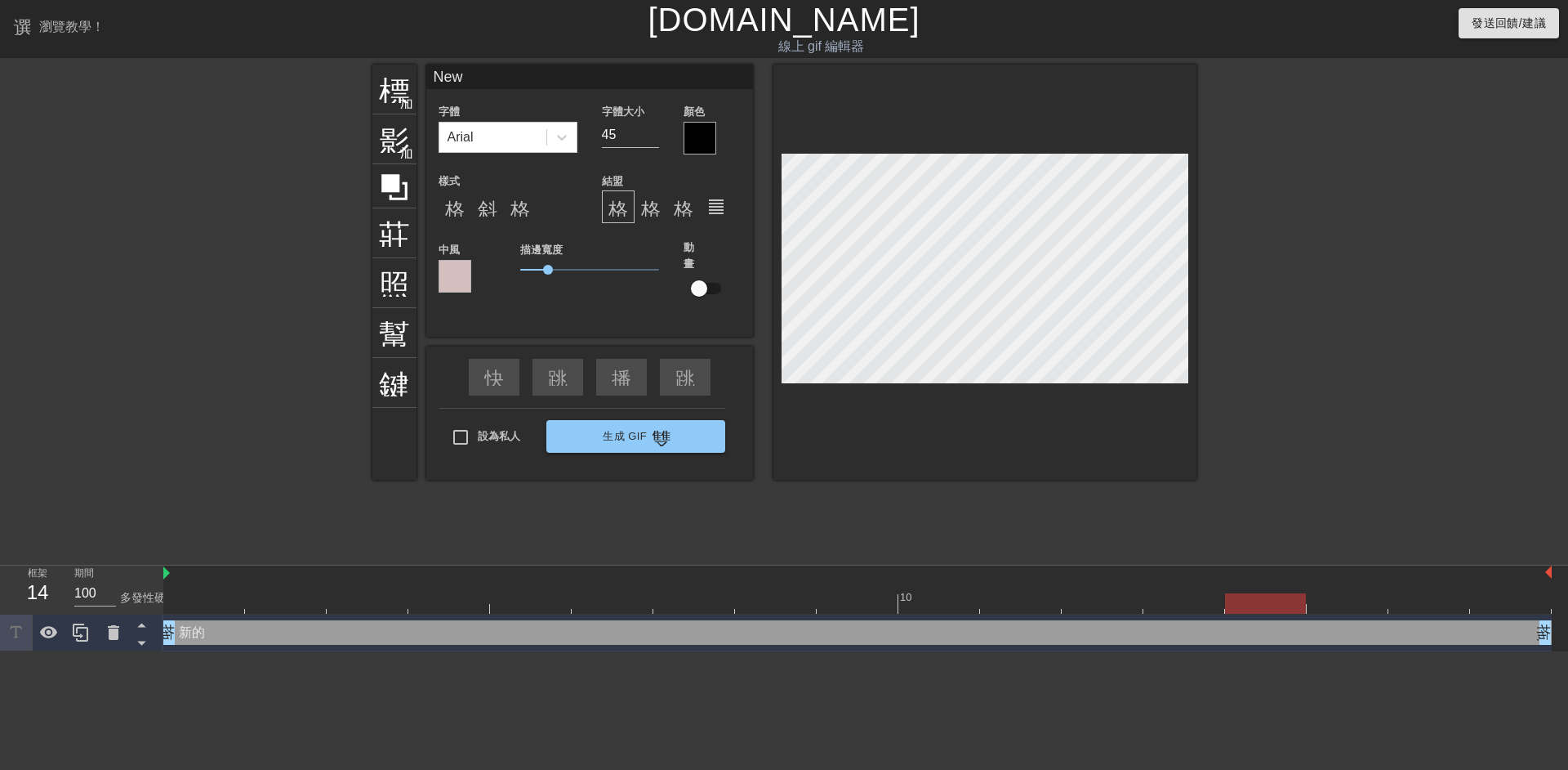
type textarea "New"
type input "Ne"
type textarea "Ne"
type input "N"
type textarea "N"
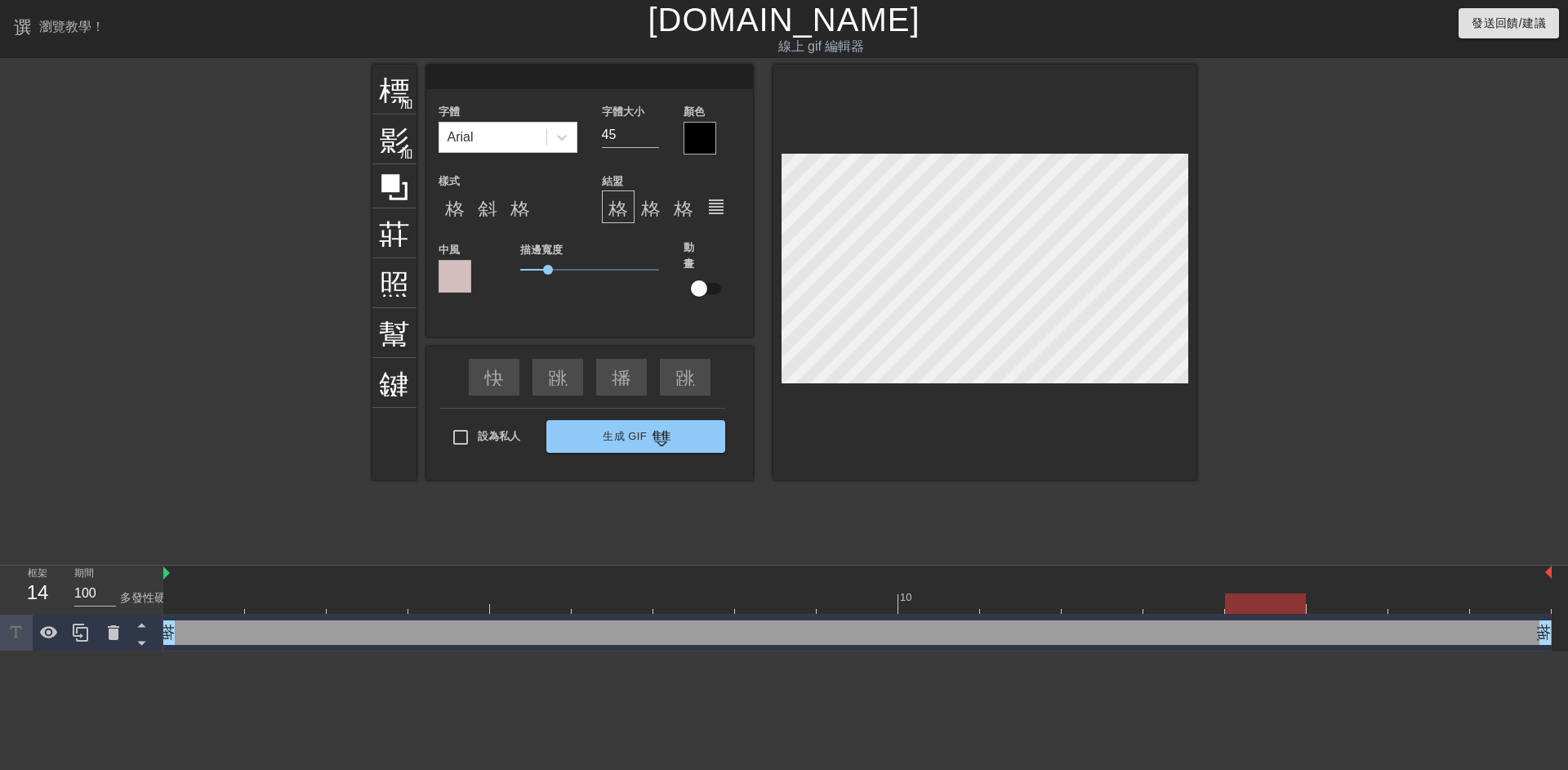
type input "s"
type textarea "s"
type input "s9"
type textarea "s9"
type input "s93"
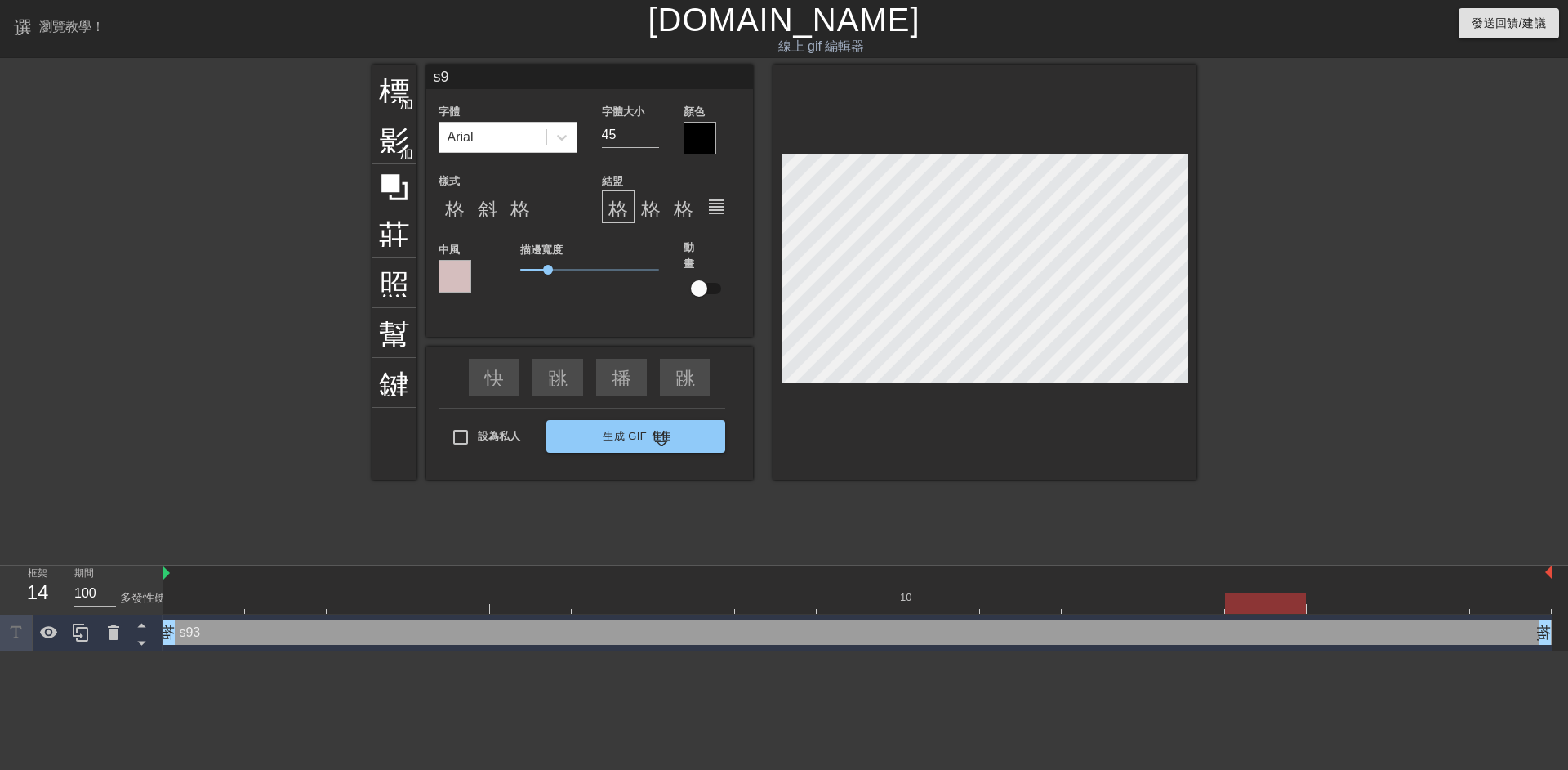
type textarea "s93"
type input "s9"
type textarea "s9"
type input "s"
type textarea "s"
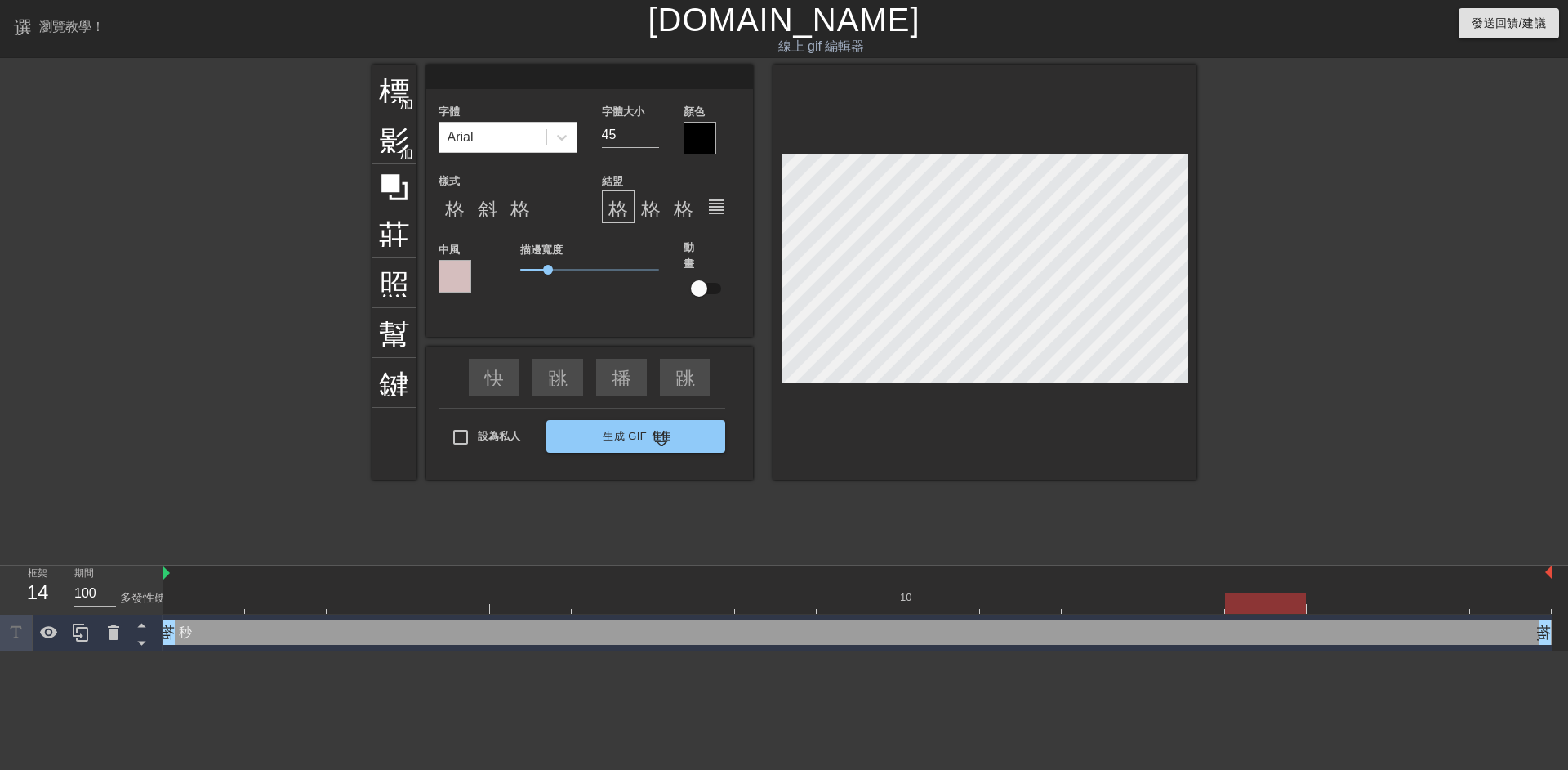
scroll to position [2, 2]
type input "ㄋ"
type textarea "ㄋ"
type input "ㄋㄞ"
type textarea "ㄋㄞ"
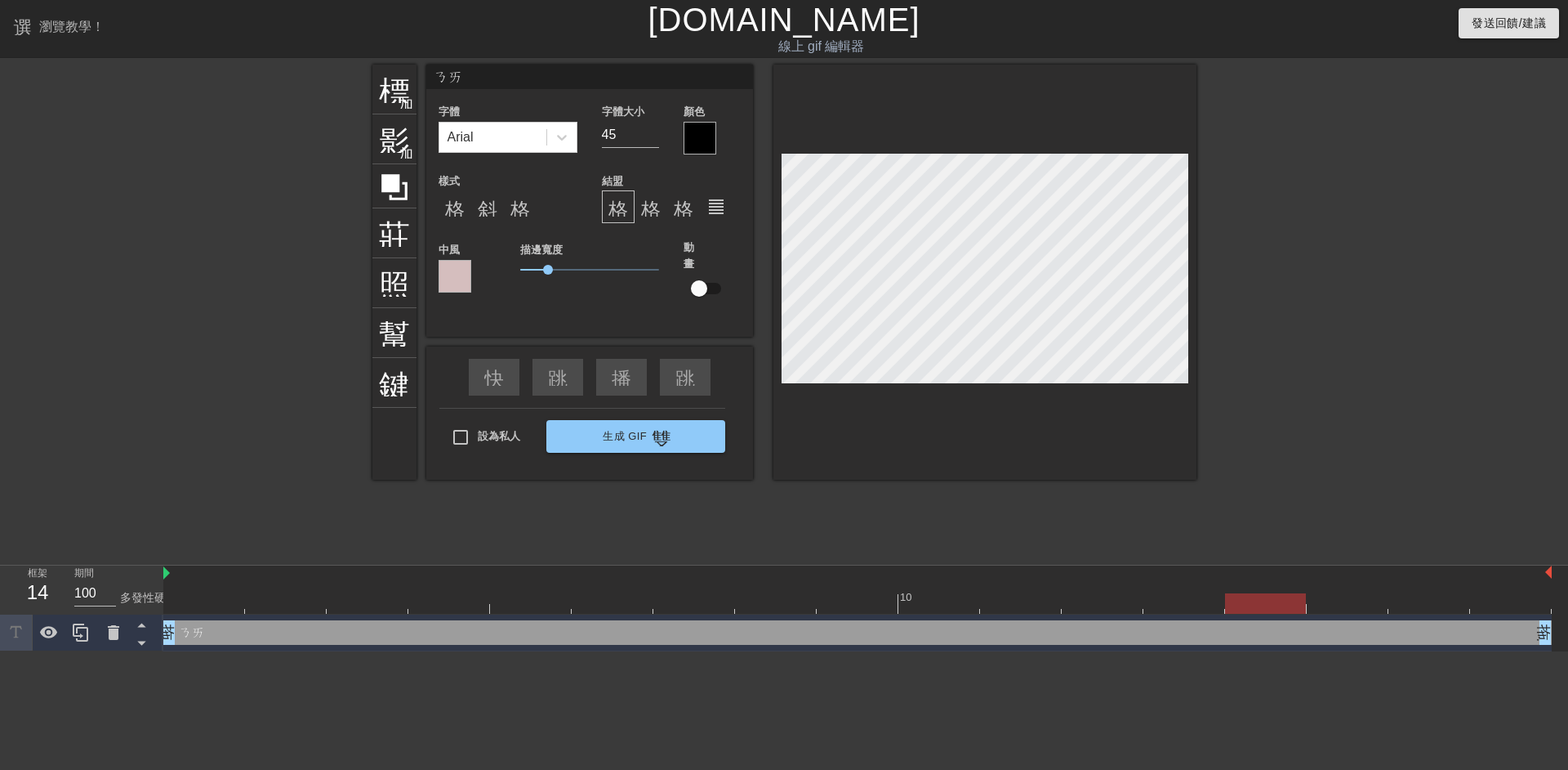
type input "奶"
type textarea "奶"
type input "奶ㄧ"
type textarea "奶ㄧ"
type input "奶ㄧㄡ"
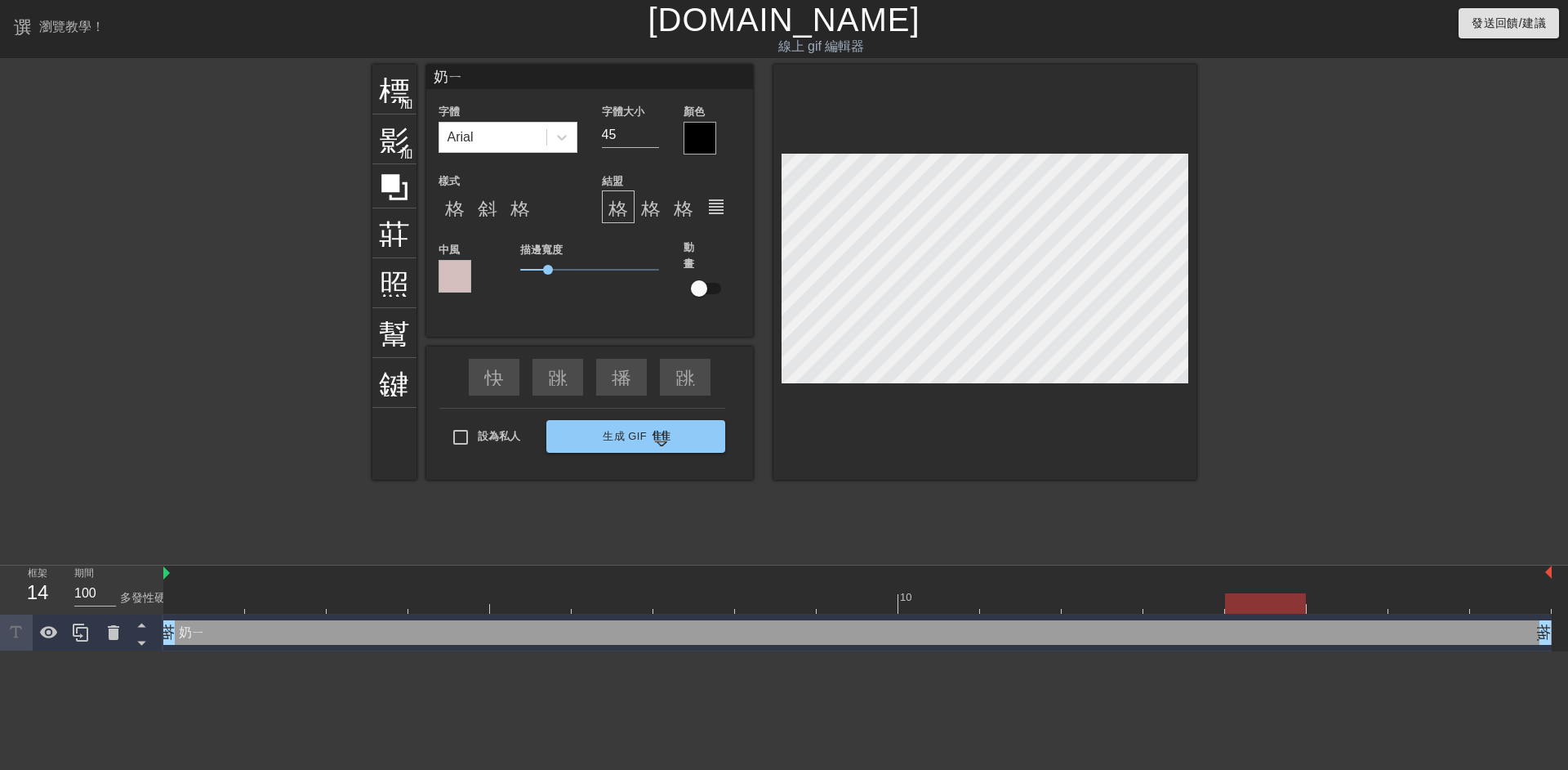
type textarea "奶ㄧㄡ"
type input "奶油"
type textarea "奶油"
click at [553, 132] on div at bounding box center [562, 137] width 30 height 30
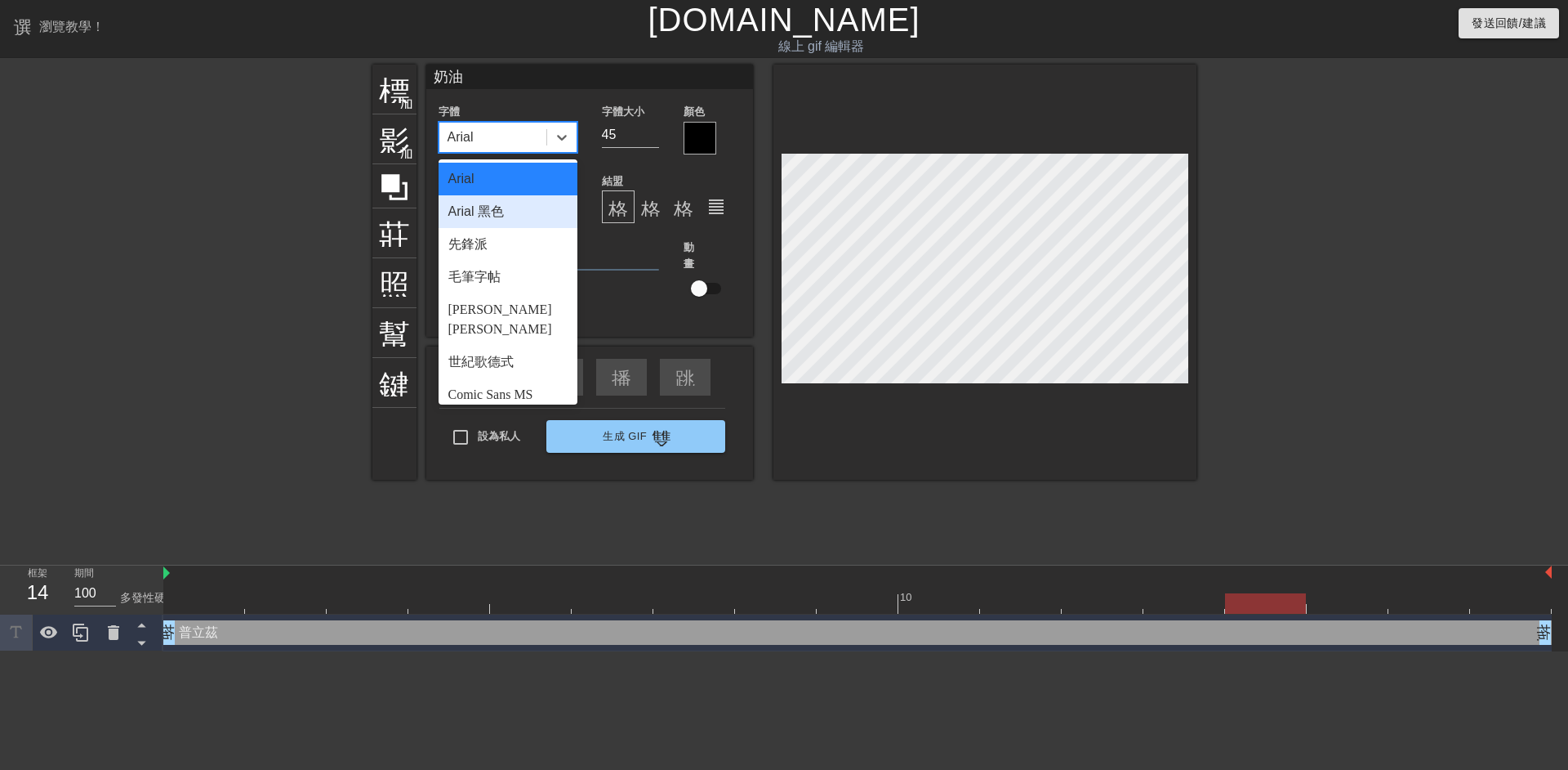
click at [497, 204] on font "Arial 黑色" at bounding box center [475, 211] width 55 height 14
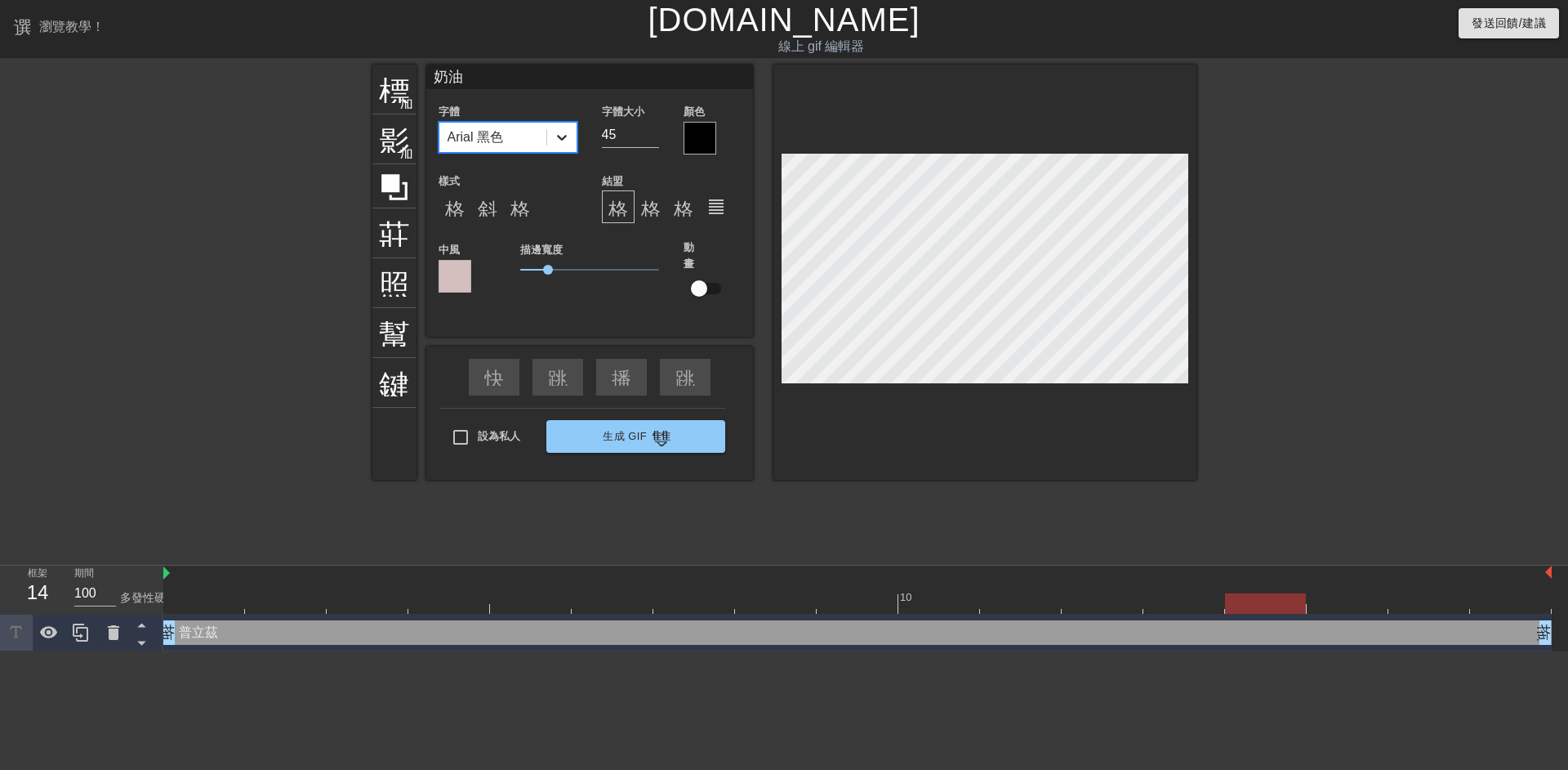
click at [558, 134] on icon at bounding box center [562, 137] width 17 height 17
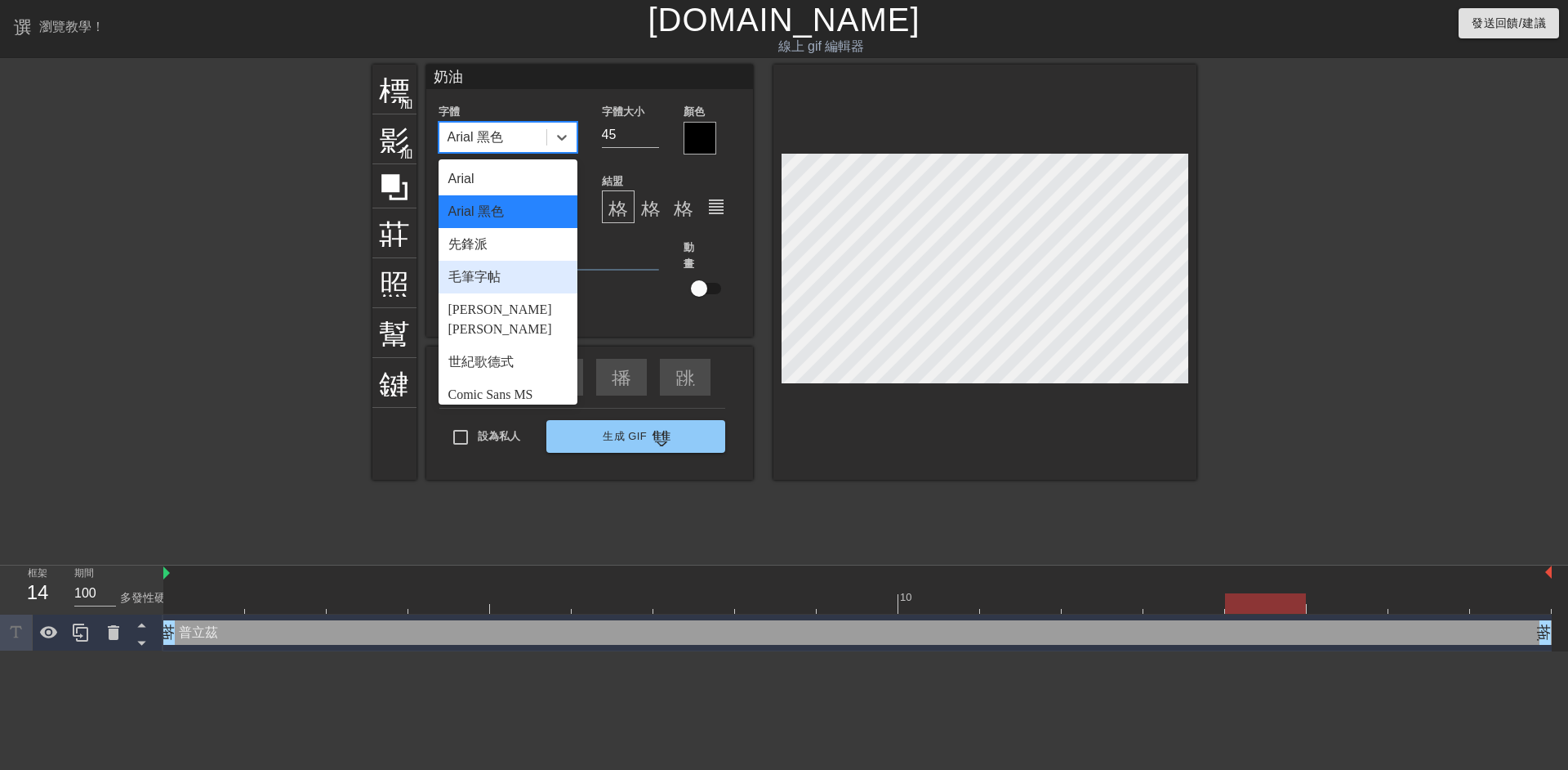
click at [506, 266] on div "毛筆字帖" at bounding box center [508, 277] width 139 height 32
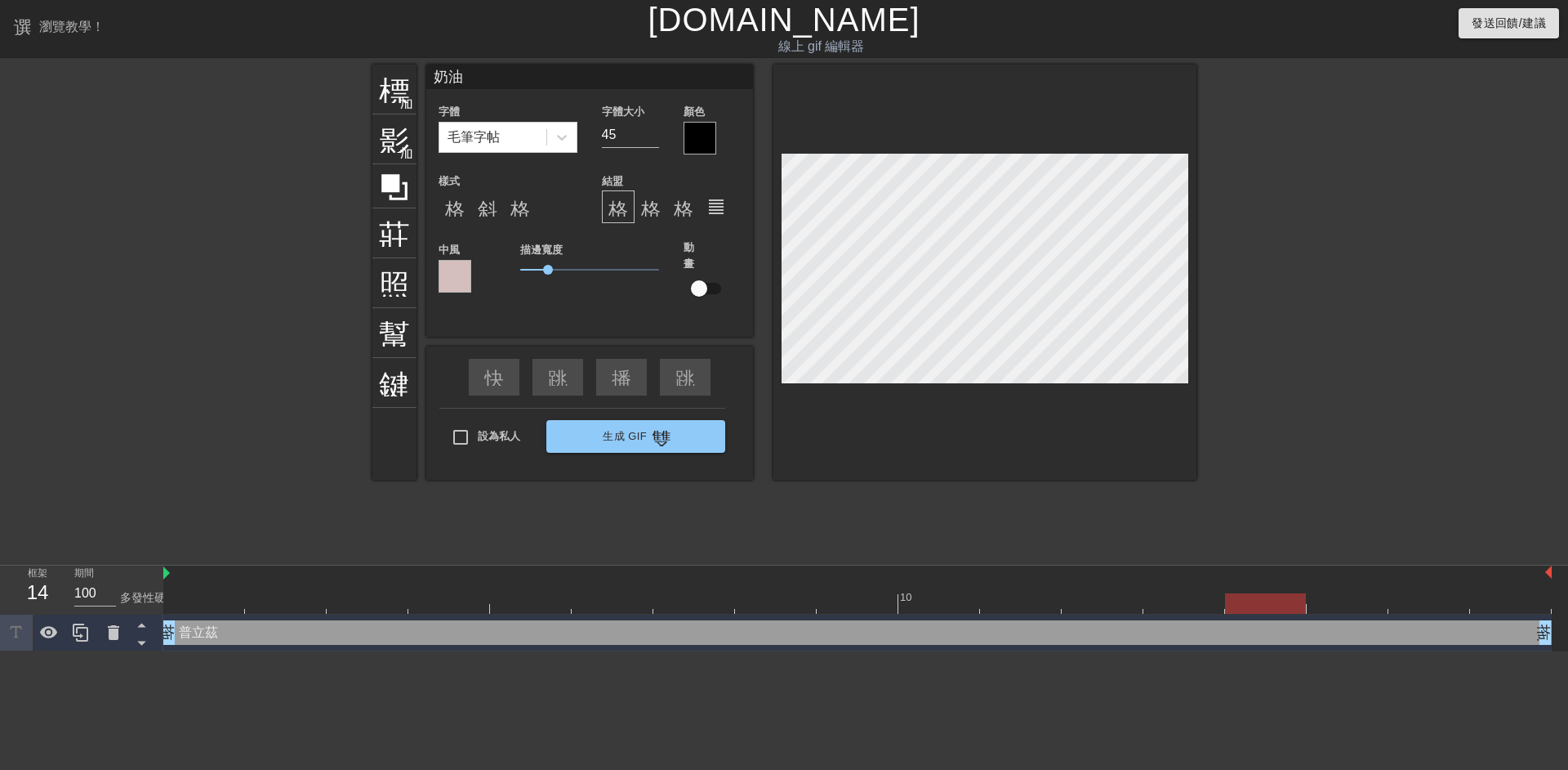
scroll to position [2, 2]
click at [565, 135] on icon at bounding box center [562, 138] width 10 height 6
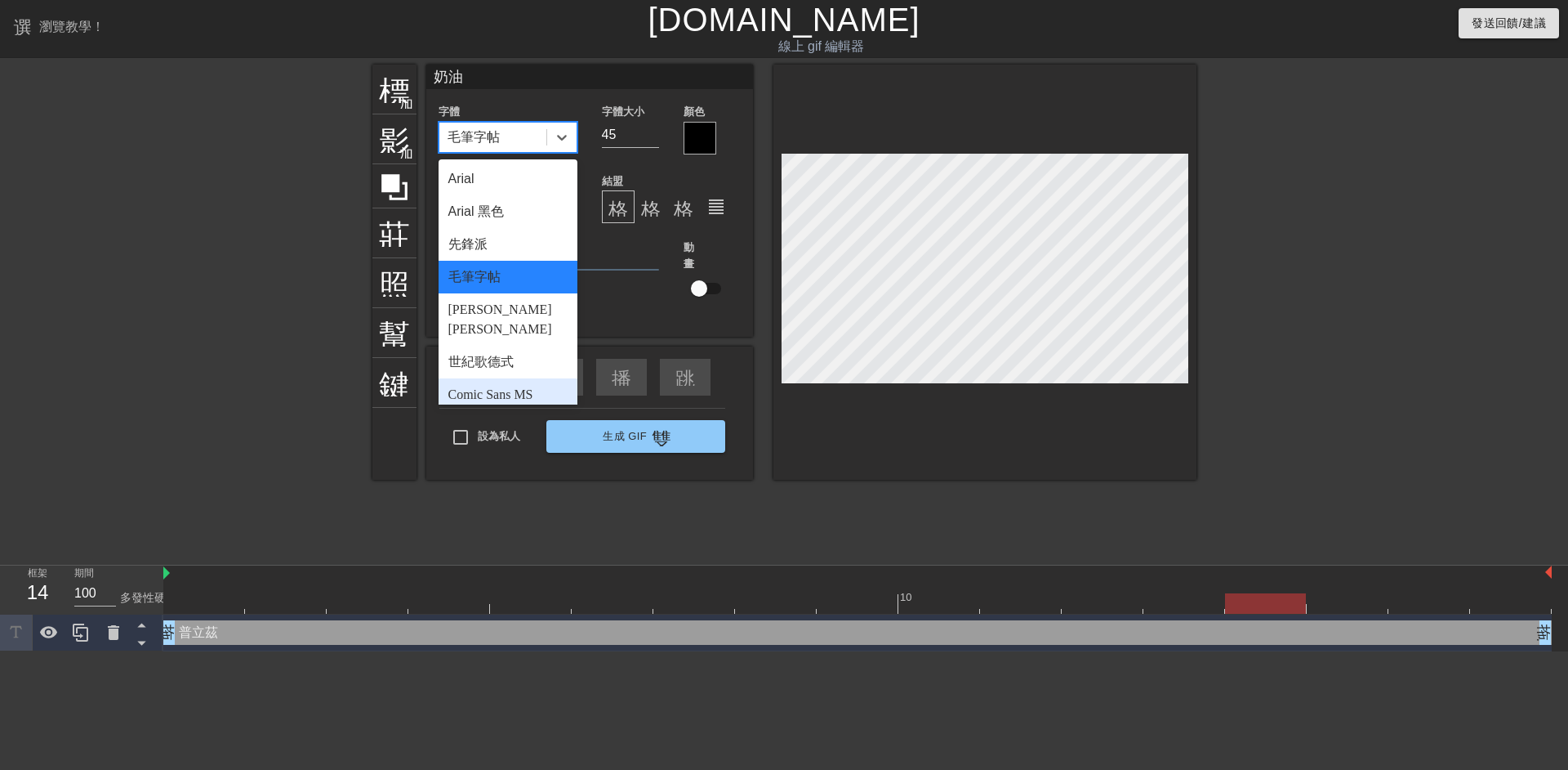
click at [515, 387] on font "Comic Sans MS" at bounding box center [490, 394] width 85 height 14
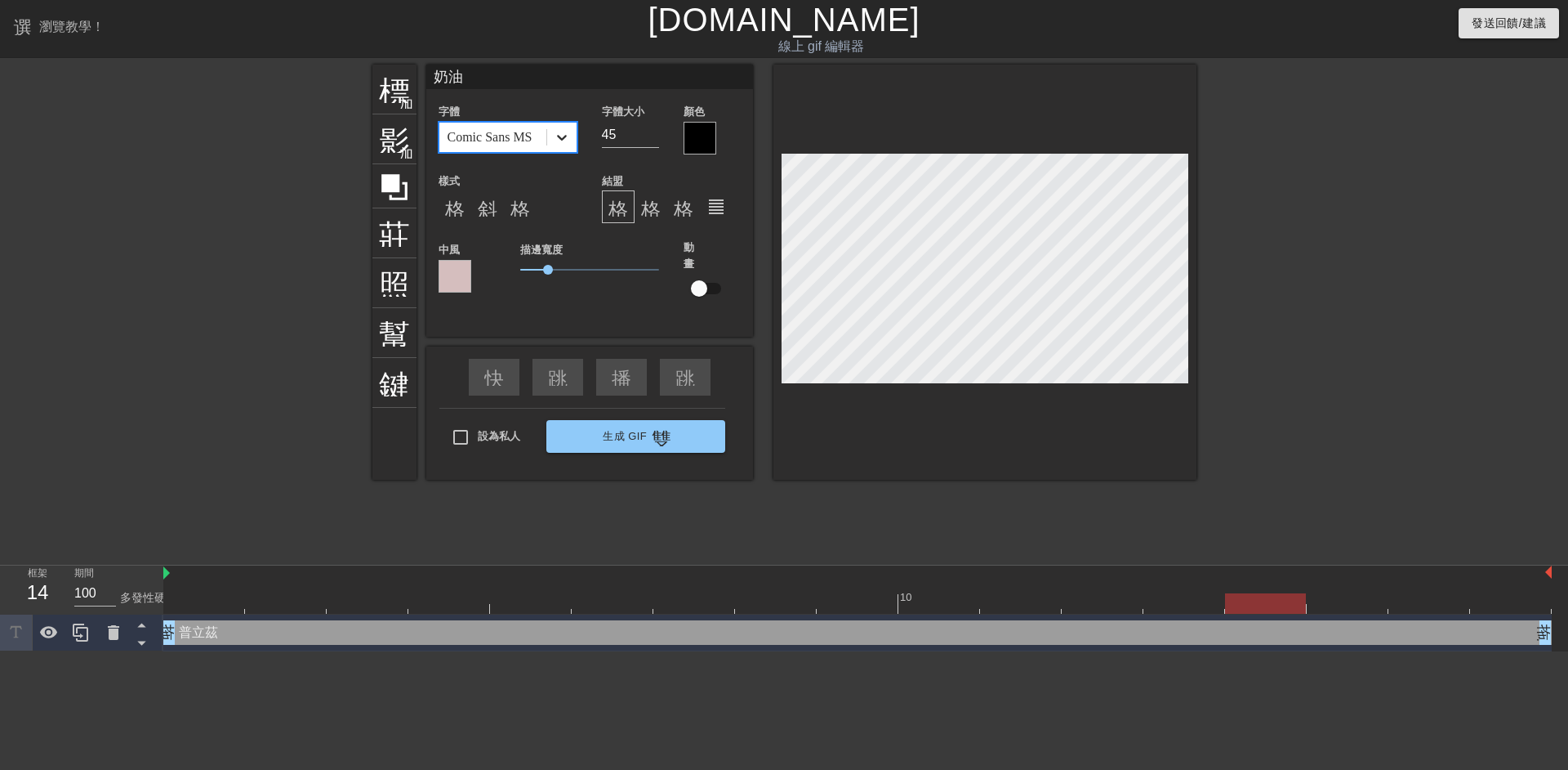
click at [564, 146] on div at bounding box center [562, 137] width 30 height 30
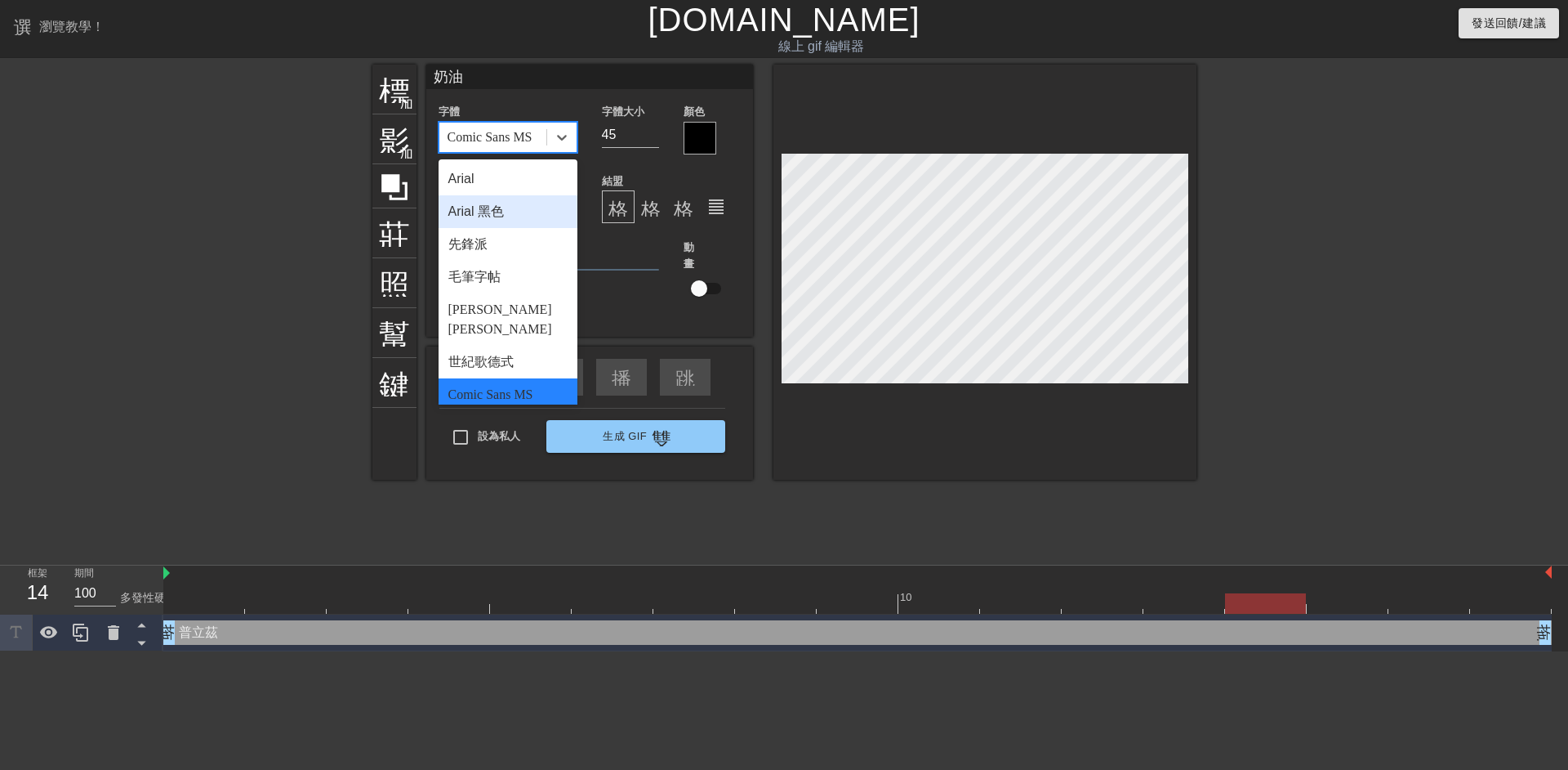
click at [504, 209] on font "Arial 黑色" at bounding box center [475, 211] width 55 height 14
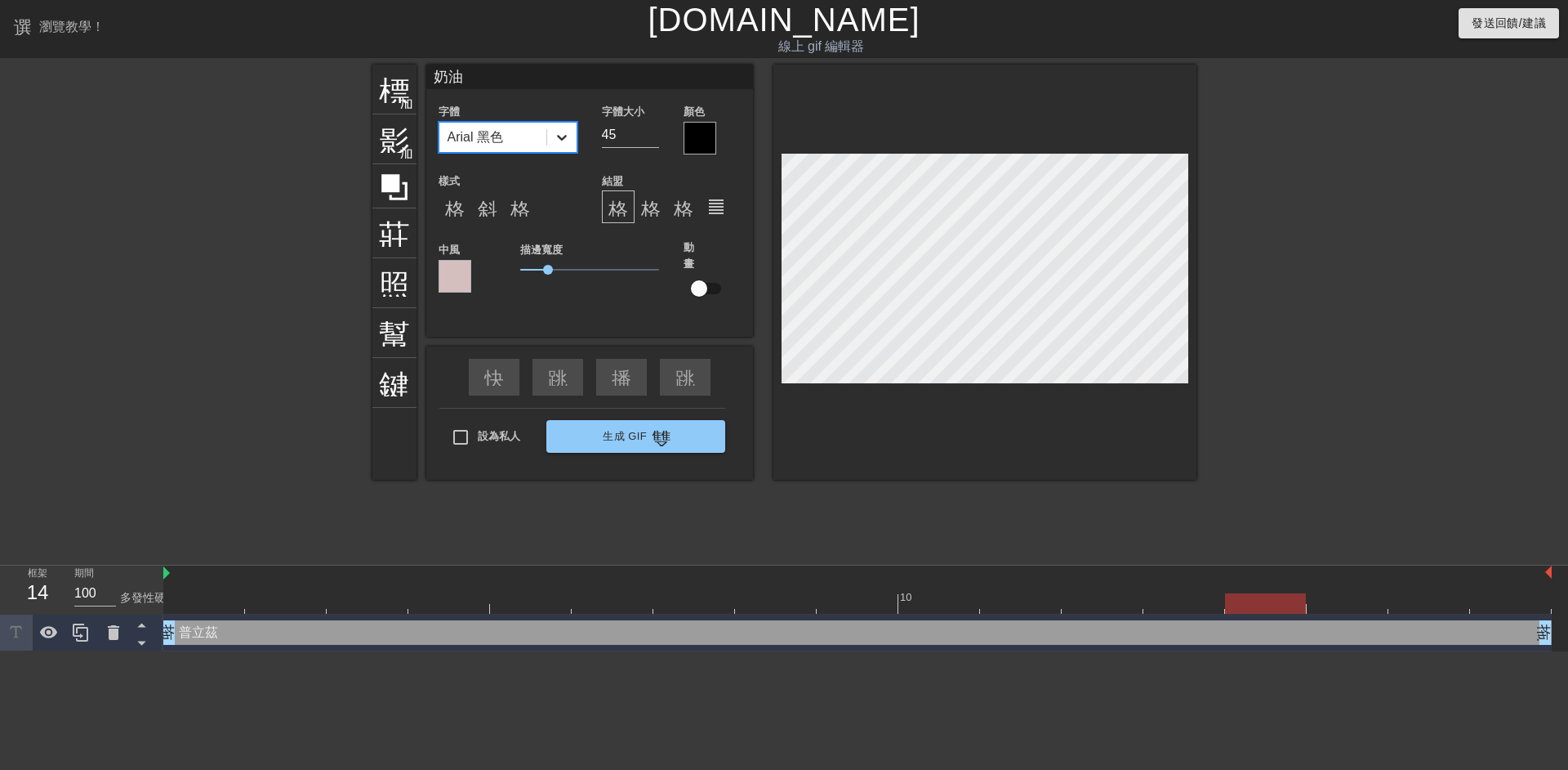
click at [558, 130] on icon at bounding box center [562, 137] width 17 height 17
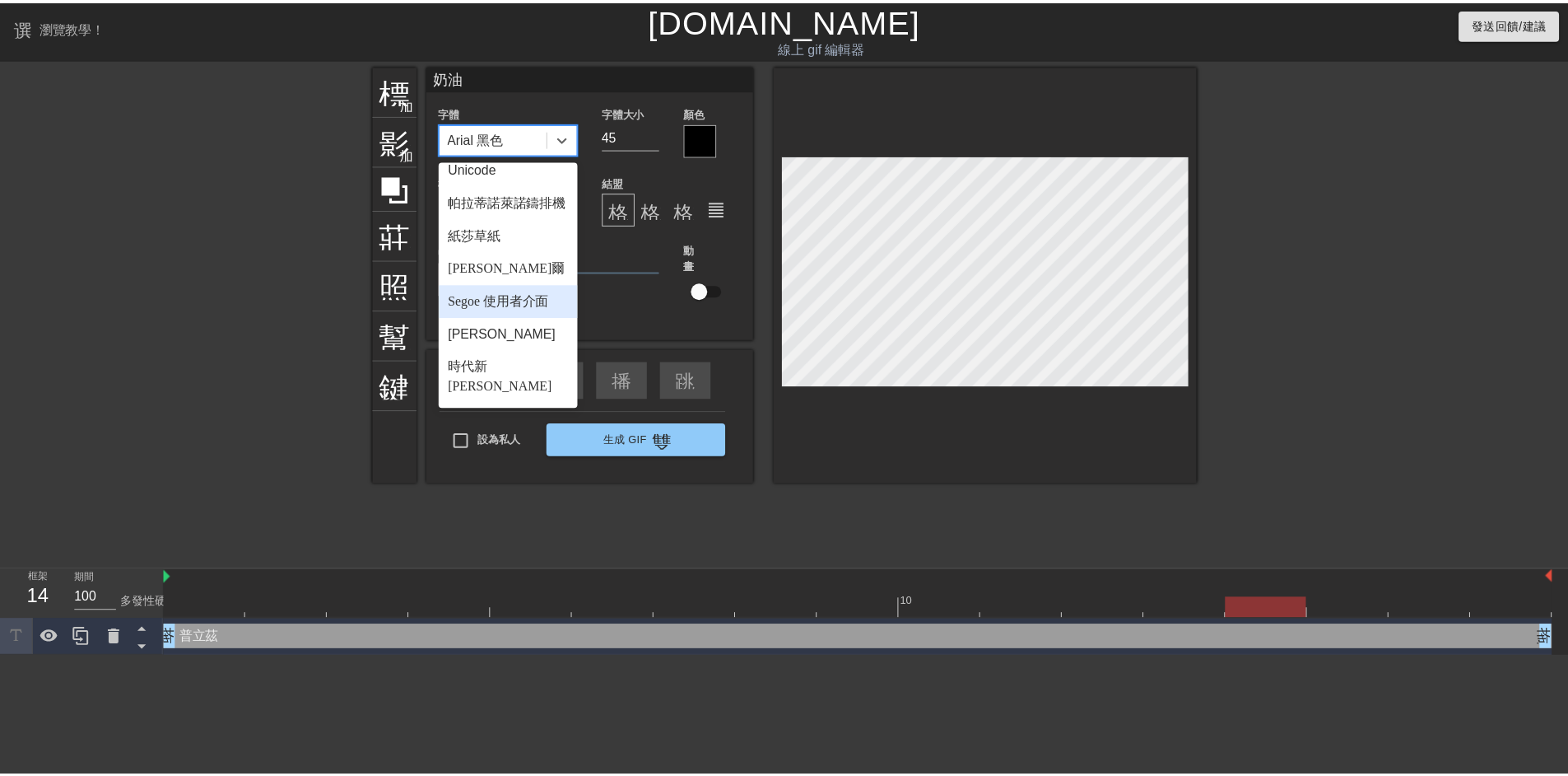
scroll to position [589, 0]
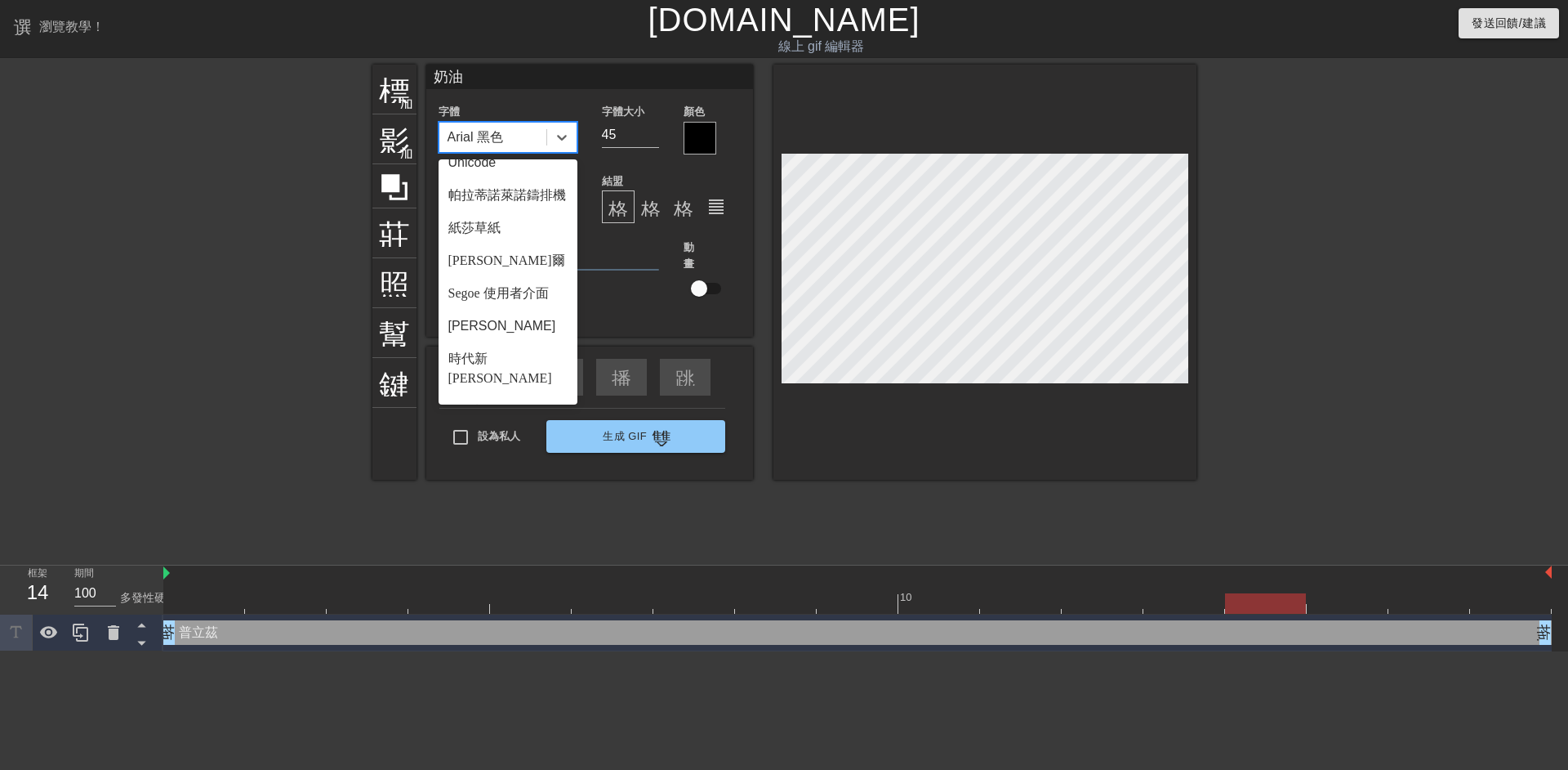
click at [473, 436] on font "宋體" at bounding box center [461, 443] width 27 height 14
click at [563, 137] on icon at bounding box center [562, 138] width 10 height 6
click at [496, 267] on div "毛筆字帖" at bounding box center [508, 277] width 139 height 32
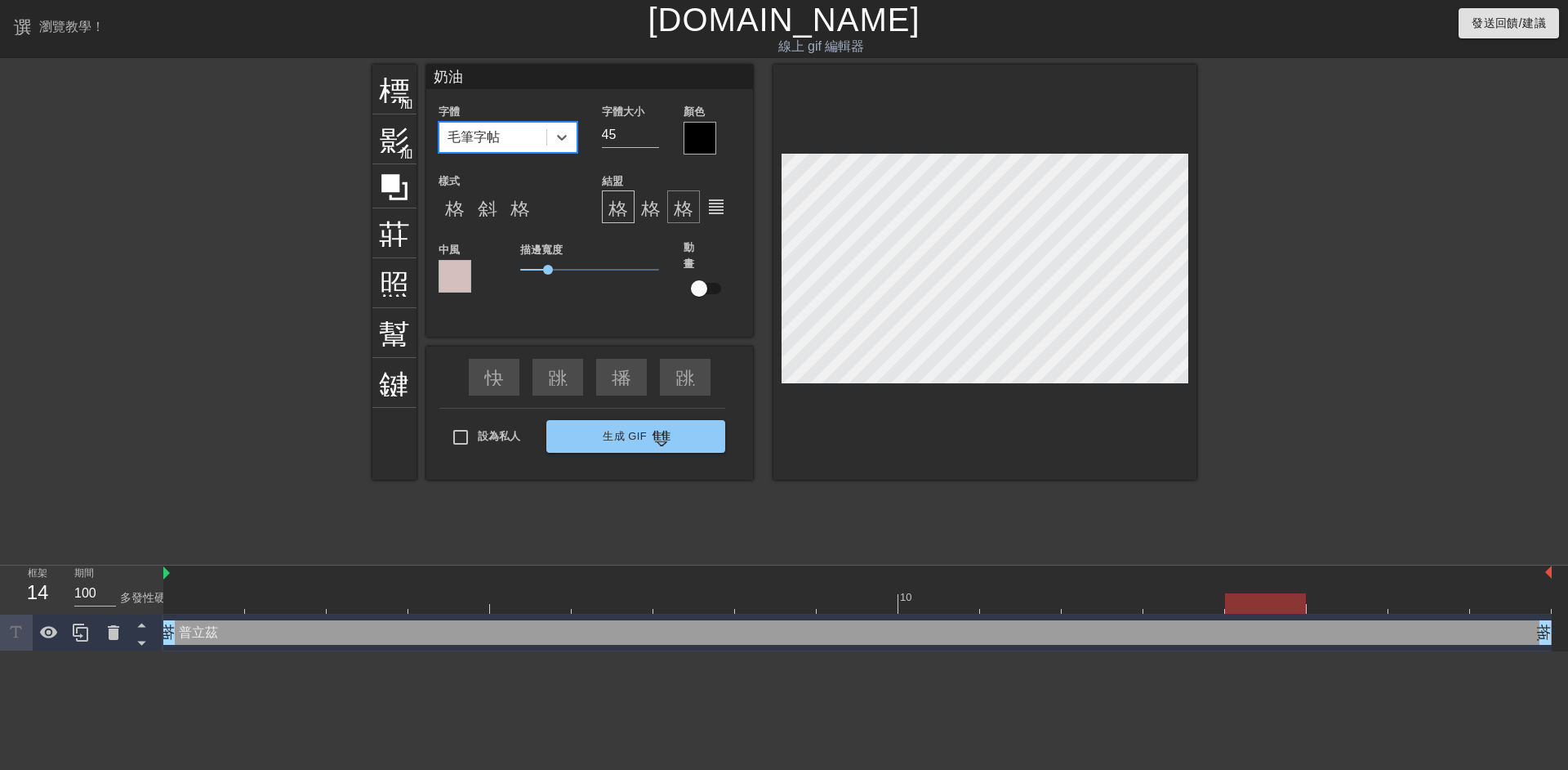
click at [691, 204] on font "格式_對齊_右" at bounding box center [741, 207] width 137 height 20
click at [656, 209] on font "格式對齊中心" at bounding box center [699, 207] width 117 height 20
click at [707, 208] on font "format_align_justify" at bounding box center [717, 207] width 20 height 20
click at [637, 208] on div "格式對齊中心" at bounding box center [651, 206] width 32 height 32
click at [618, 209] on font "格式_對齊_左" at bounding box center [676, 207] width 137 height 20
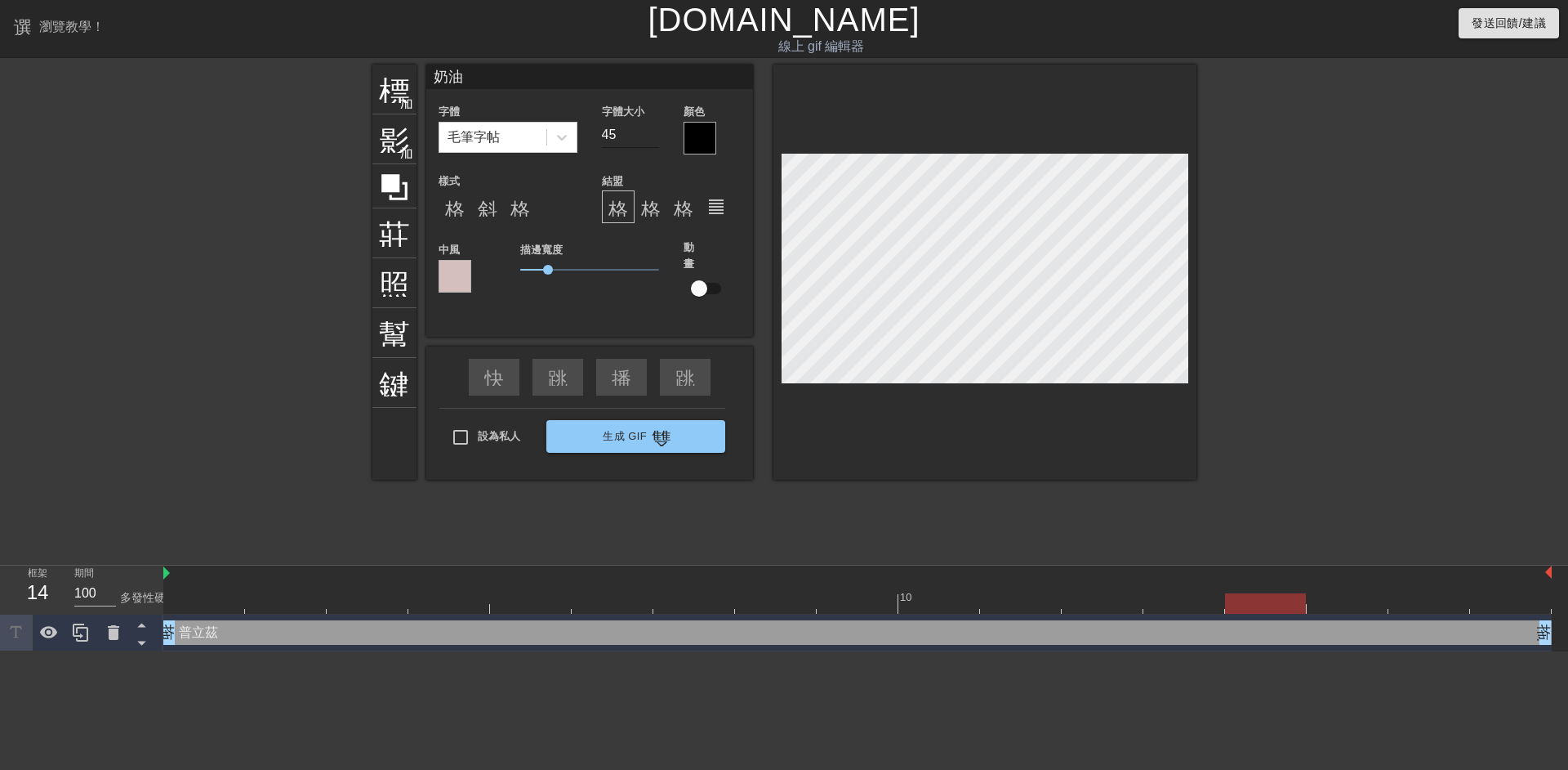
click at [635, 128] on input "45" at bounding box center [630, 135] width 57 height 27
click at [654, 131] on input "46" at bounding box center [630, 135] width 57 height 27
click at [654, 131] on input "47" at bounding box center [630, 135] width 57 height 27
click at [654, 131] on input "48" at bounding box center [630, 135] width 57 height 27
click at [654, 131] on input "49" at bounding box center [630, 135] width 57 height 27
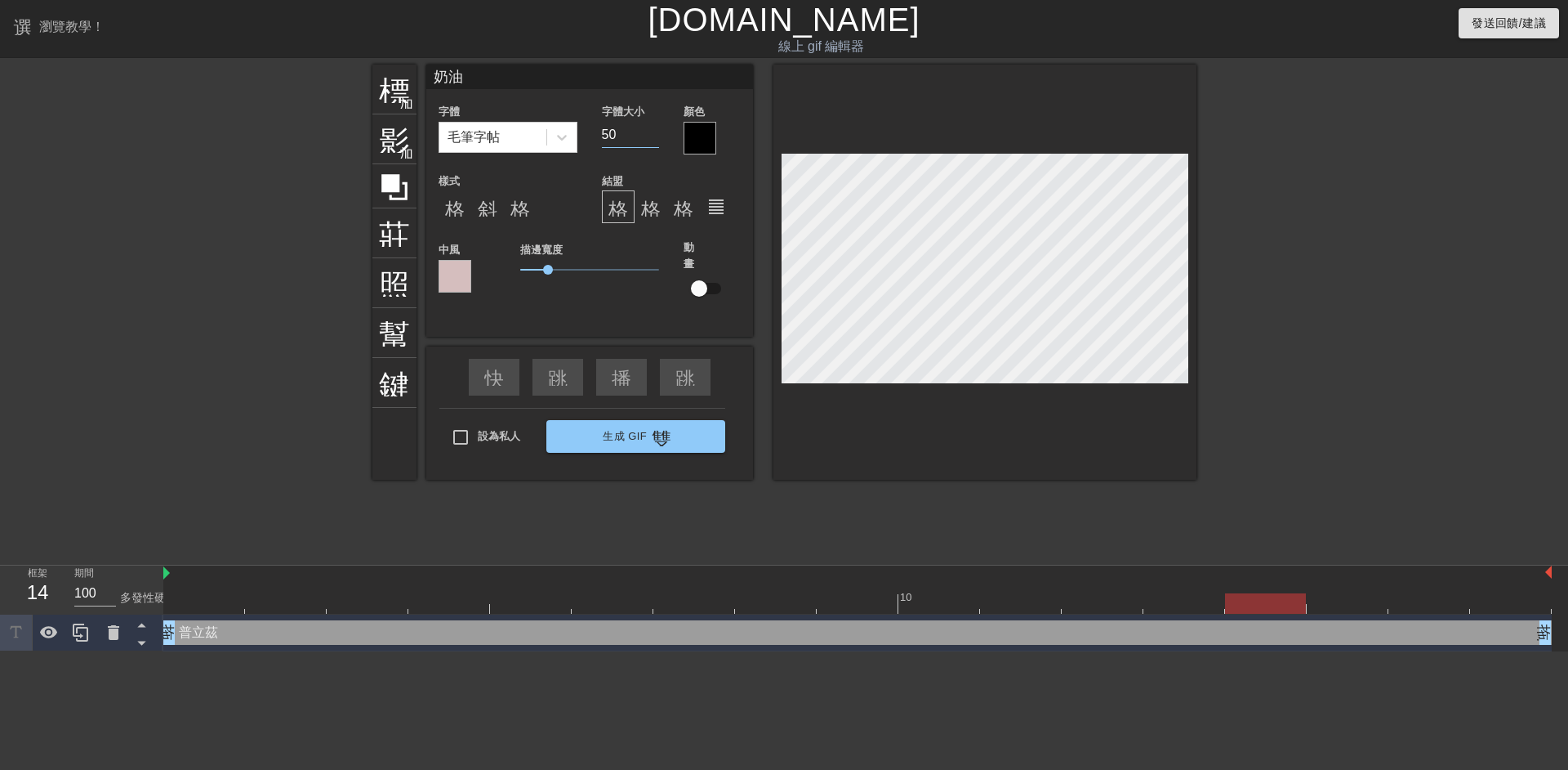
click at [654, 131] on input "50" at bounding box center [630, 135] width 57 height 27
click at [654, 131] on input "51" at bounding box center [630, 135] width 57 height 27
click at [654, 131] on input "52" at bounding box center [630, 135] width 57 height 27
click at [654, 131] on input "53" at bounding box center [630, 135] width 57 height 27
click at [654, 131] on input "54" at bounding box center [630, 135] width 57 height 27
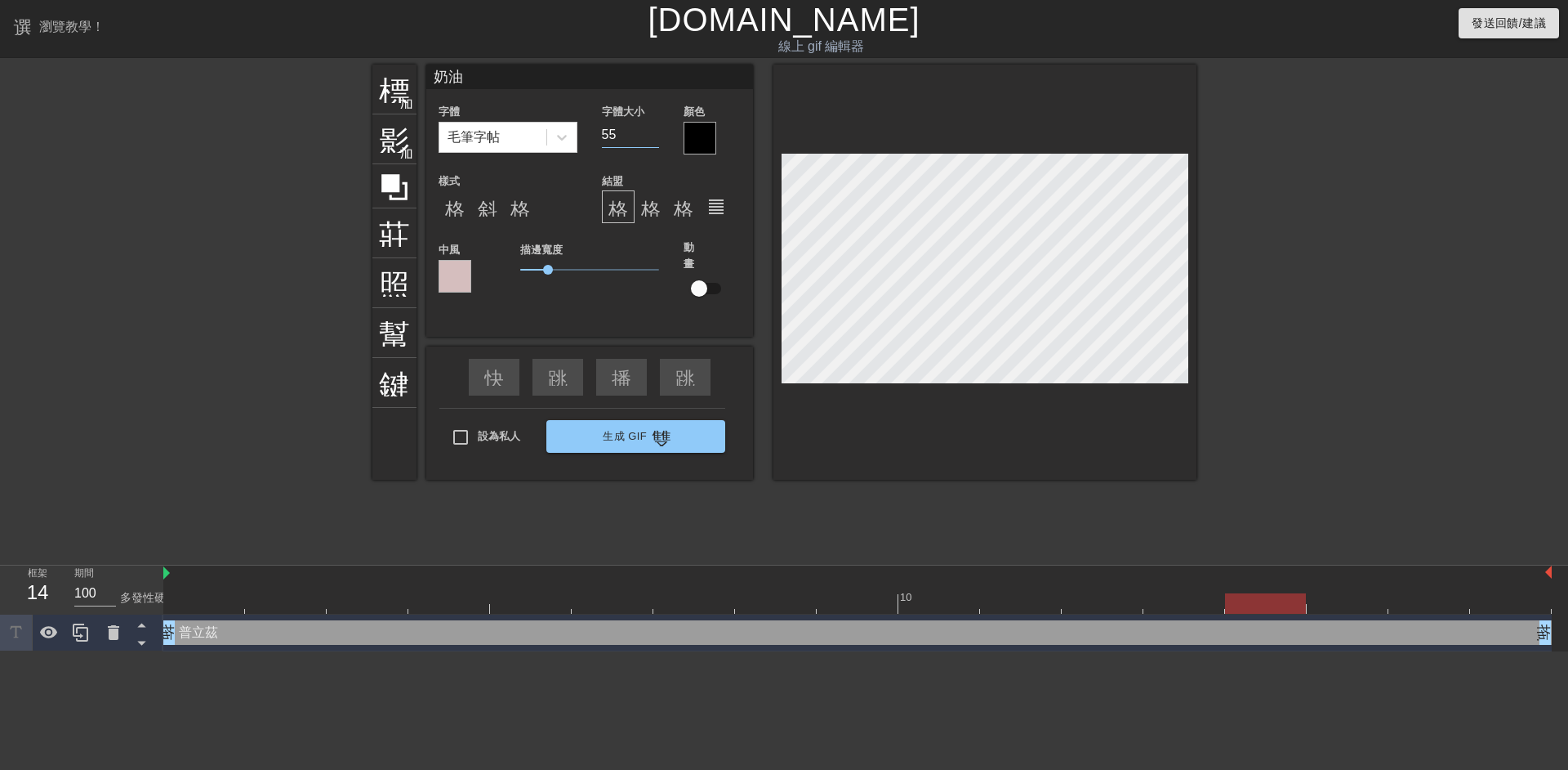
click at [654, 131] on input "55" at bounding box center [630, 135] width 57 height 27
click at [654, 131] on input "56" at bounding box center [630, 135] width 57 height 27
click at [654, 131] on input "57" at bounding box center [630, 135] width 57 height 27
click at [654, 131] on input "58" at bounding box center [630, 135] width 57 height 27
click at [654, 131] on input "59" at bounding box center [630, 135] width 57 height 27
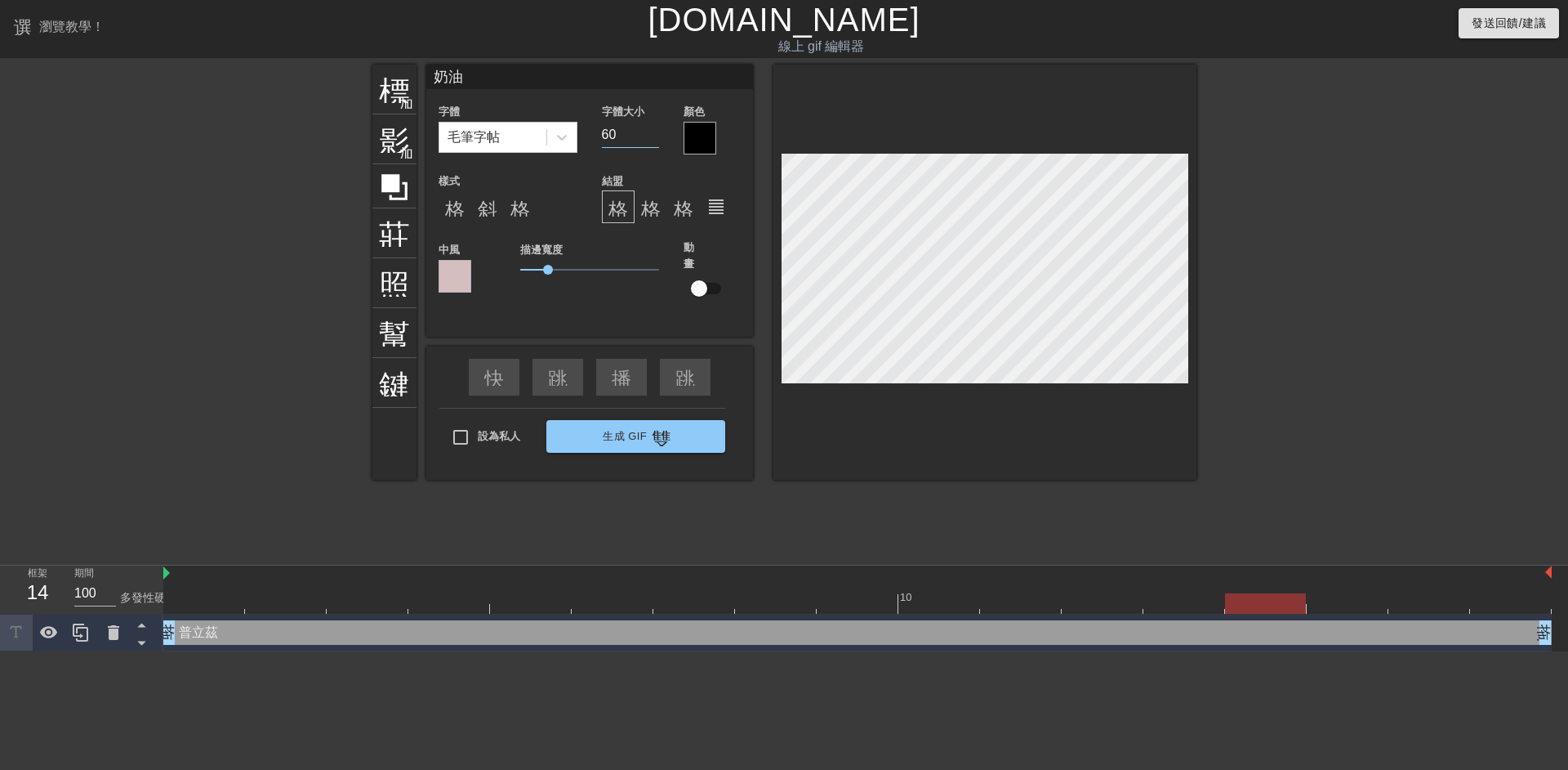
type input "60"
click at [654, 131] on input "60" at bounding box center [630, 135] width 57 height 27
click at [1336, 209] on div at bounding box center [1338, 310] width 245 height 490
type input "101"
click at [222, 609] on div at bounding box center [857, 603] width 1388 height 21
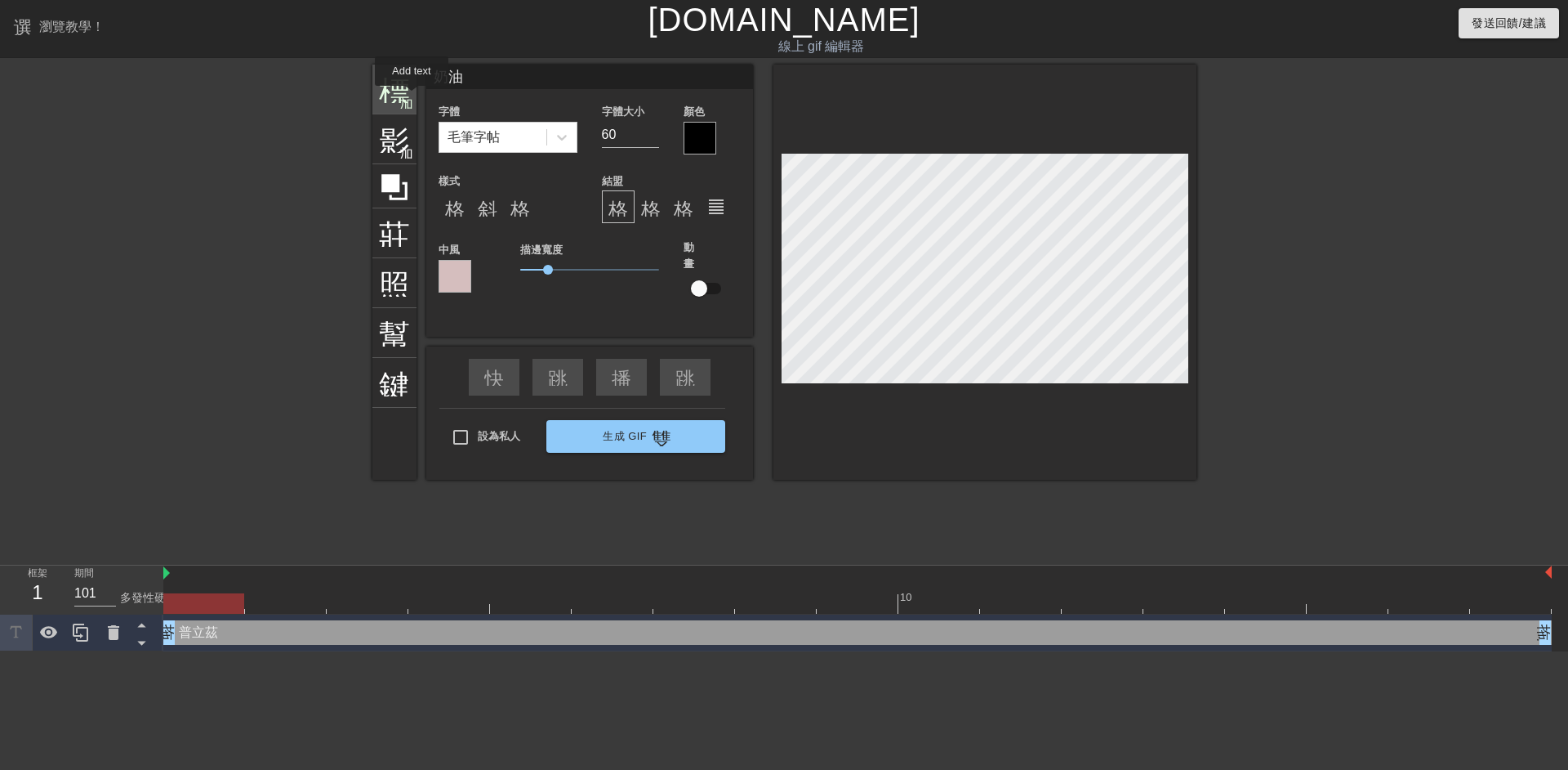
click at [405, 95] on font "加入圓圈" at bounding box center [427, 101] width 55 height 14
type input "New text 5"
type input "40"
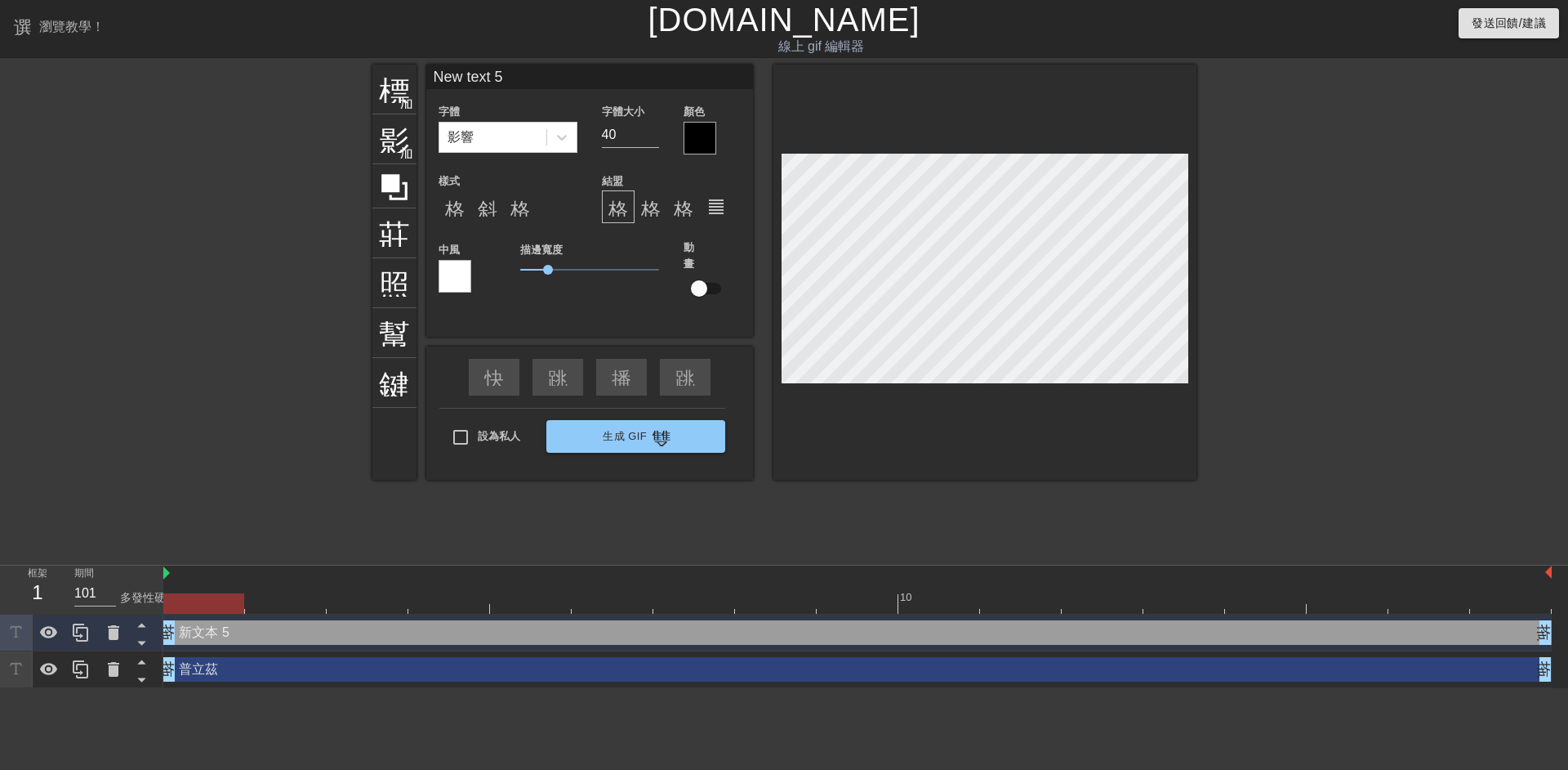
type input "100"
click at [311, 601] on div at bounding box center [857, 603] width 1388 height 21
click at [401, 93] on font "標題" at bounding box center [409, 88] width 62 height 32
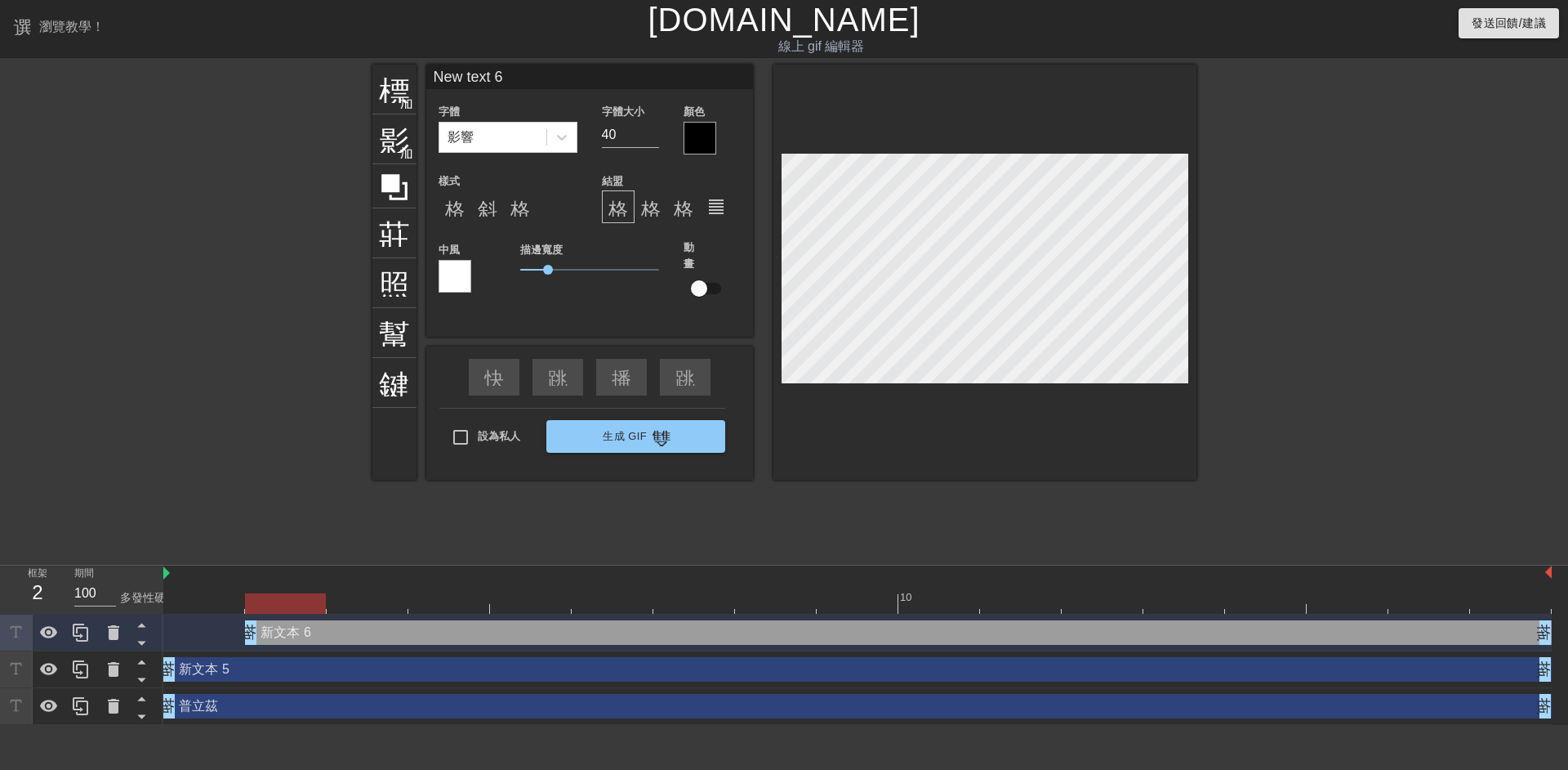
click at [367, 602] on div at bounding box center [857, 603] width 1388 height 21
type input "奶油"
type input "60"
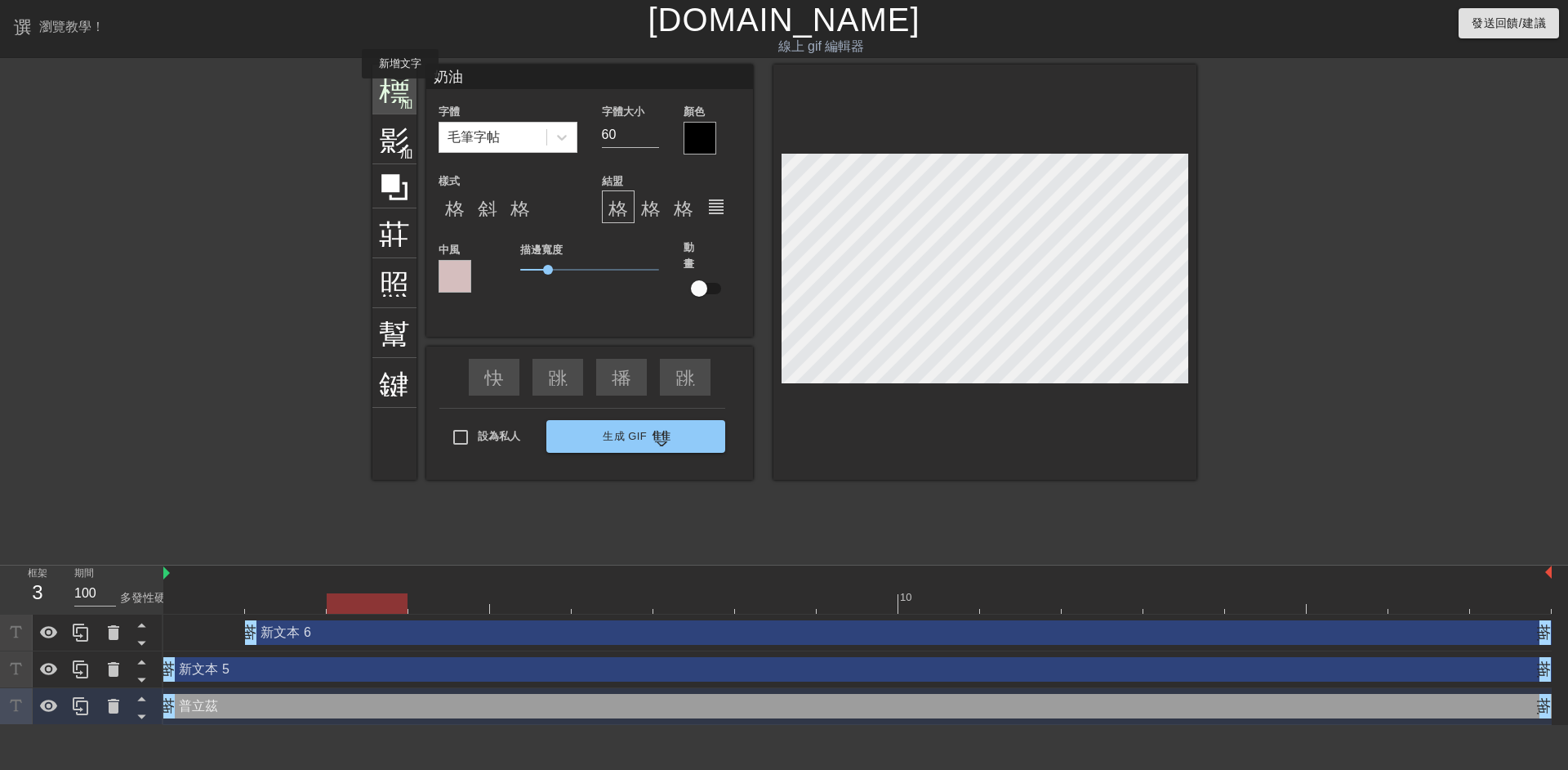
click at [400, 90] on font "標題" at bounding box center [409, 88] width 62 height 32
type input "New text 7"
type input "40"
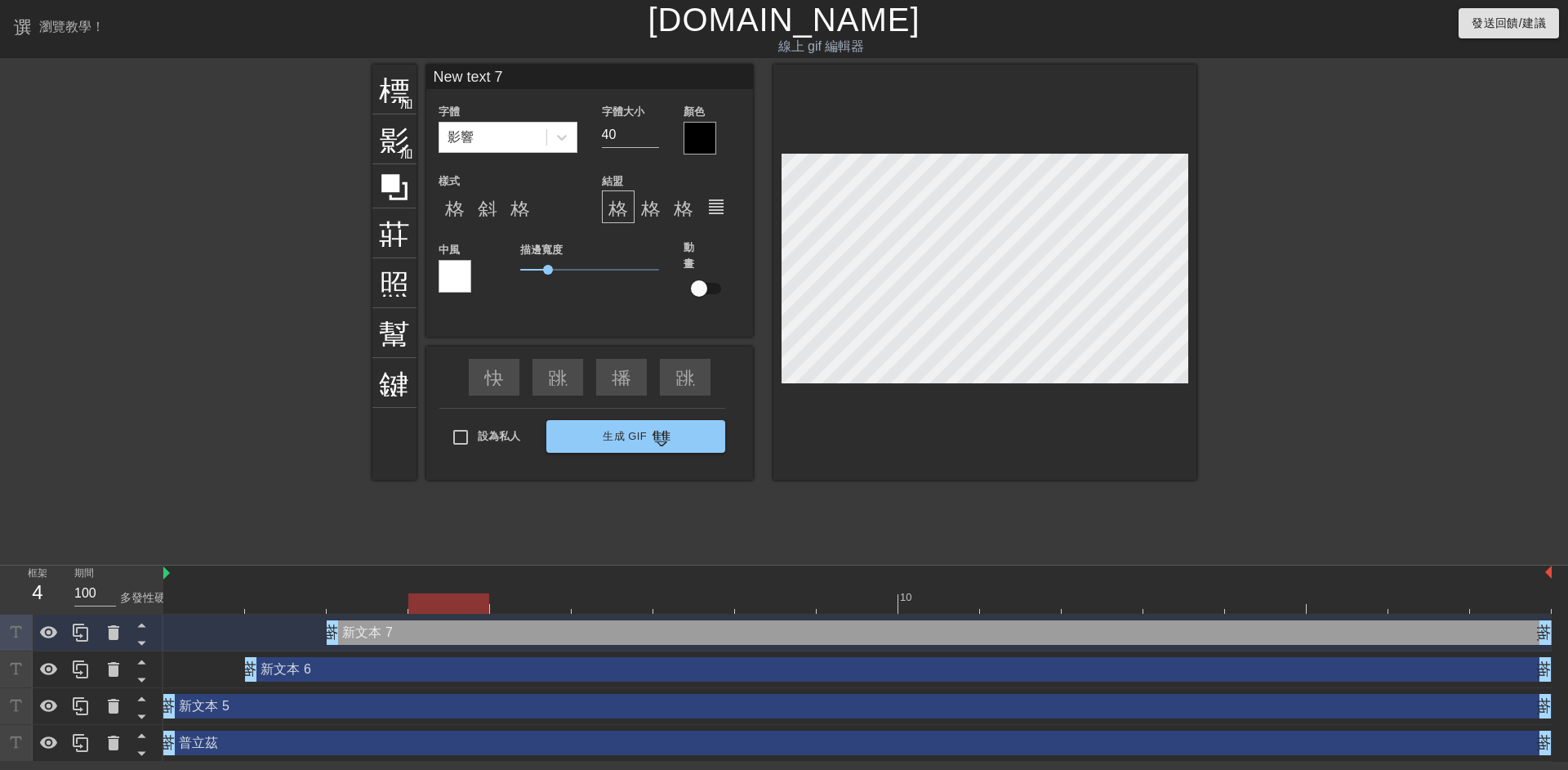
click at [445, 610] on div at bounding box center [857, 603] width 1388 height 21
type input "奶油"
type input "60"
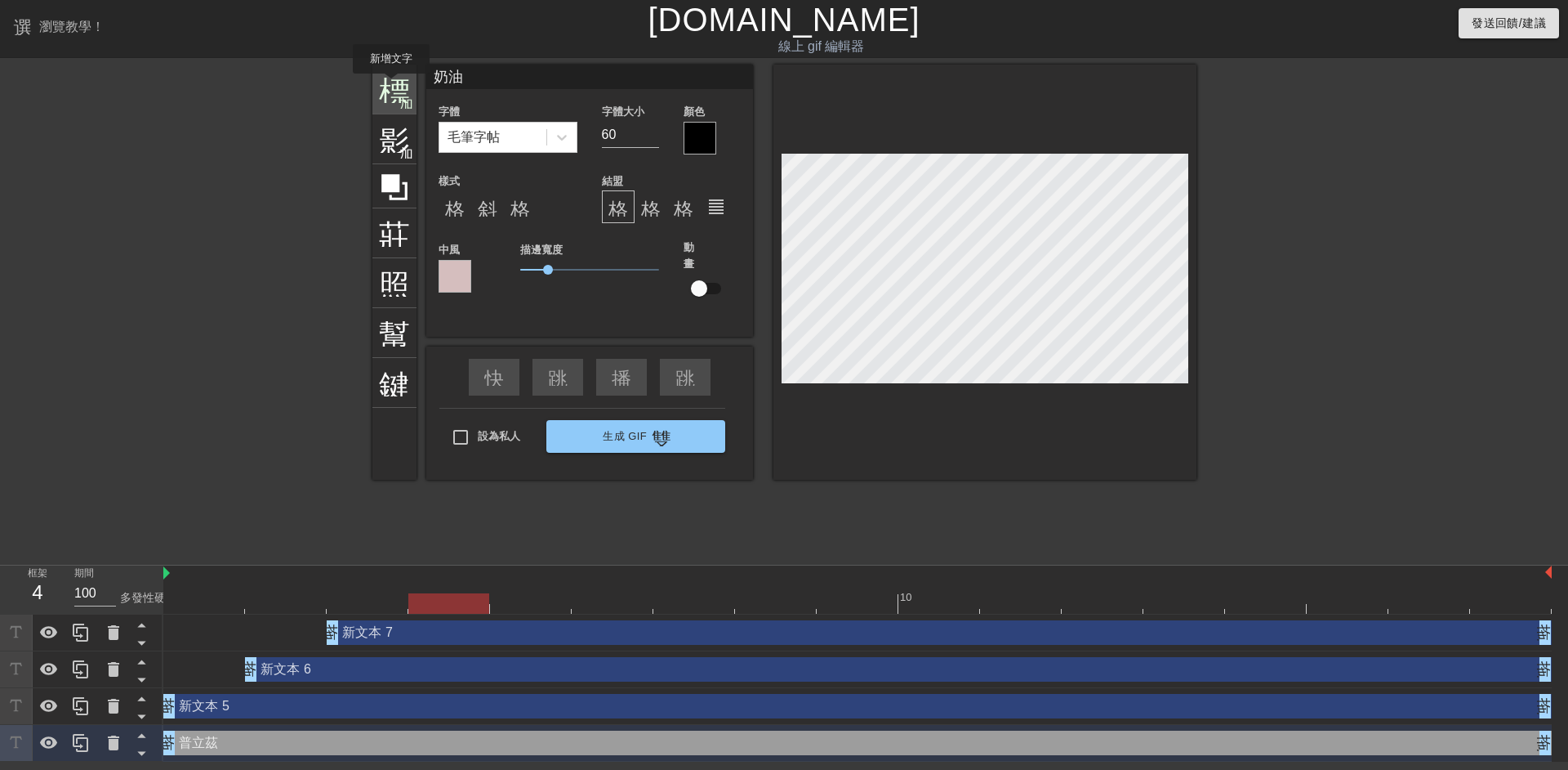
click at [391, 85] on font "標題" at bounding box center [409, 88] width 62 height 32
type input "New text 8"
type input "40"
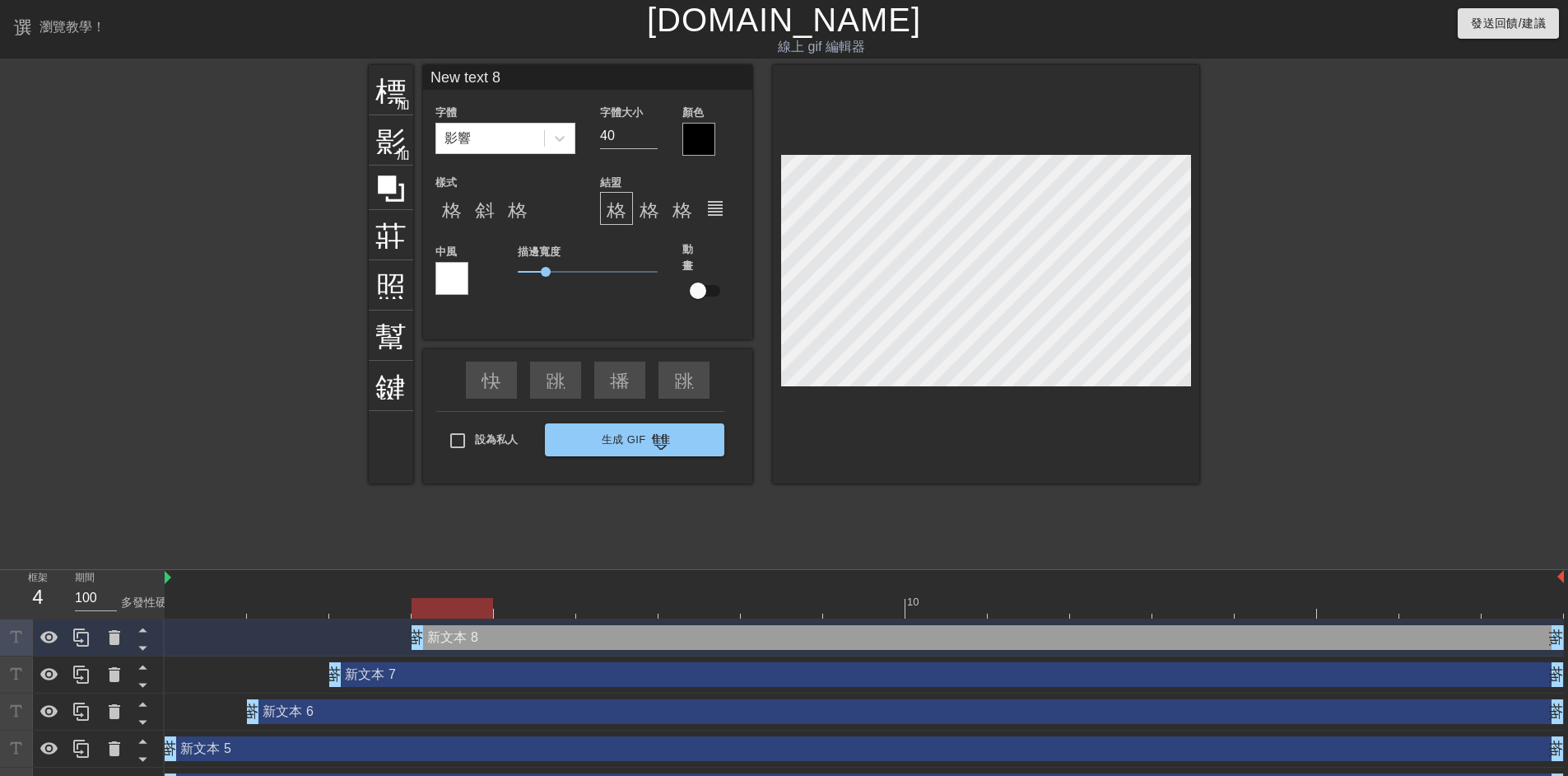
click at [541, 611] on div at bounding box center [864, 607] width 1398 height 21
type input "奶油"
type input "60"
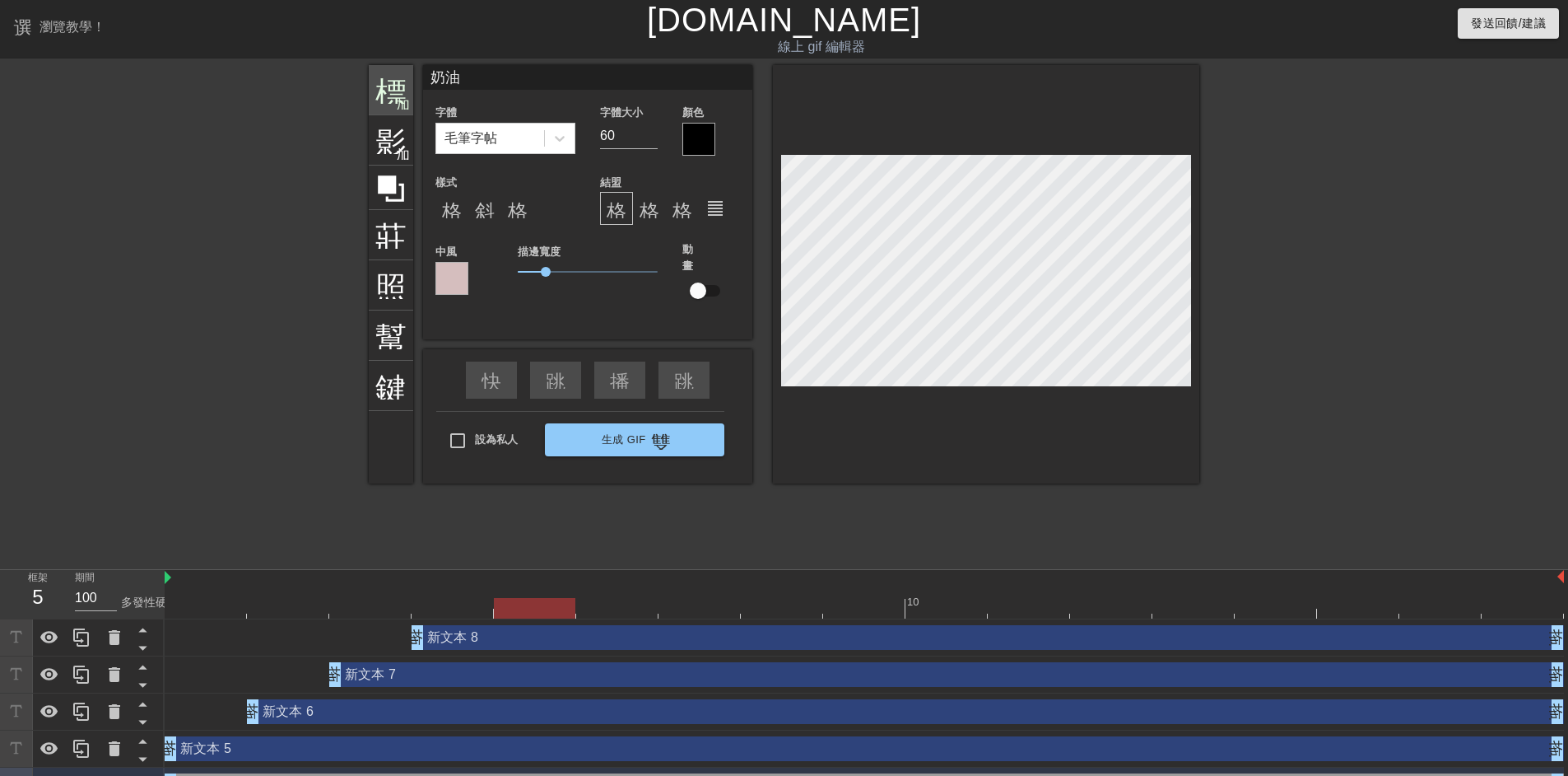
click at [379, 80] on font "標題" at bounding box center [406, 88] width 62 height 32
type input "New text 9"
type input "40"
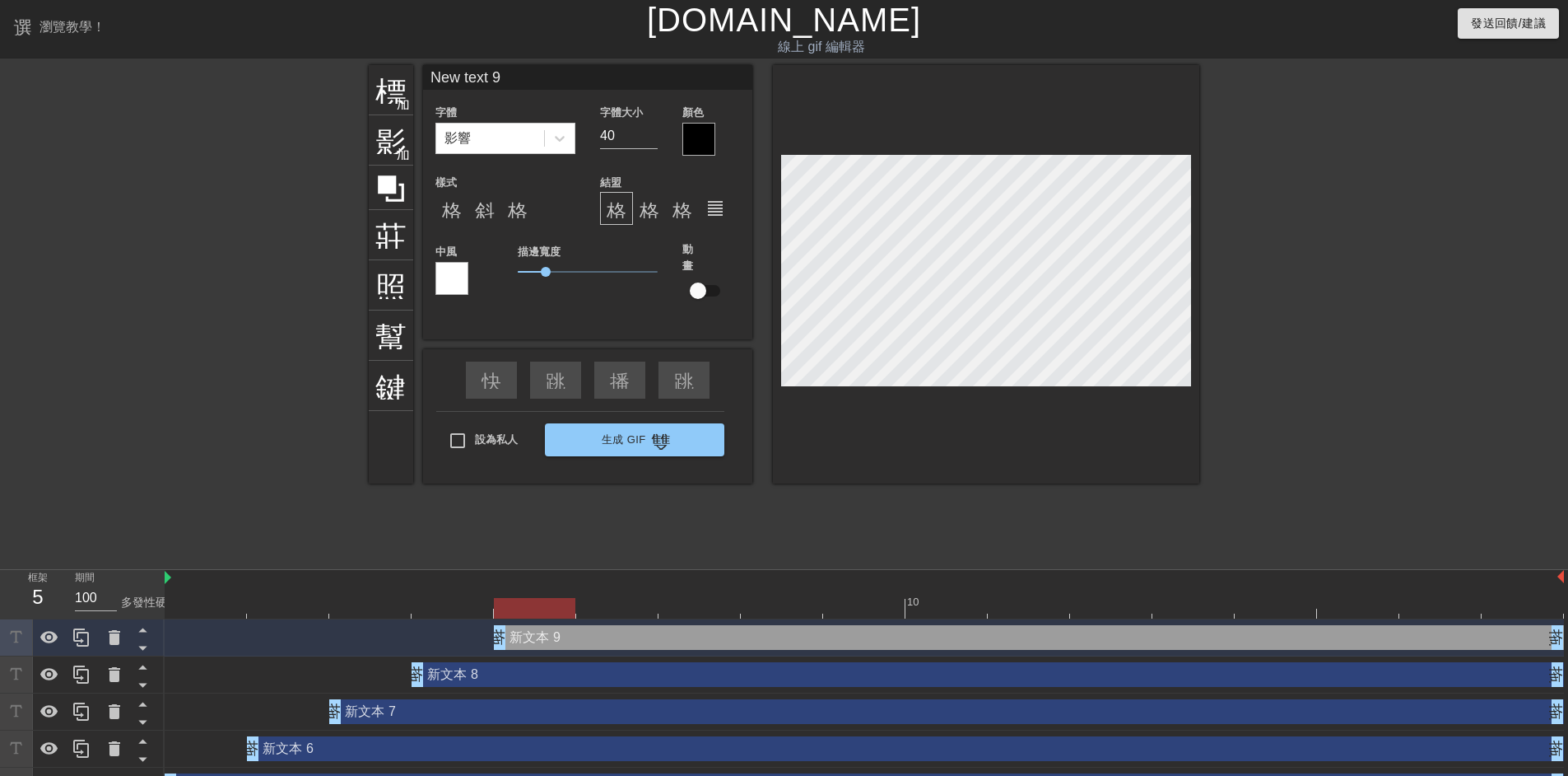
click at [629, 618] on div "10" at bounding box center [864, 594] width 1398 height 50
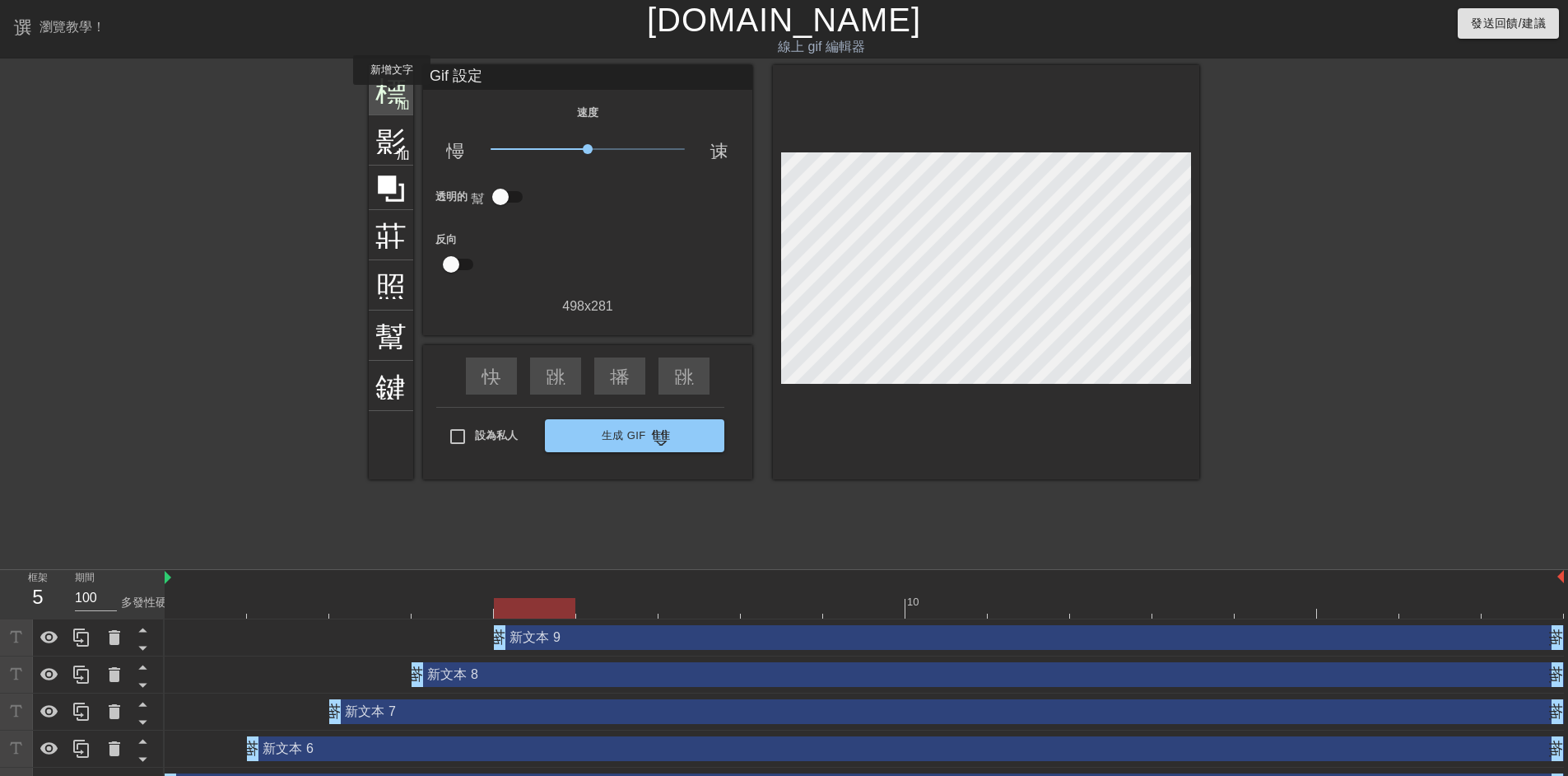
click at [392, 95] on font "標題" at bounding box center [406, 88] width 62 height 32
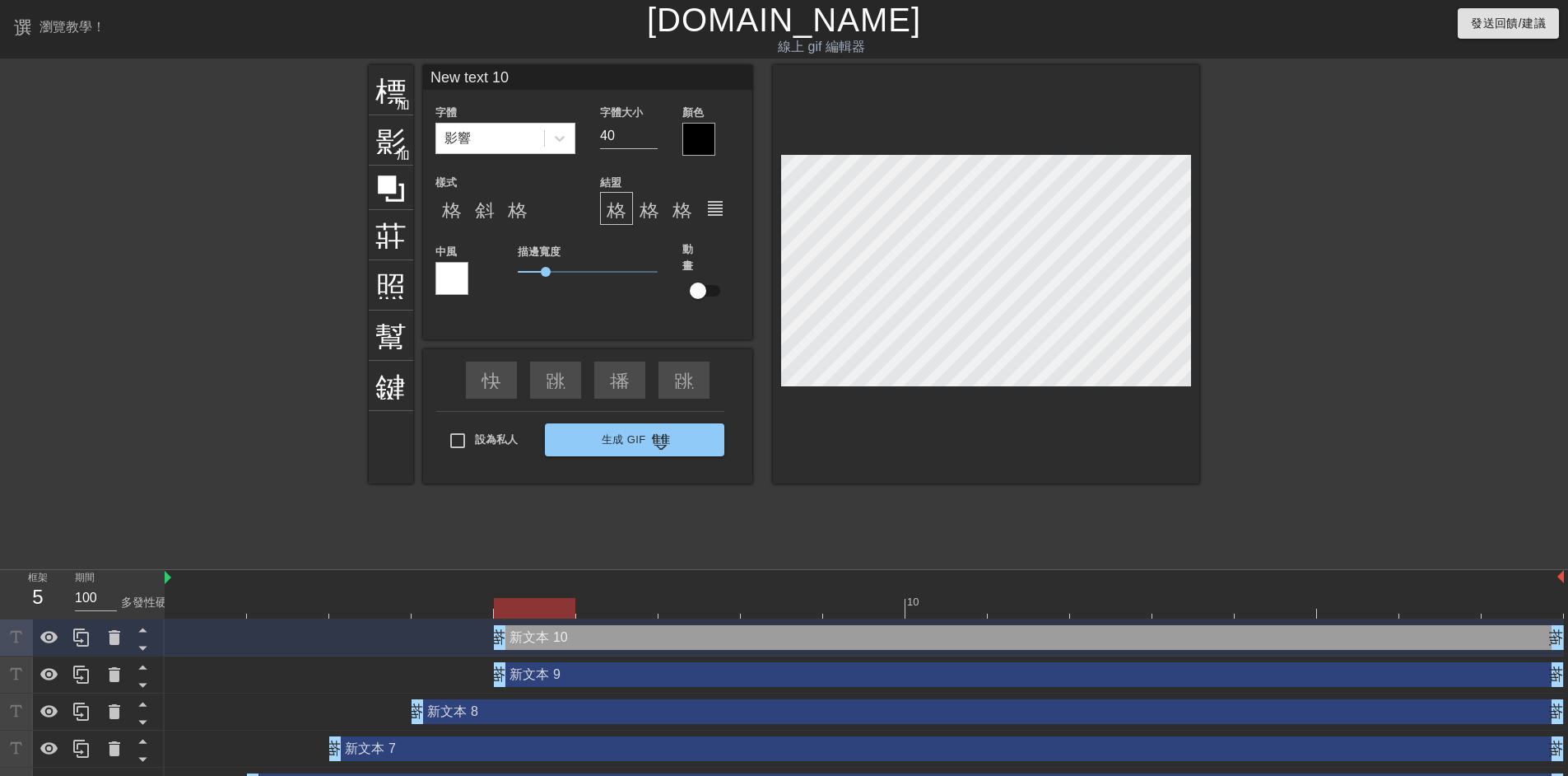
click at [616, 613] on div at bounding box center [864, 607] width 1398 height 21
click at [114, 675] on icon at bounding box center [115, 674] width 12 height 15
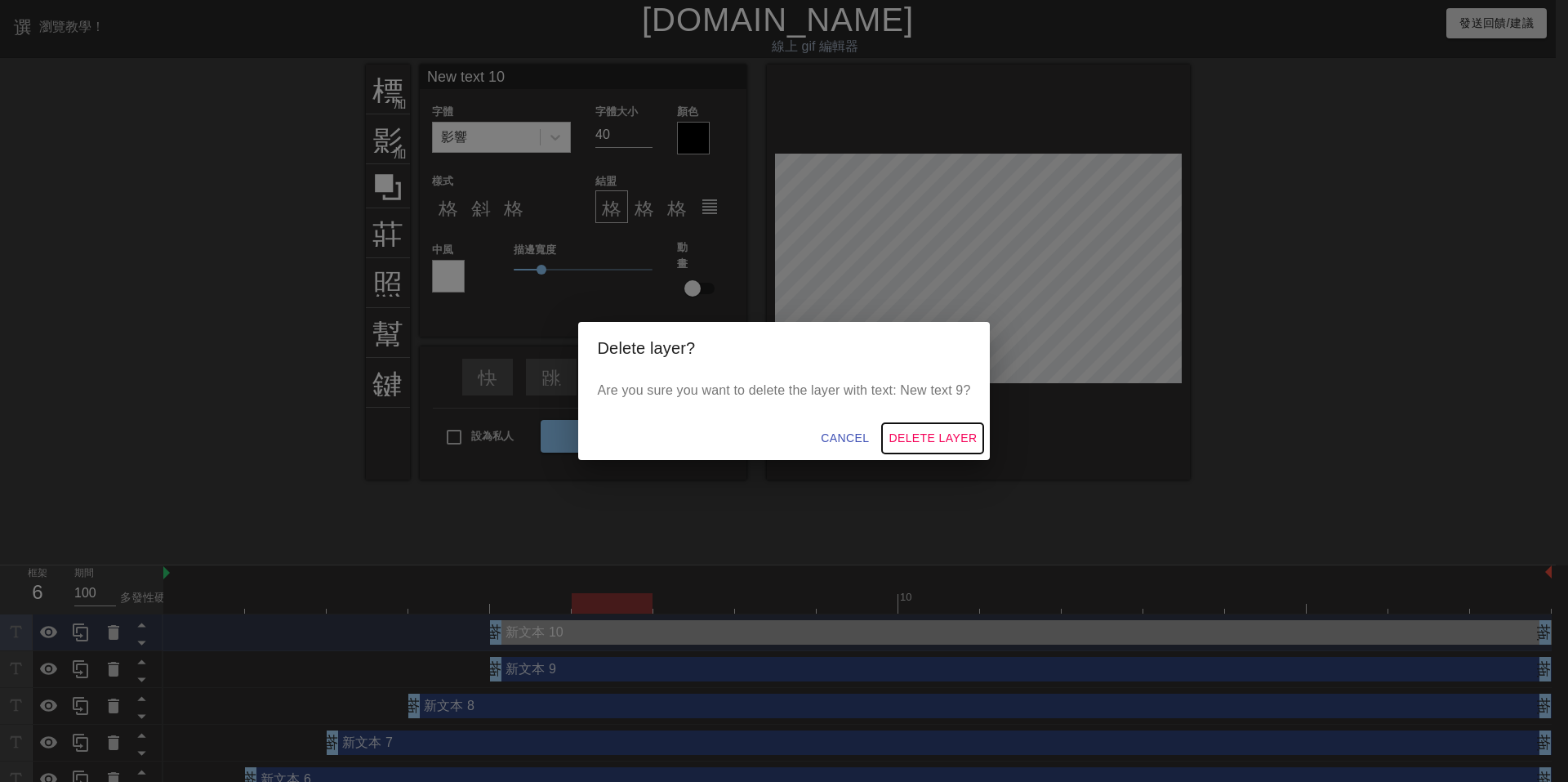
click at [901, 431] on span "Delete Layer" at bounding box center [933, 438] width 89 height 21
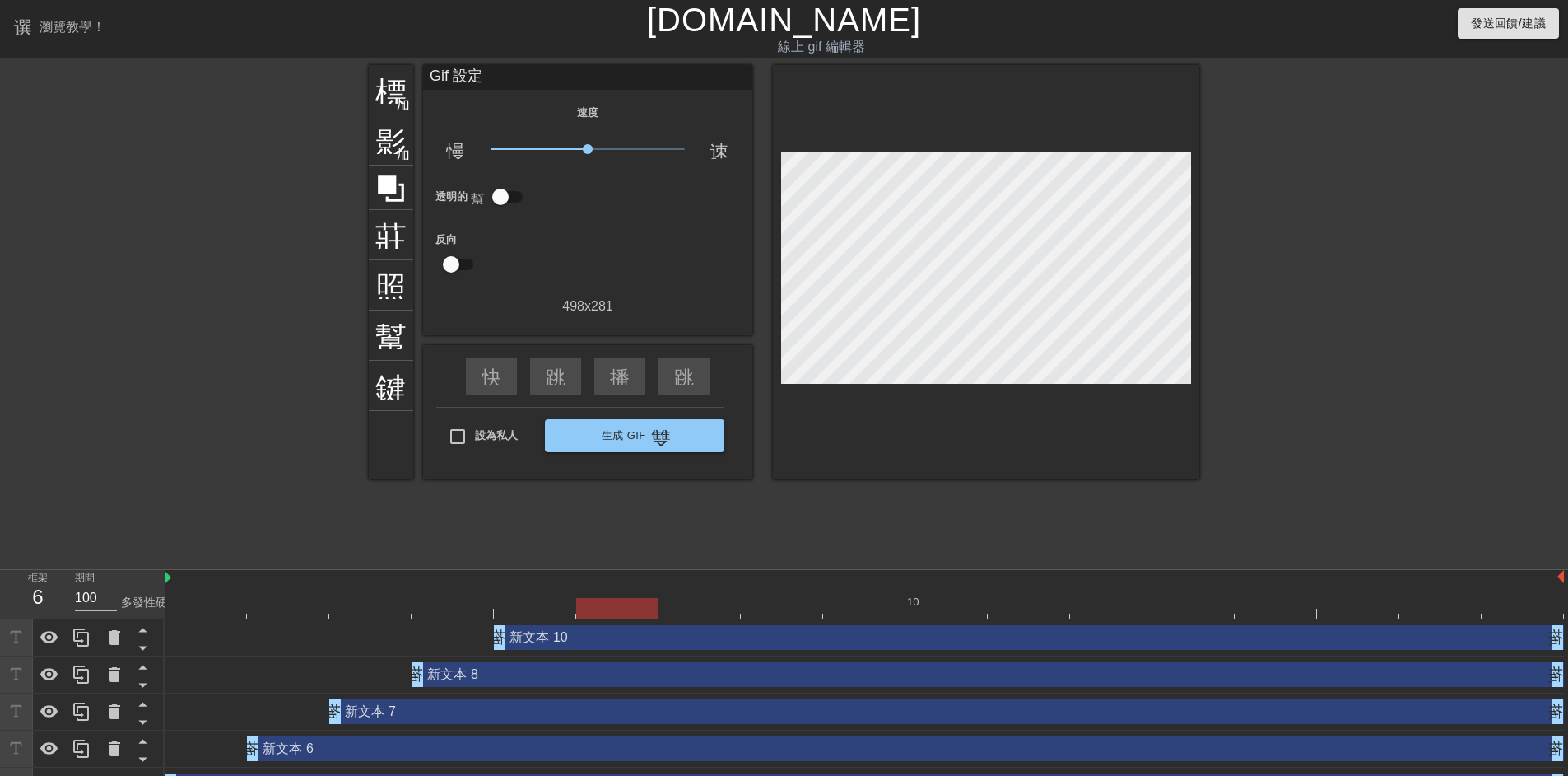
click at [340, 644] on div "新文本 10 拖曳手柄 拖曳手柄" at bounding box center [864, 637] width 1398 height 25
click at [340, 631] on div "新文本 10 拖曳手柄 拖曳手柄" at bounding box center [864, 637] width 1398 height 25
click at [118, 638] on icon at bounding box center [115, 637] width 12 height 15
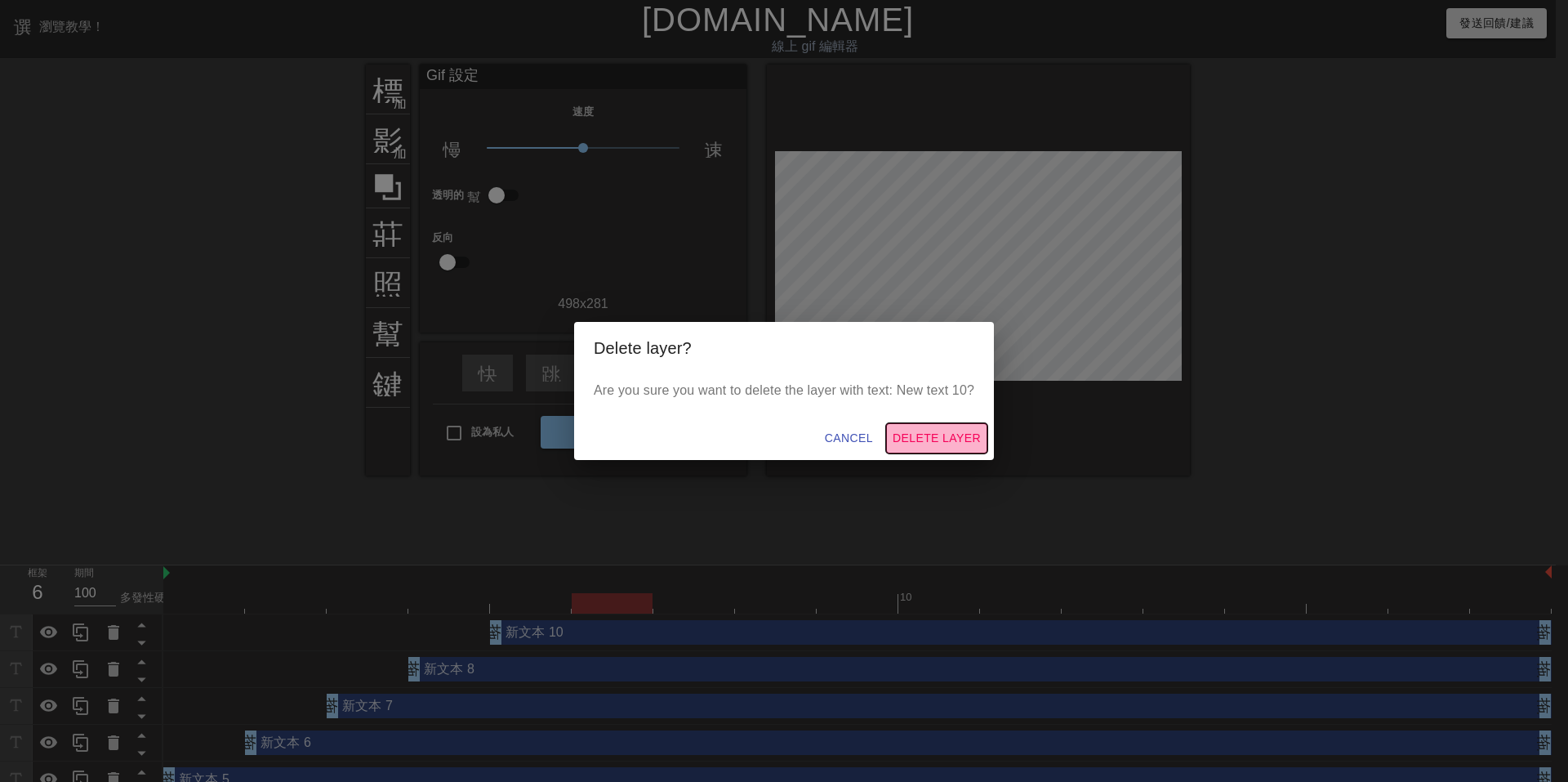
click at [948, 439] on span "Delete Layer" at bounding box center [937, 438] width 89 height 21
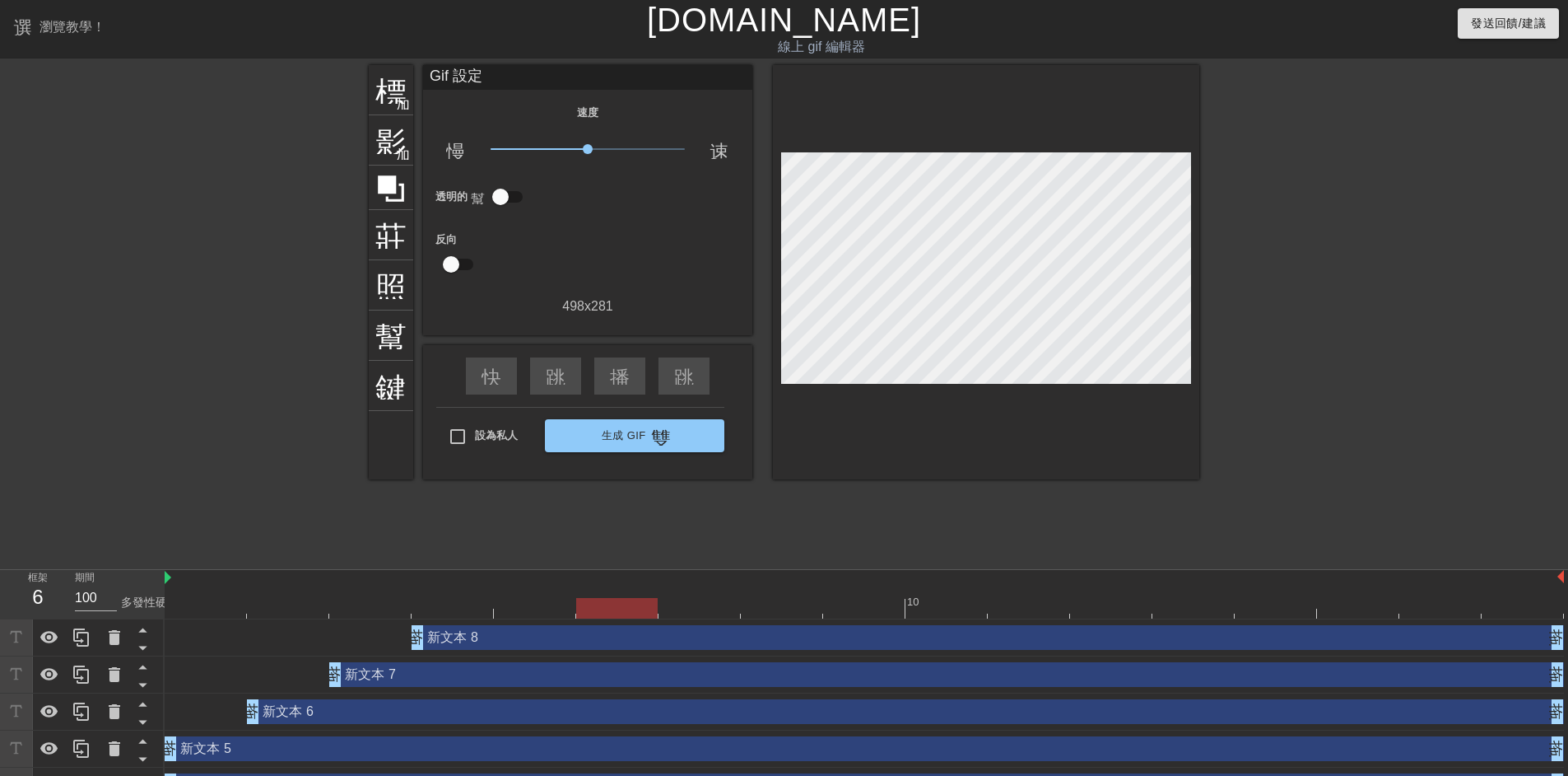
click at [542, 612] on div at bounding box center [864, 607] width 1398 height 21
click at [434, 612] on div at bounding box center [864, 607] width 1398 height 21
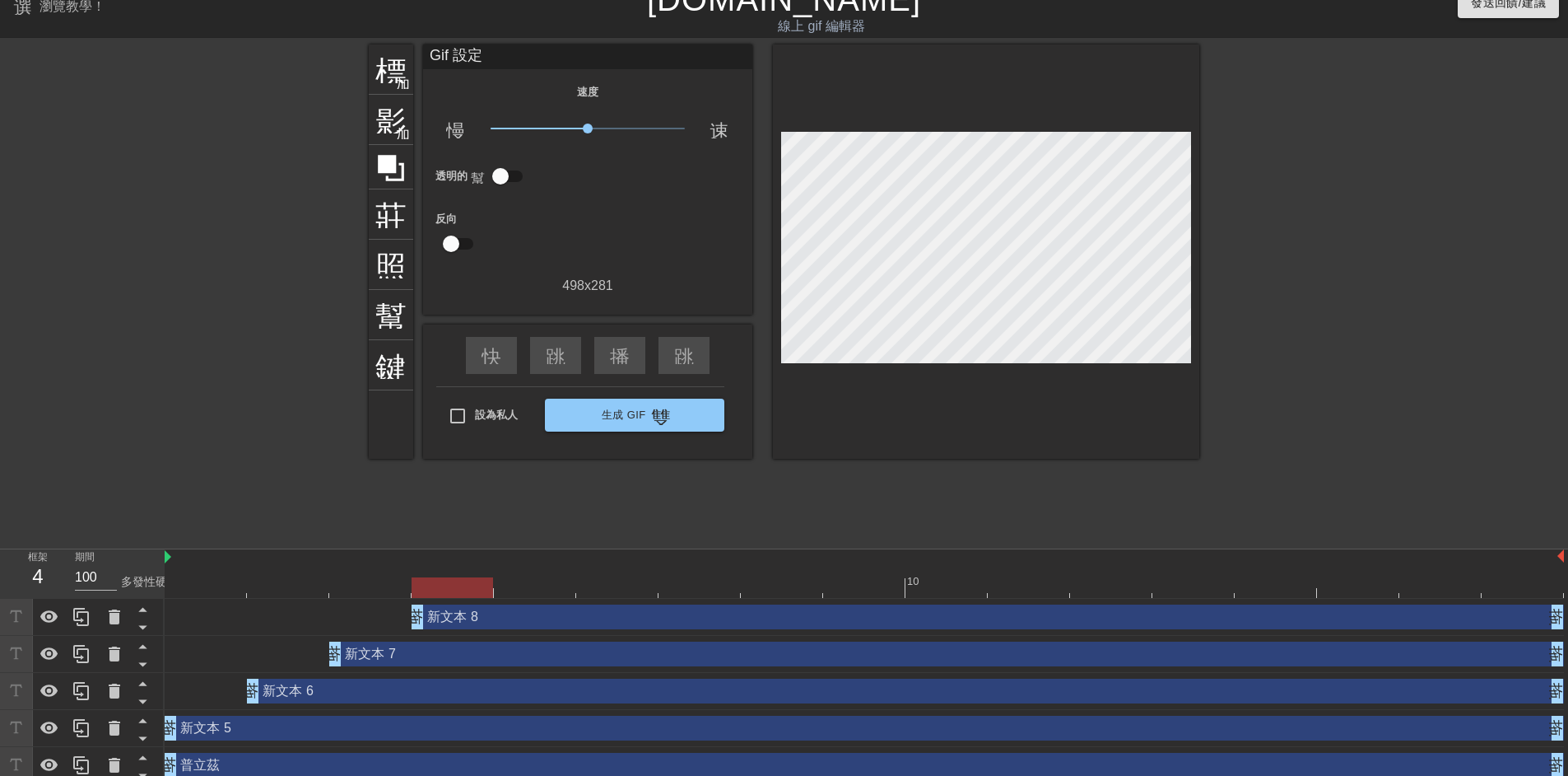
scroll to position [32, 0]
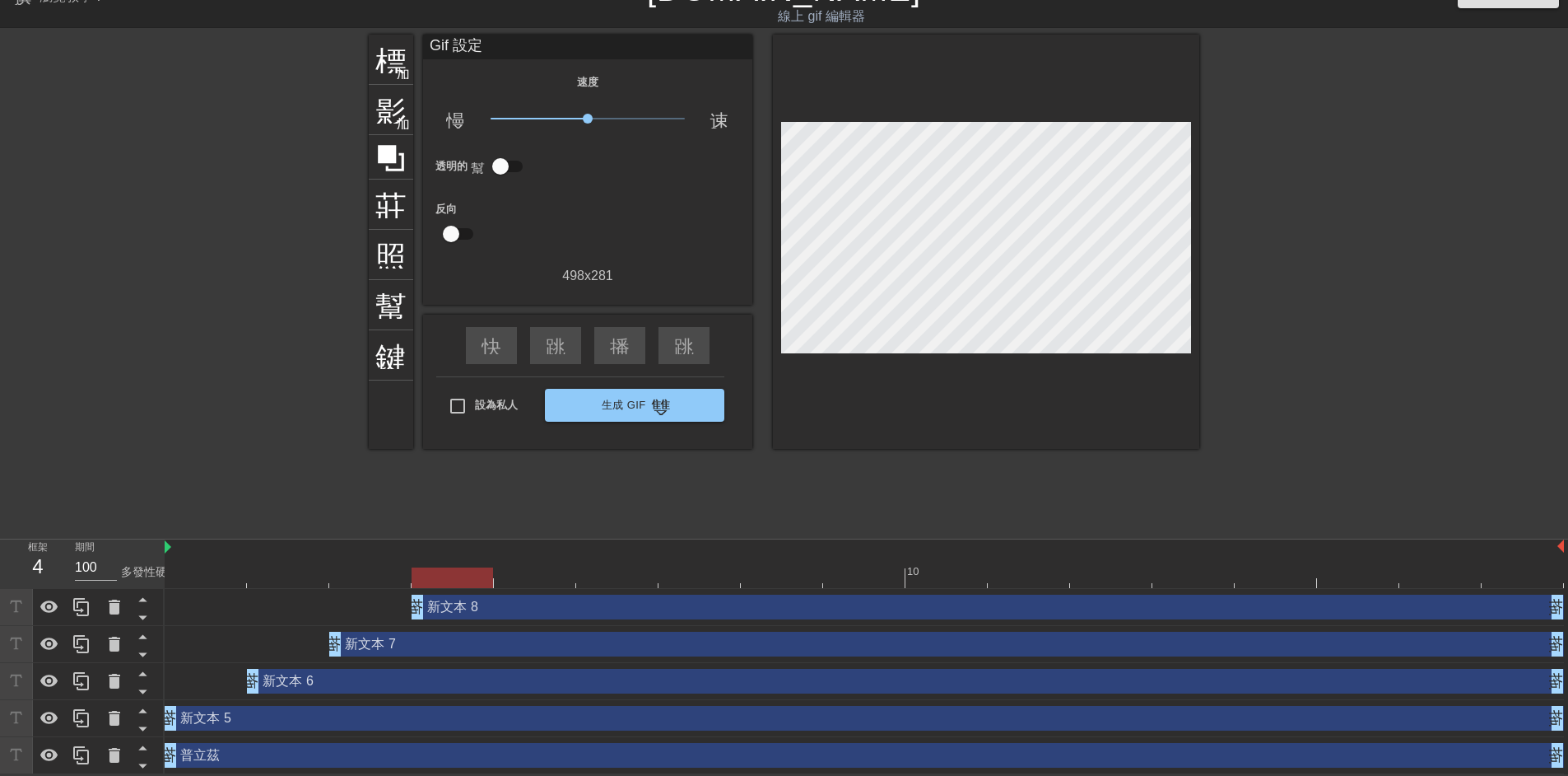
click at [275, 761] on div "普立茲 拖曳手柄 拖曳手柄" at bounding box center [864, 754] width 1398 height 25
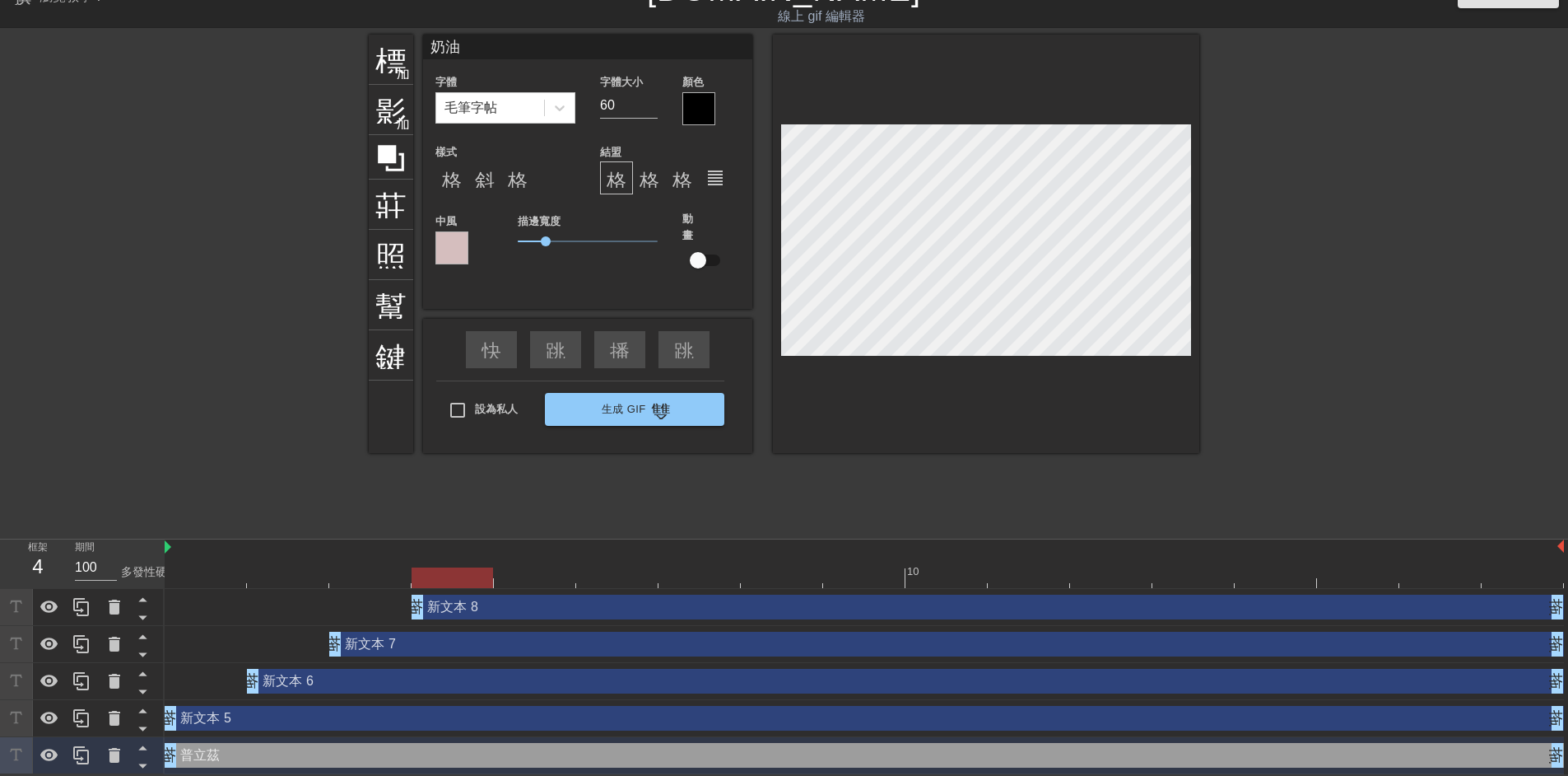
click at [294, 722] on div "新文本 5 拖曳手柄 拖曳手柄" at bounding box center [864, 717] width 1398 height 25
type input "New text 5"
type input "40"
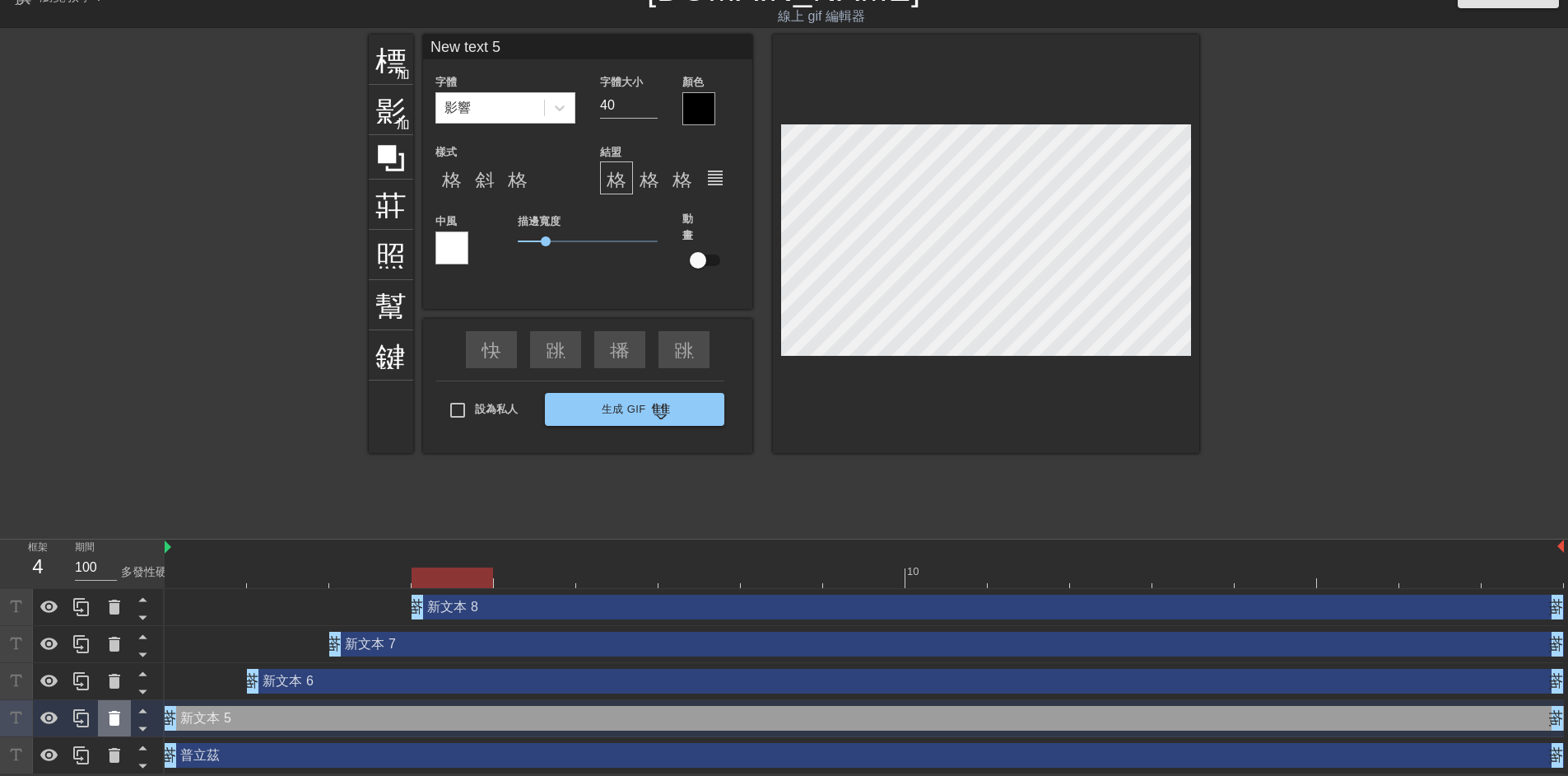
click at [120, 717] on icon at bounding box center [114, 718] width 20 height 20
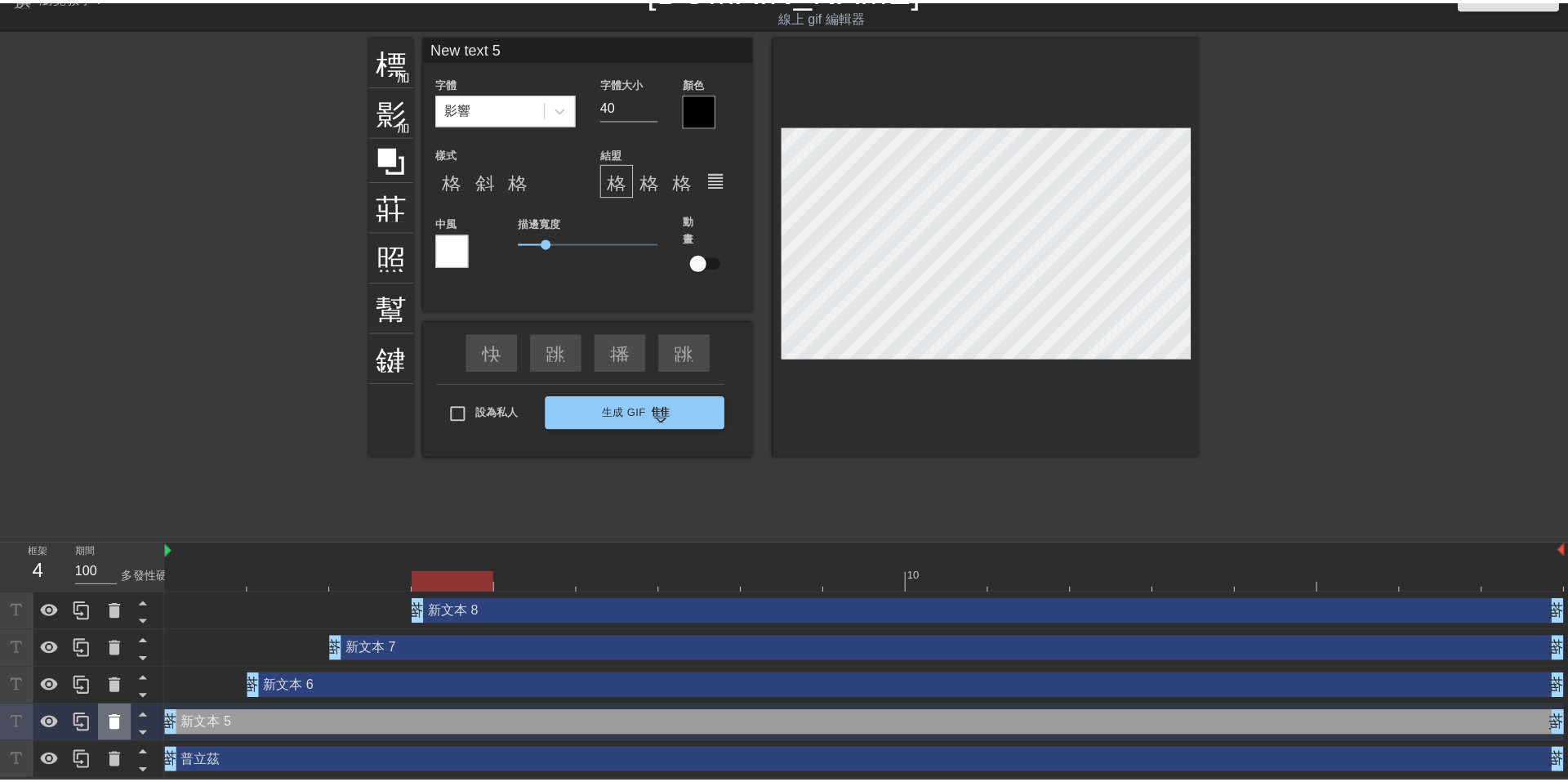
scroll to position [20, 0]
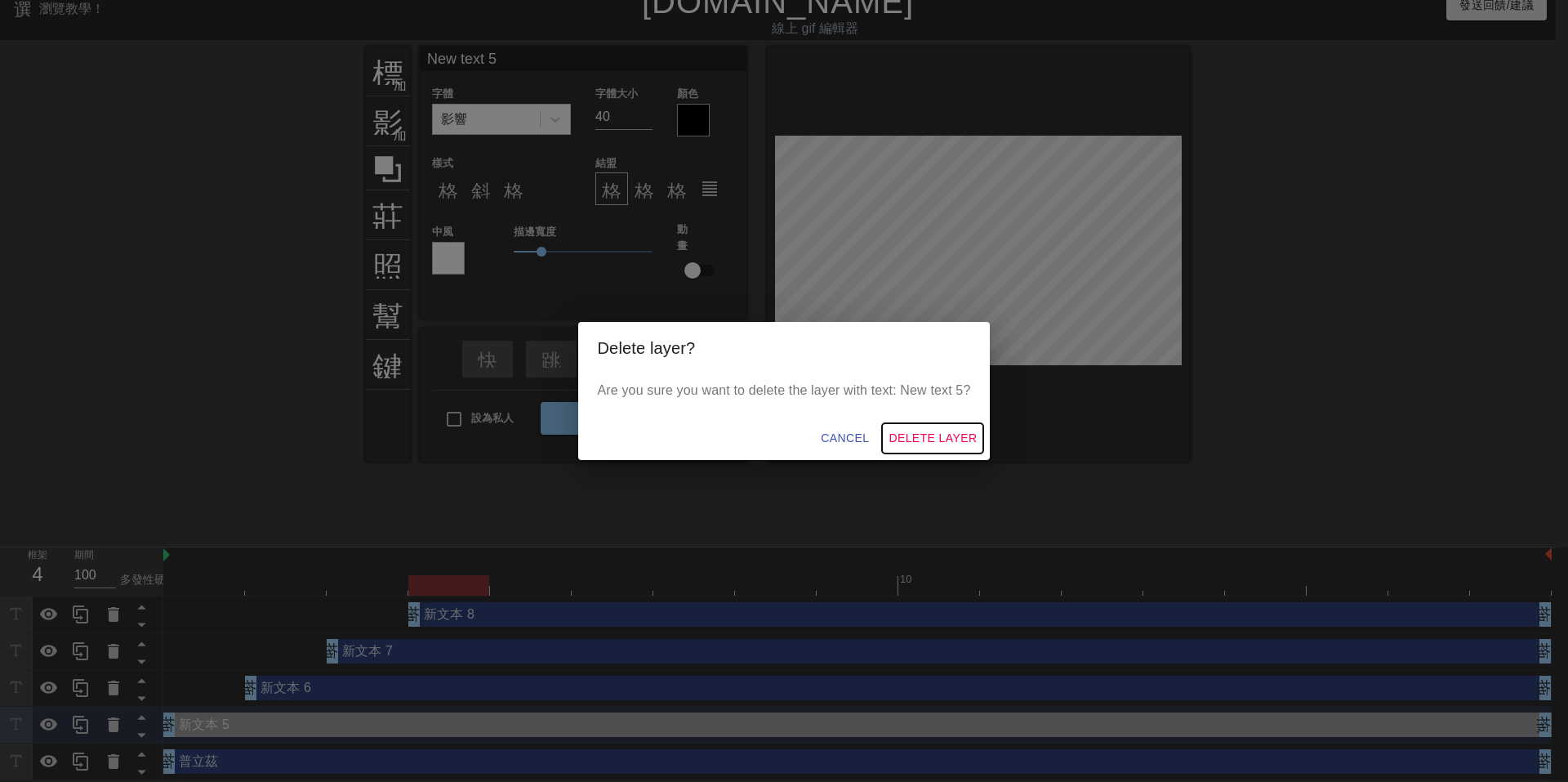
click at [936, 434] on span "Delete Layer" at bounding box center [933, 438] width 89 height 21
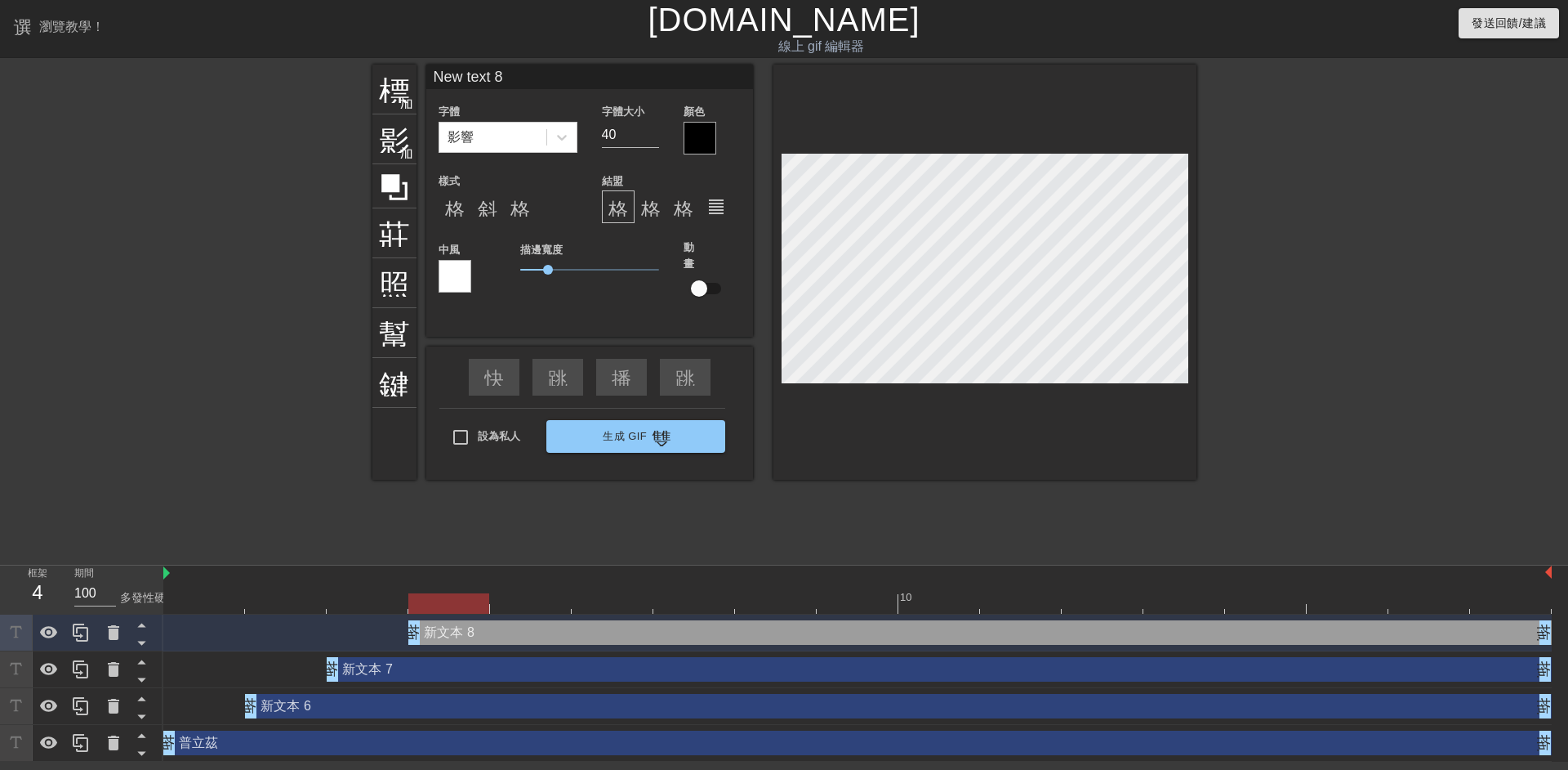
scroll to position [2, 5]
click at [1364, 227] on div at bounding box center [1338, 310] width 245 height 490
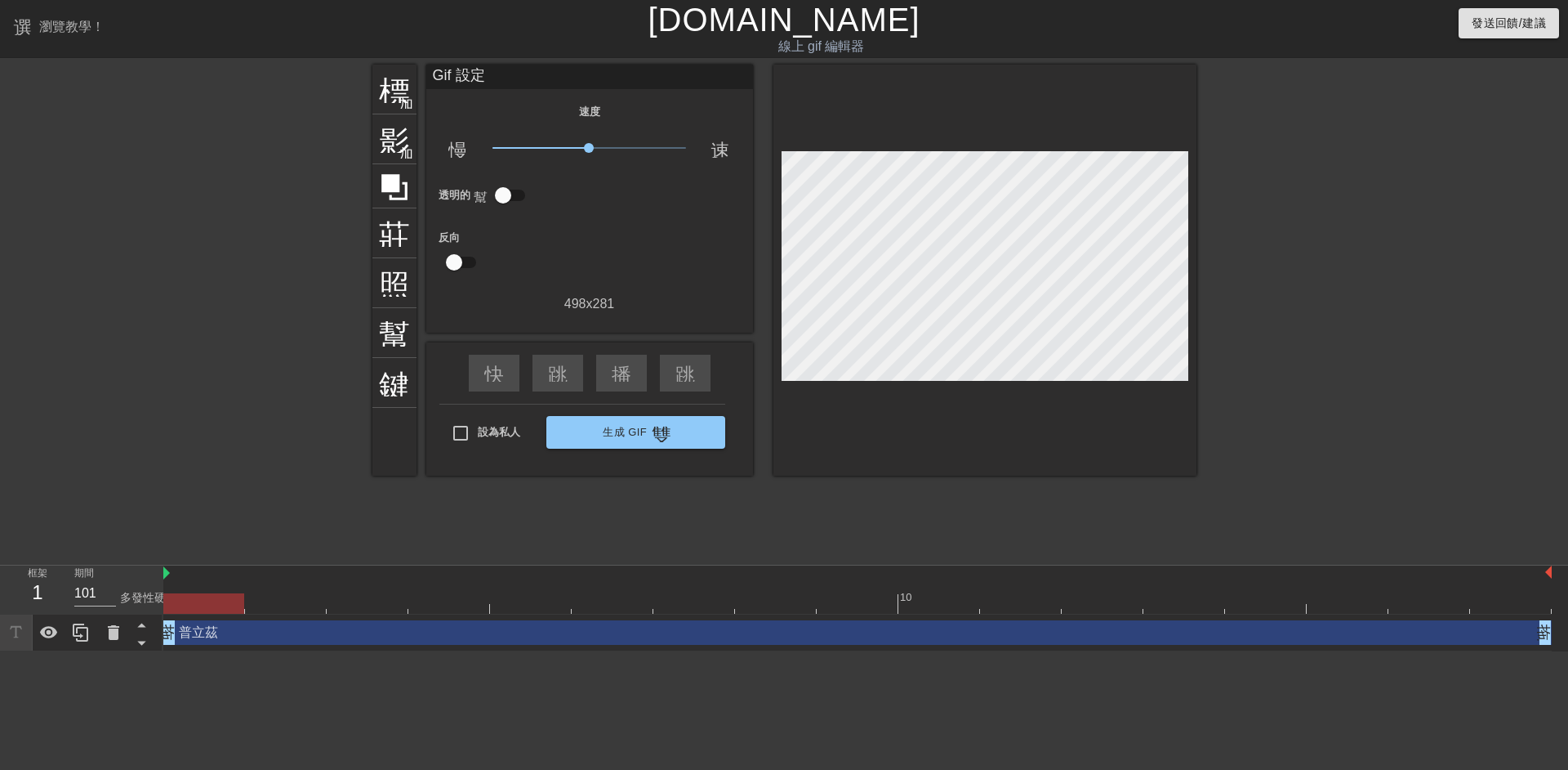
click at [206, 607] on div at bounding box center [857, 603] width 1388 height 21
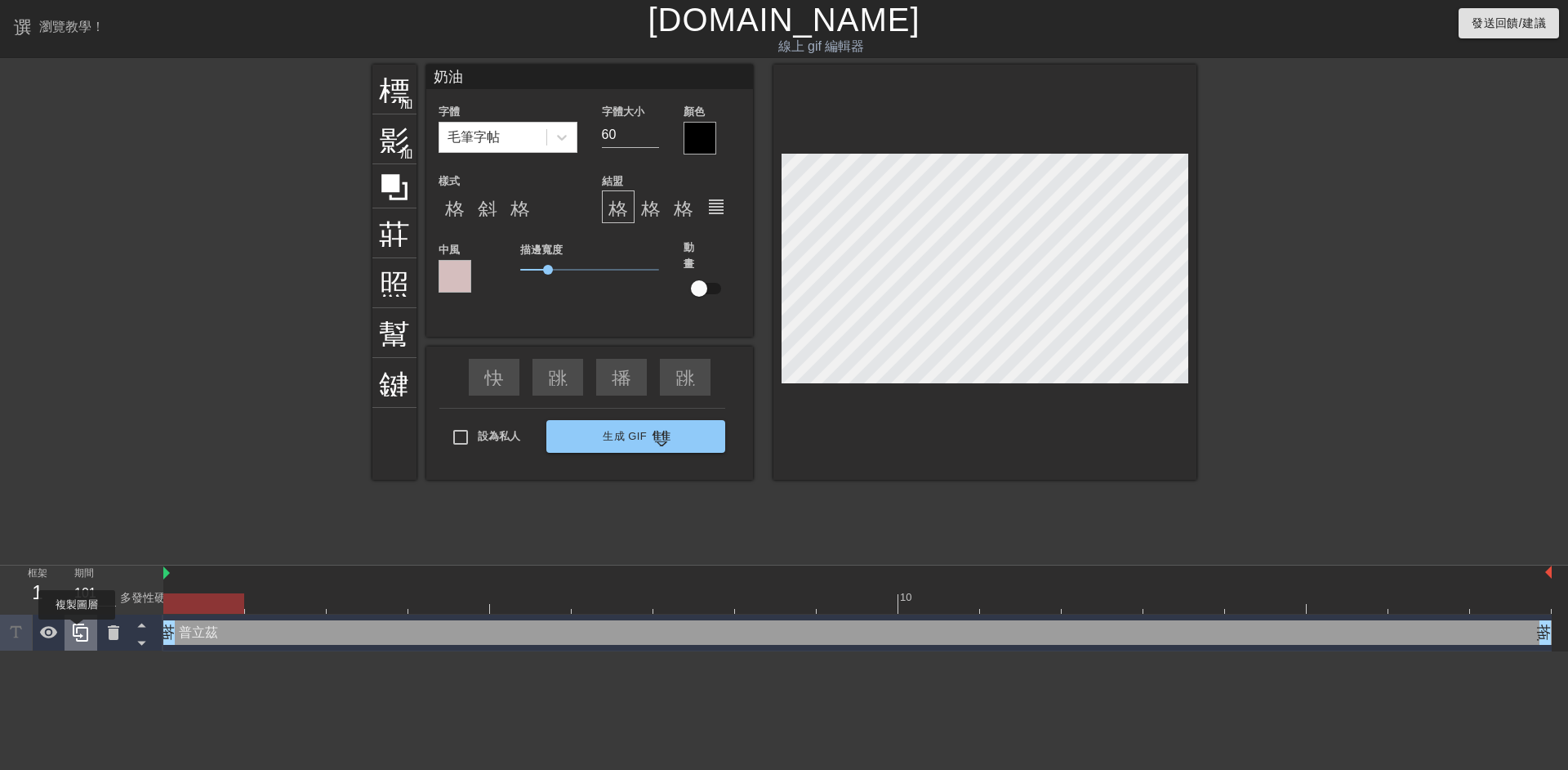
click at [77, 631] on icon at bounding box center [81, 632] width 16 height 18
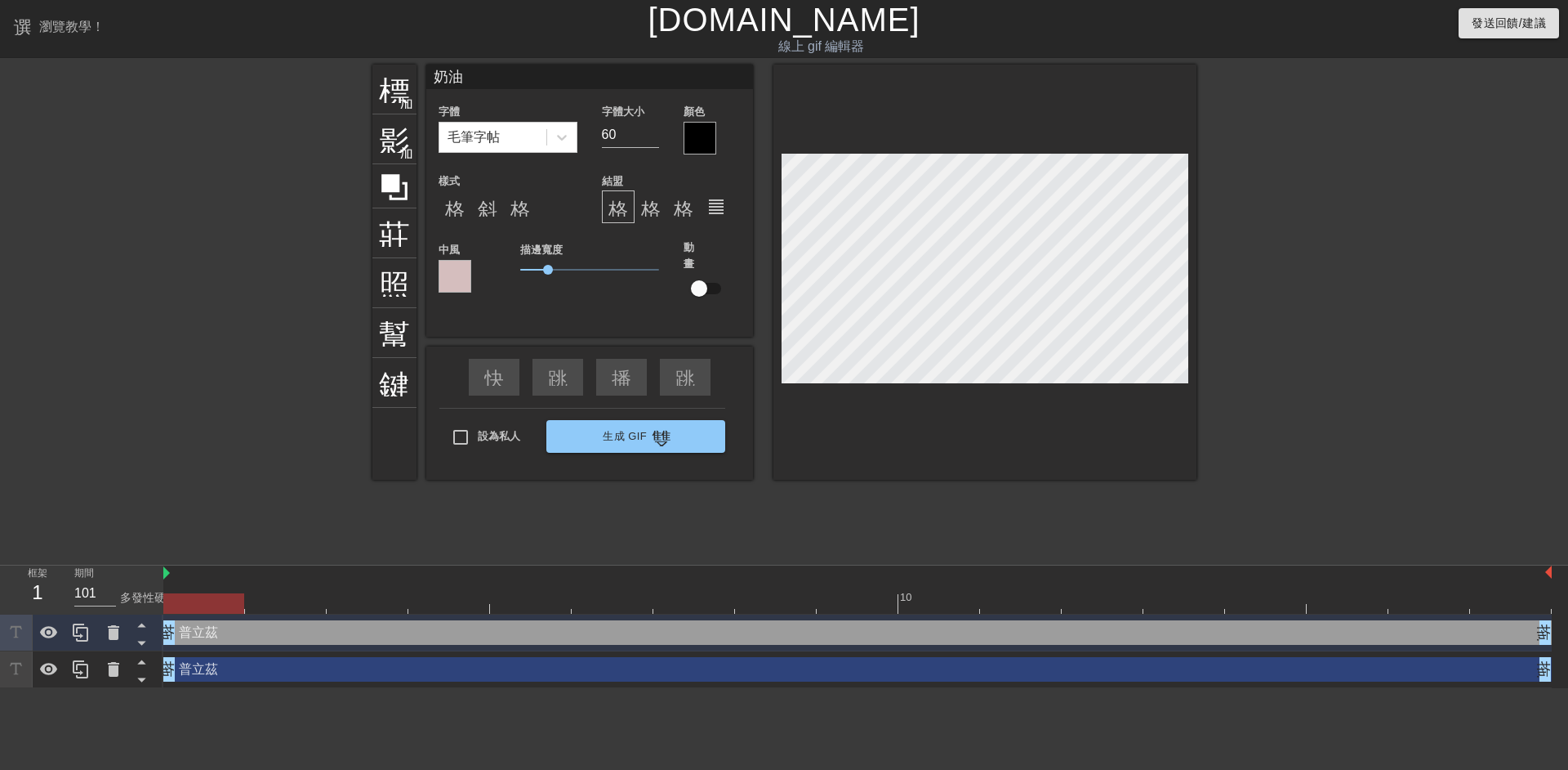
type input "100"
click at [286, 611] on div at bounding box center [857, 603] width 1388 height 21
click at [345, 610] on div at bounding box center [857, 603] width 1388 height 21
click at [294, 612] on div at bounding box center [857, 603] width 1388 height 21
click at [490, 598] on div at bounding box center [857, 603] width 1388 height 21
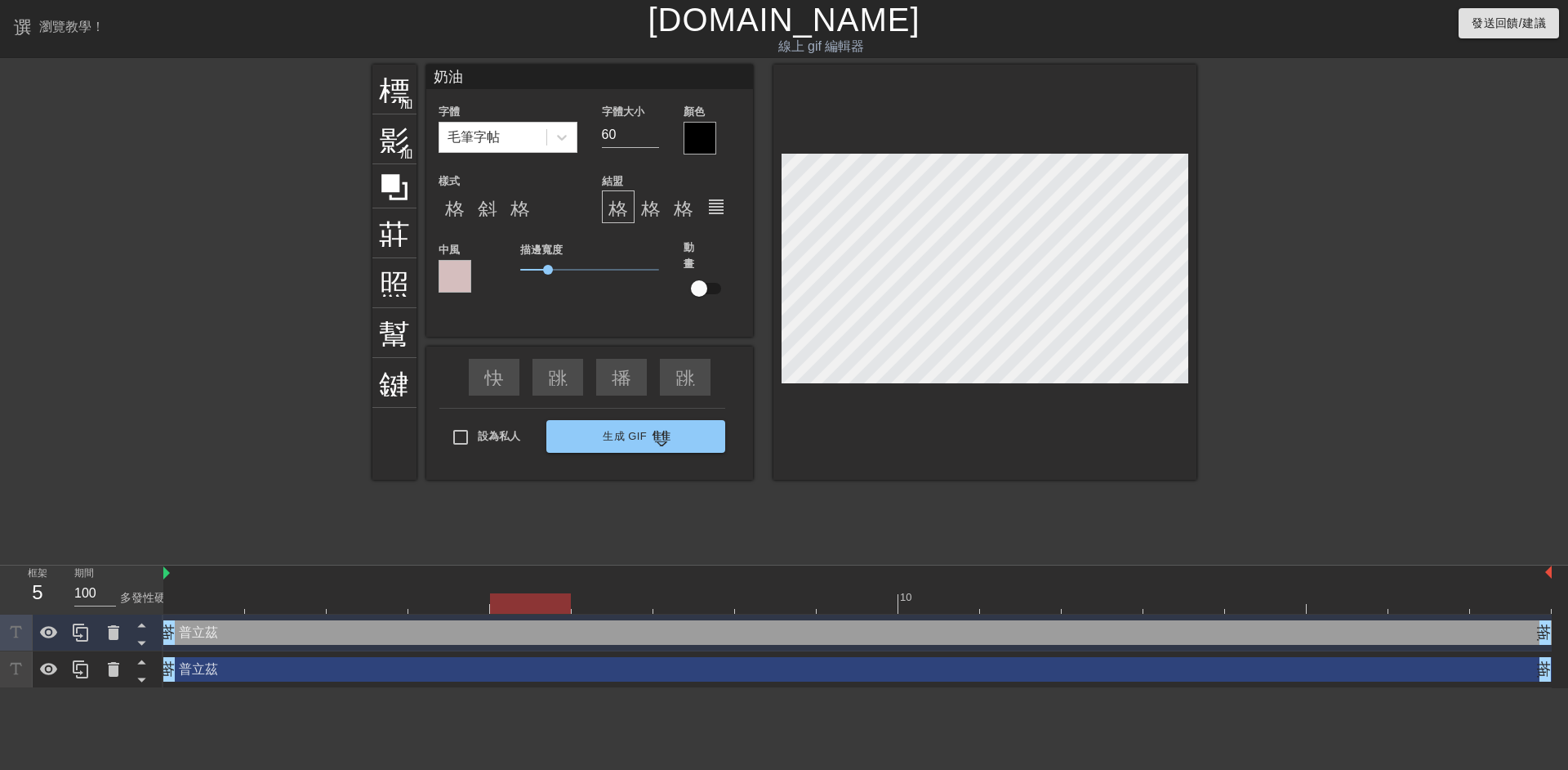
click at [486, 610] on div at bounding box center [857, 603] width 1388 height 21
click at [742, 605] on div at bounding box center [857, 603] width 1388 height 21
click at [855, 607] on div at bounding box center [857, 603] width 1388 height 21
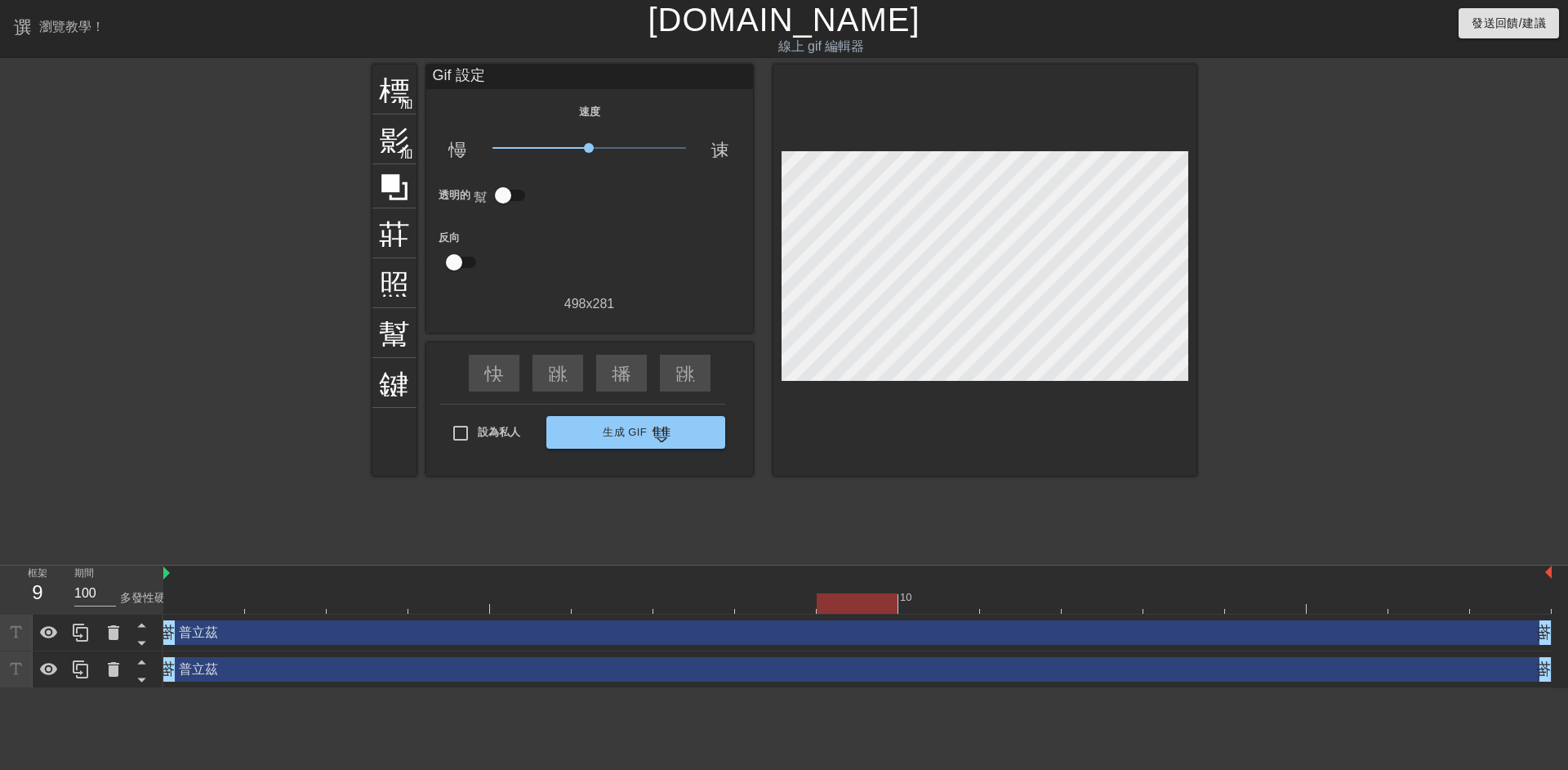
click at [972, 614] on div "普立茲 拖曳手柄 拖曳手柄" at bounding box center [857, 632] width 1388 height 36
click at [941, 616] on div "普立茲 拖曳手柄 拖曳手柄" at bounding box center [857, 632] width 1388 height 36
click at [937, 610] on div at bounding box center [857, 603] width 1388 height 21
click at [1124, 599] on div at bounding box center [857, 603] width 1388 height 21
click at [1252, 606] on div at bounding box center [857, 603] width 1388 height 21
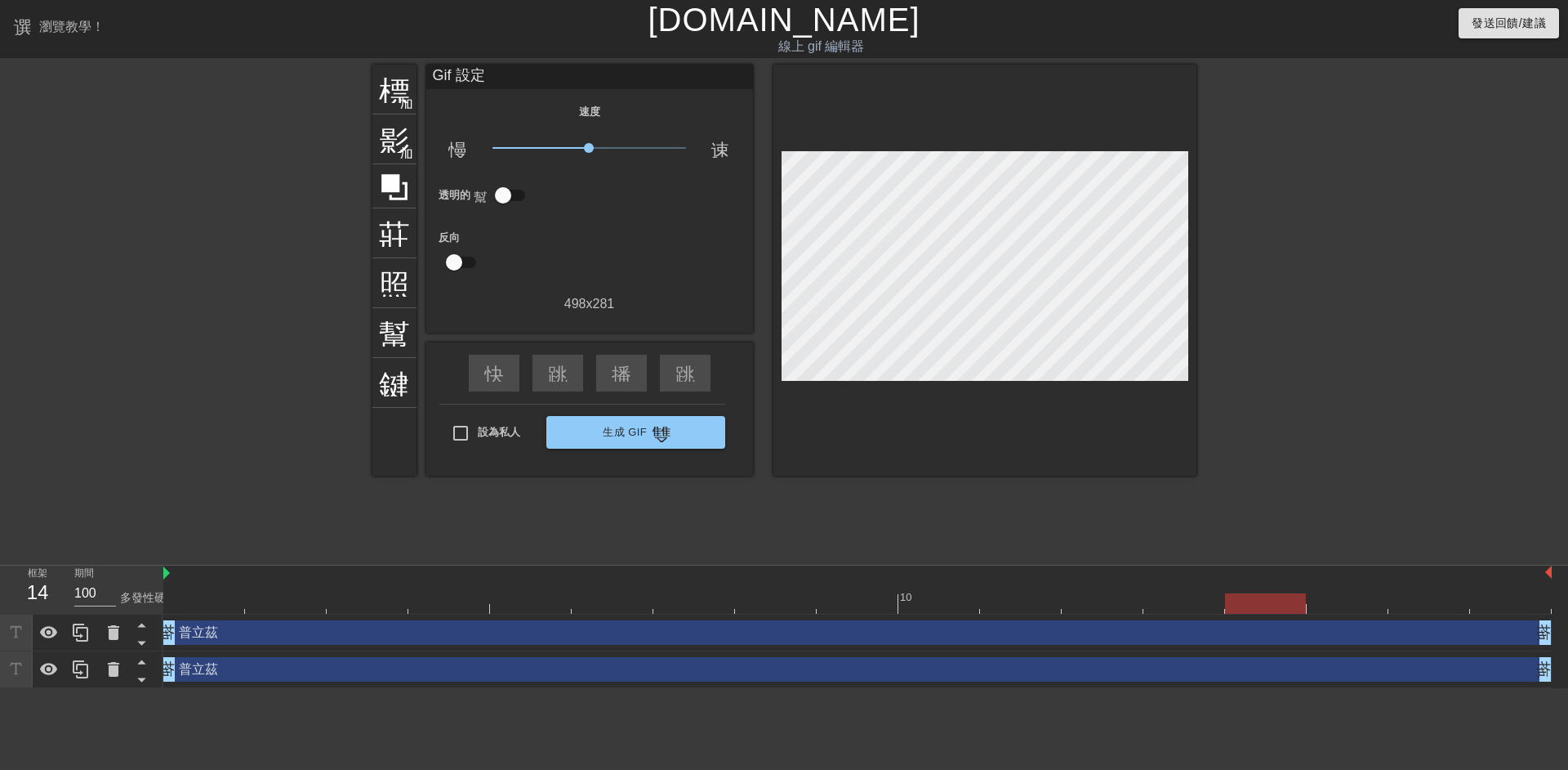
click at [1353, 611] on div at bounding box center [857, 603] width 1388 height 21
click at [1442, 616] on div "普立茲 拖曳手柄 拖曳手柄" at bounding box center [857, 632] width 1388 height 36
click at [1518, 618] on div "普立茲 拖曳手柄 拖曳手柄" at bounding box center [857, 632] width 1388 height 36
click at [1500, 611] on div at bounding box center [857, 603] width 1388 height 21
click at [1385, 604] on div at bounding box center [857, 603] width 1388 height 21
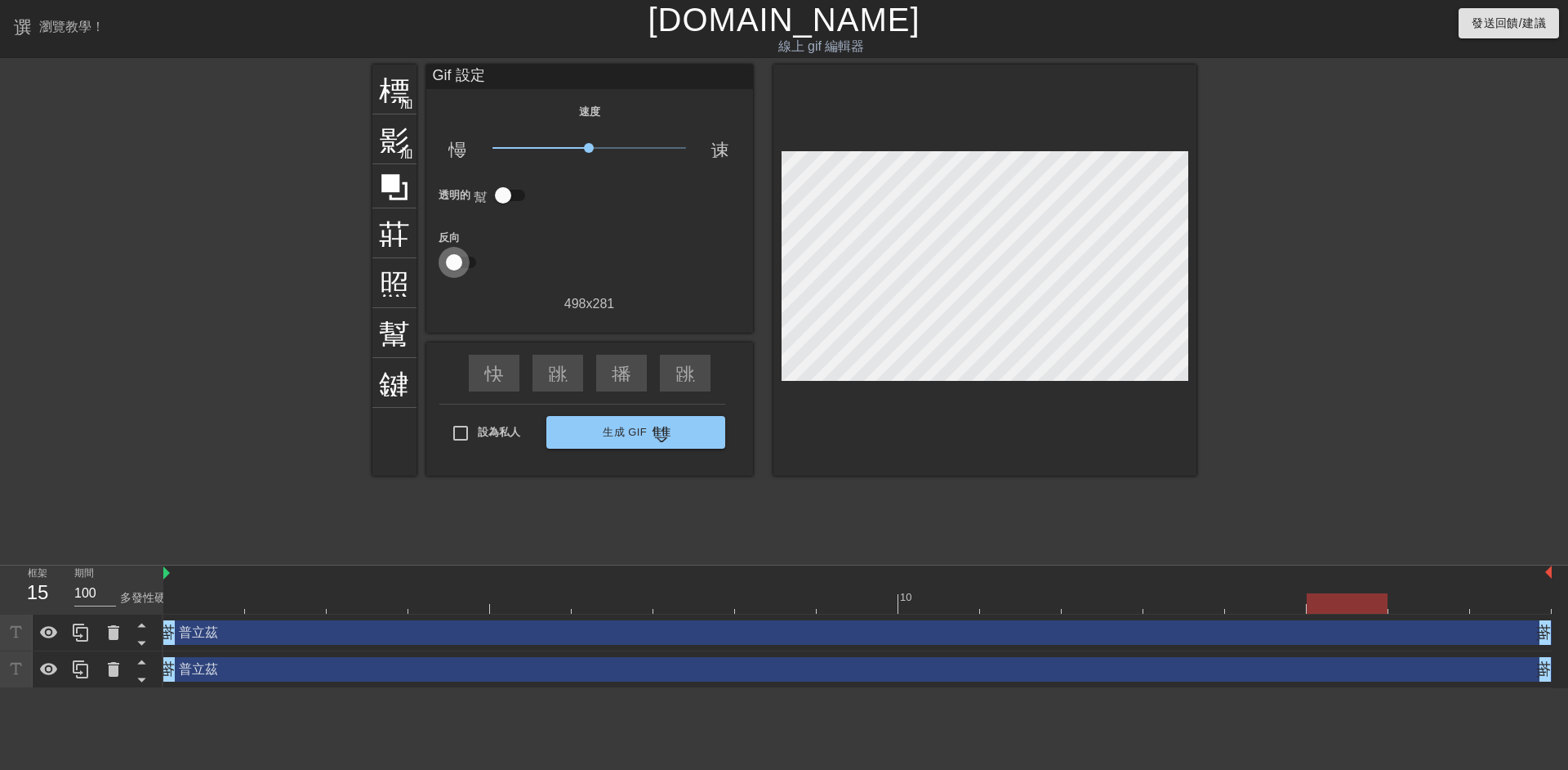
click at [447, 262] on input "checkbox" at bounding box center [454, 263] width 94 height 32
click at [473, 258] on input "checkbox" at bounding box center [470, 263] width 94 height 32
checkbox input "false"
click at [1412, 603] on div at bounding box center [857, 603] width 1388 height 21
click at [1497, 599] on div at bounding box center [857, 603] width 1388 height 21
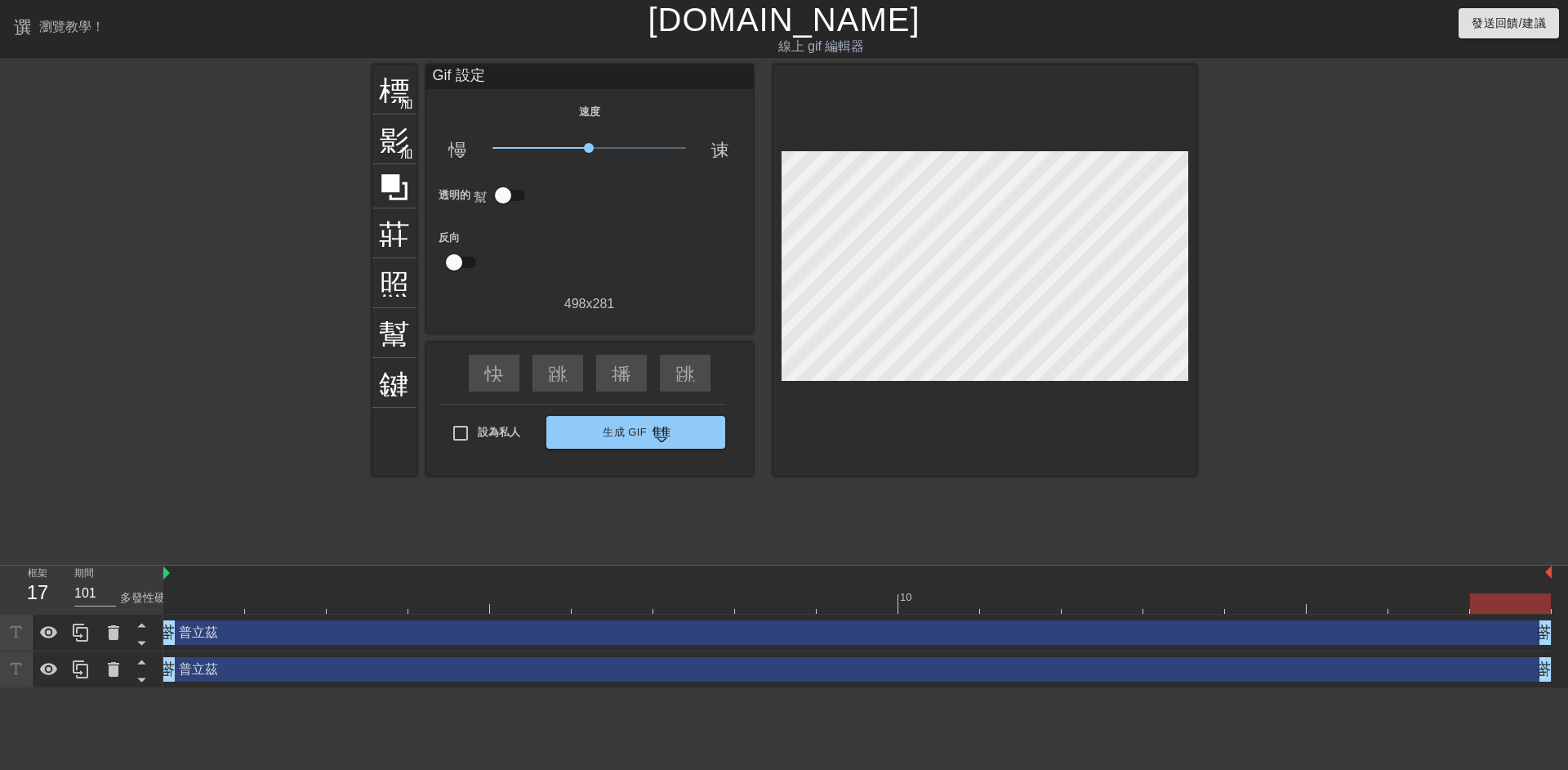
click at [206, 600] on div at bounding box center [857, 603] width 1388 height 21
click at [316, 602] on div at bounding box center [857, 603] width 1388 height 21
click at [416, 604] on div at bounding box center [857, 603] width 1388 height 21
drag, startPoint x: 460, startPoint y: 606, endPoint x: 498, endPoint y: 608, distance: 38.1
click at [461, 606] on div at bounding box center [449, 603] width 81 height 21
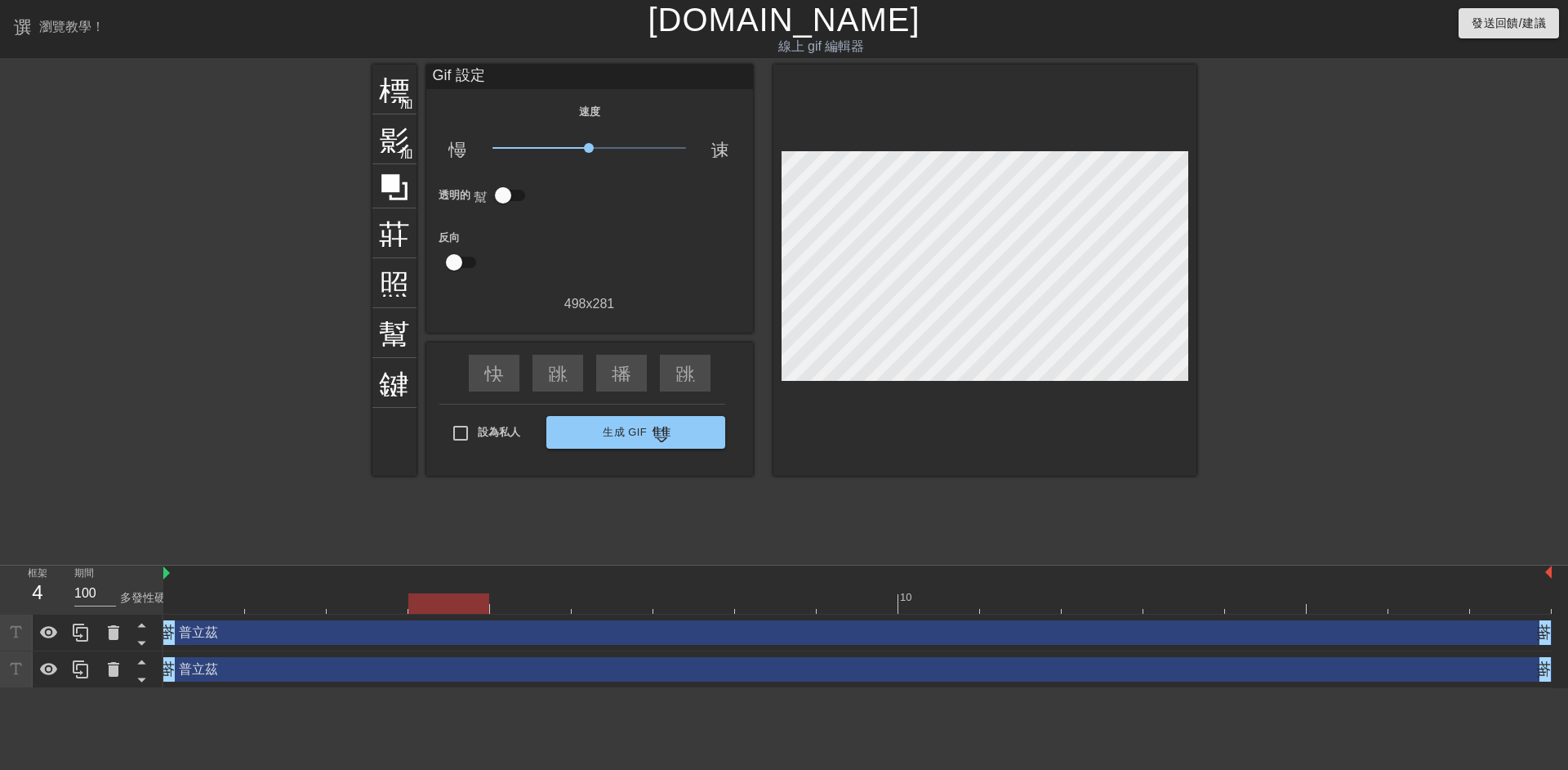
click at [569, 604] on div at bounding box center [857, 603] width 1388 height 21
click at [649, 607] on div at bounding box center [857, 603] width 1388 height 21
click at [555, 602] on div at bounding box center [857, 603] width 1388 height 21
click at [412, 597] on div at bounding box center [857, 603] width 1388 height 21
click at [303, 610] on div at bounding box center [857, 603] width 1388 height 21
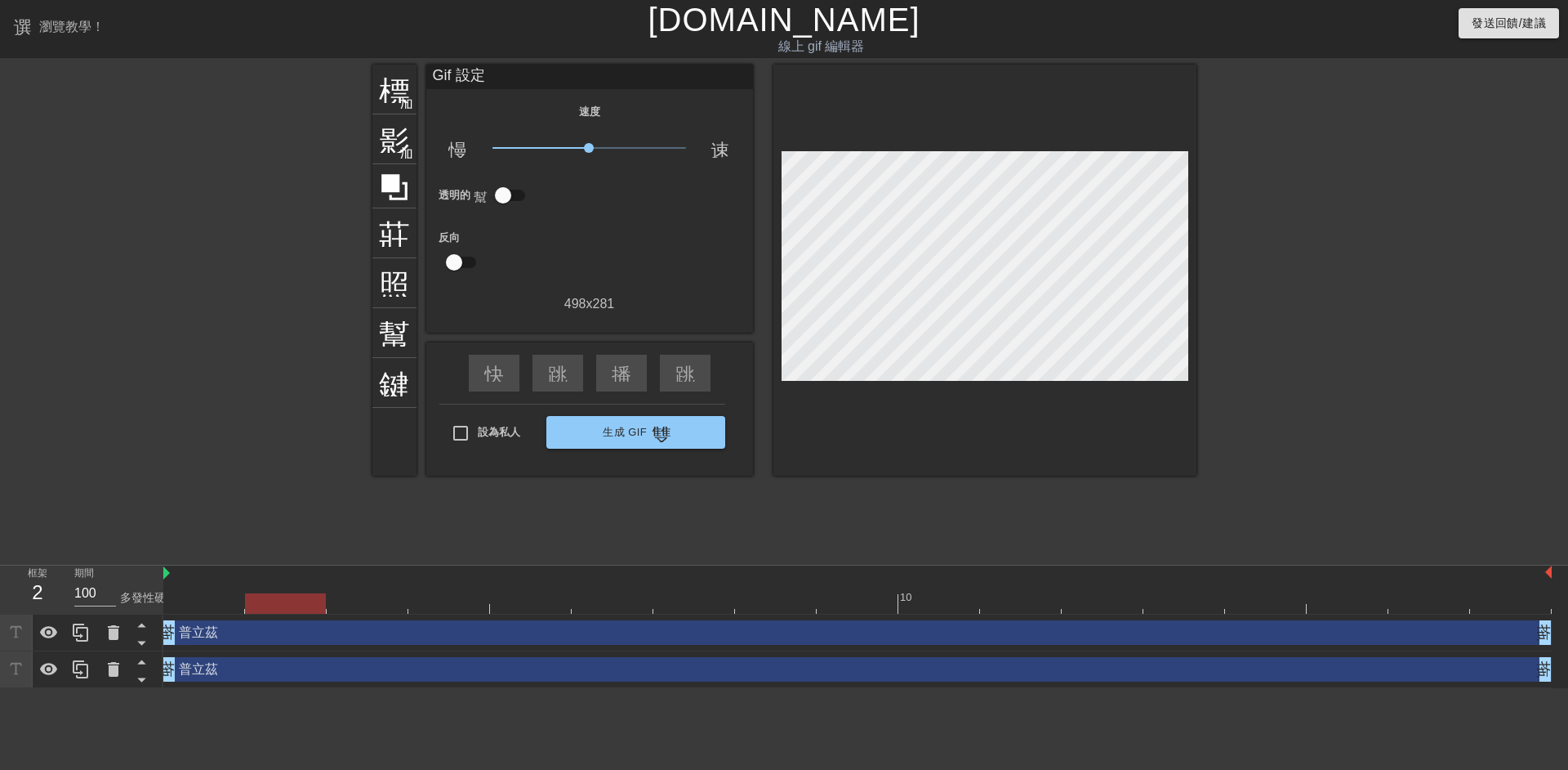
click at [265, 609] on div at bounding box center [285, 603] width 81 height 21
click at [176, 603] on div at bounding box center [857, 603] width 1388 height 21
click at [112, 589] on input "102" at bounding box center [95, 593] width 41 height 27
click at [111, 591] on input "103" at bounding box center [95, 593] width 41 height 27
drag, startPoint x: 193, startPoint y: 573, endPoint x: 333, endPoint y: 573, distance: 140.0
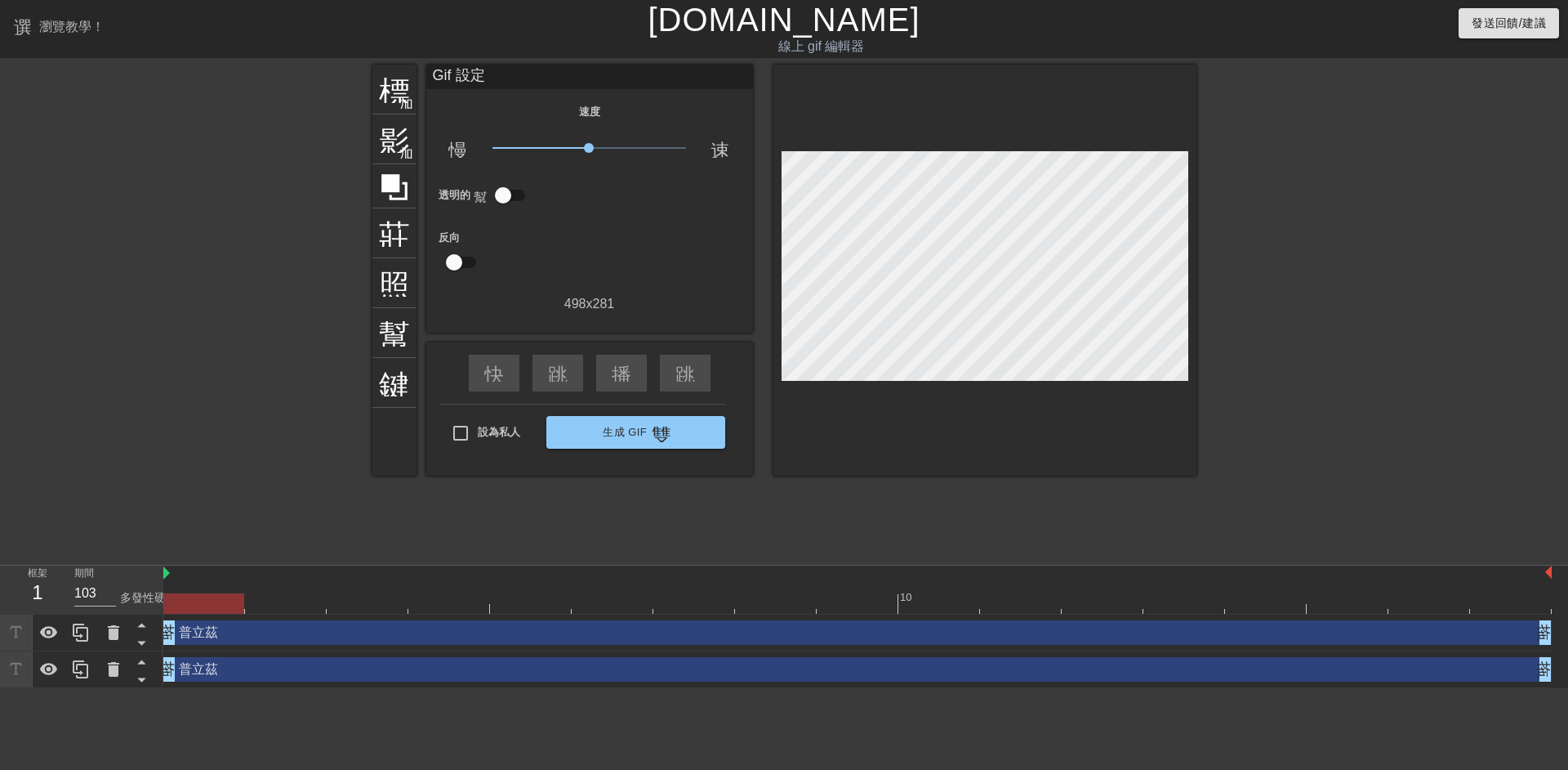
click at [333, 573] on div at bounding box center [857, 573] width 1388 height 17
drag, startPoint x: 341, startPoint y: 579, endPoint x: 354, endPoint y: 588, distance: 15.8
click at [345, 583] on div "10" at bounding box center [857, 589] width 1388 height 48
type input "100"
click at [355, 589] on div at bounding box center [367, 592] width 82 height 21
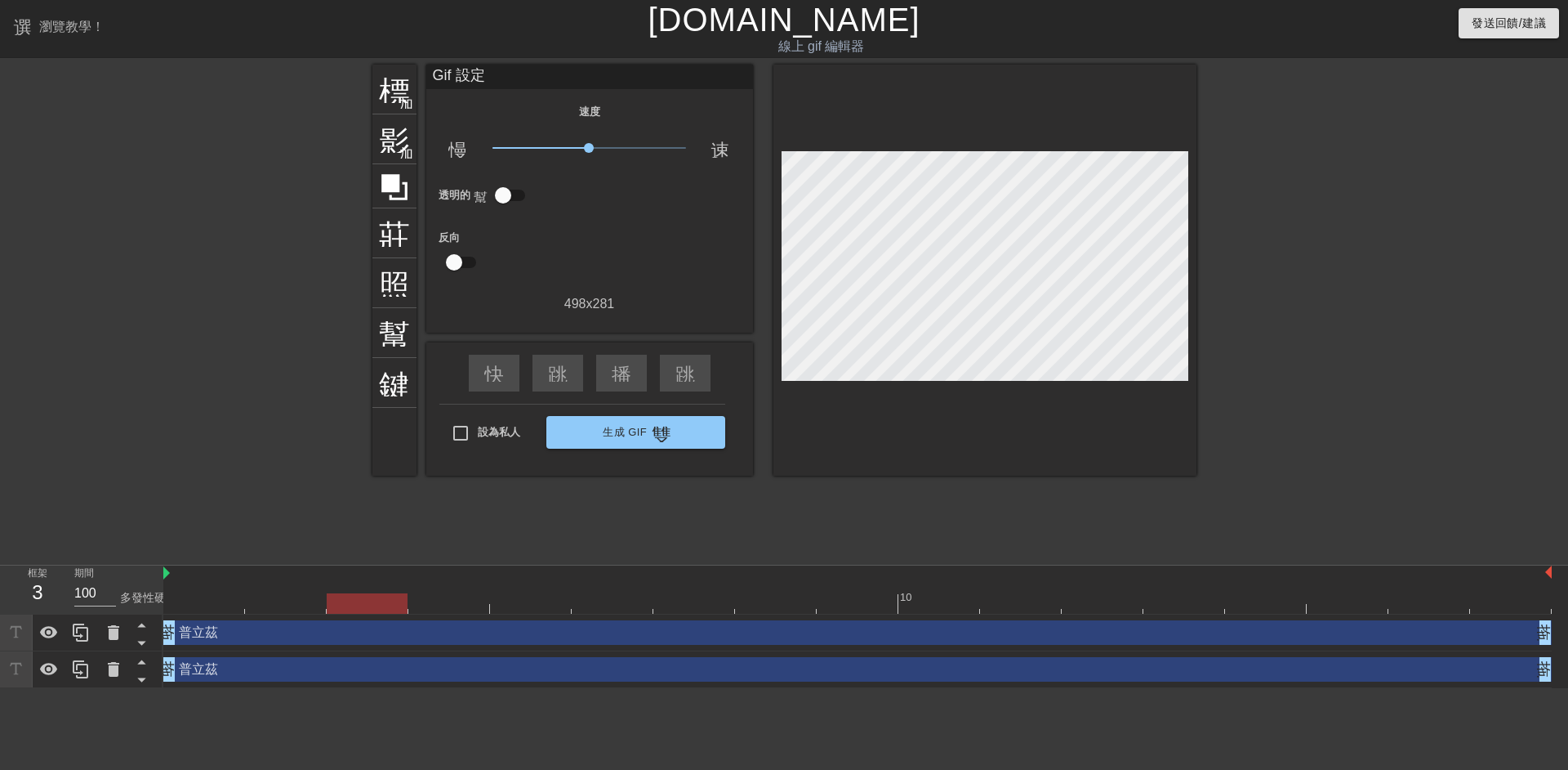
drag, startPoint x: 521, startPoint y: 588, endPoint x: 704, endPoint y: 594, distance: 183.1
click at [557, 591] on div at bounding box center [531, 592] width 82 height 21
drag, startPoint x: 758, startPoint y: 596, endPoint x: 871, endPoint y: 597, distance: 113.0
click at [822, 596] on div at bounding box center [857, 603] width 1388 height 21
drag, startPoint x: 1032, startPoint y: 606, endPoint x: 1040, endPoint y: 606, distance: 8.0
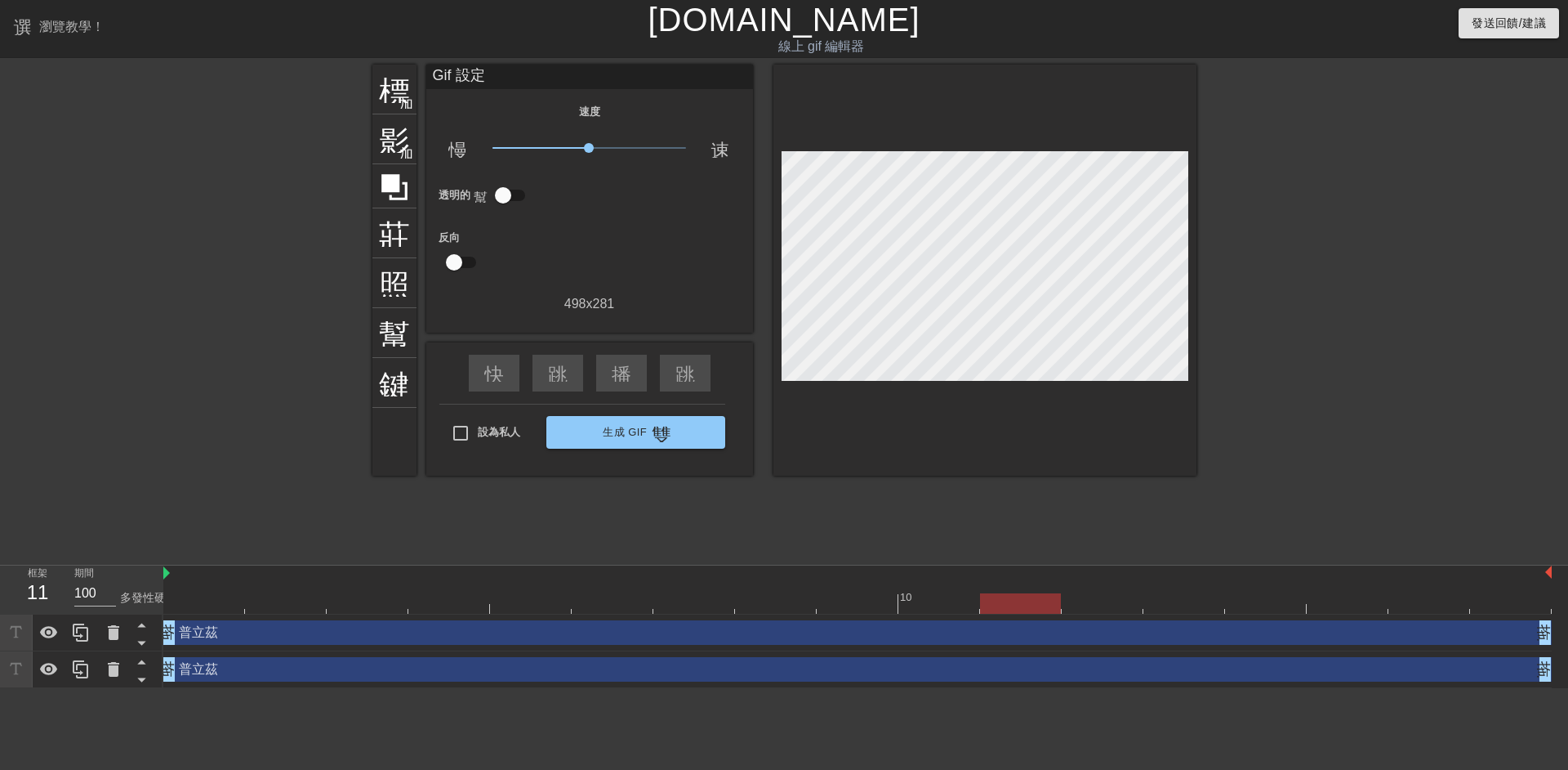
click at [1040, 606] on div at bounding box center [857, 603] width 1388 height 21
drag, startPoint x: 1112, startPoint y: 611, endPoint x: 1136, endPoint y: 612, distance: 24.0
click at [1118, 611] on div at bounding box center [857, 603] width 1388 height 21
drag, startPoint x: 1229, startPoint y: 617, endPoint x: 1257, endPoint y: 622, distance: 28.4
click at [1237, 619] on div "普立茲 拖曳手柄 拖曳手柄" at bounding box center [857, 632] width 1388 height 36
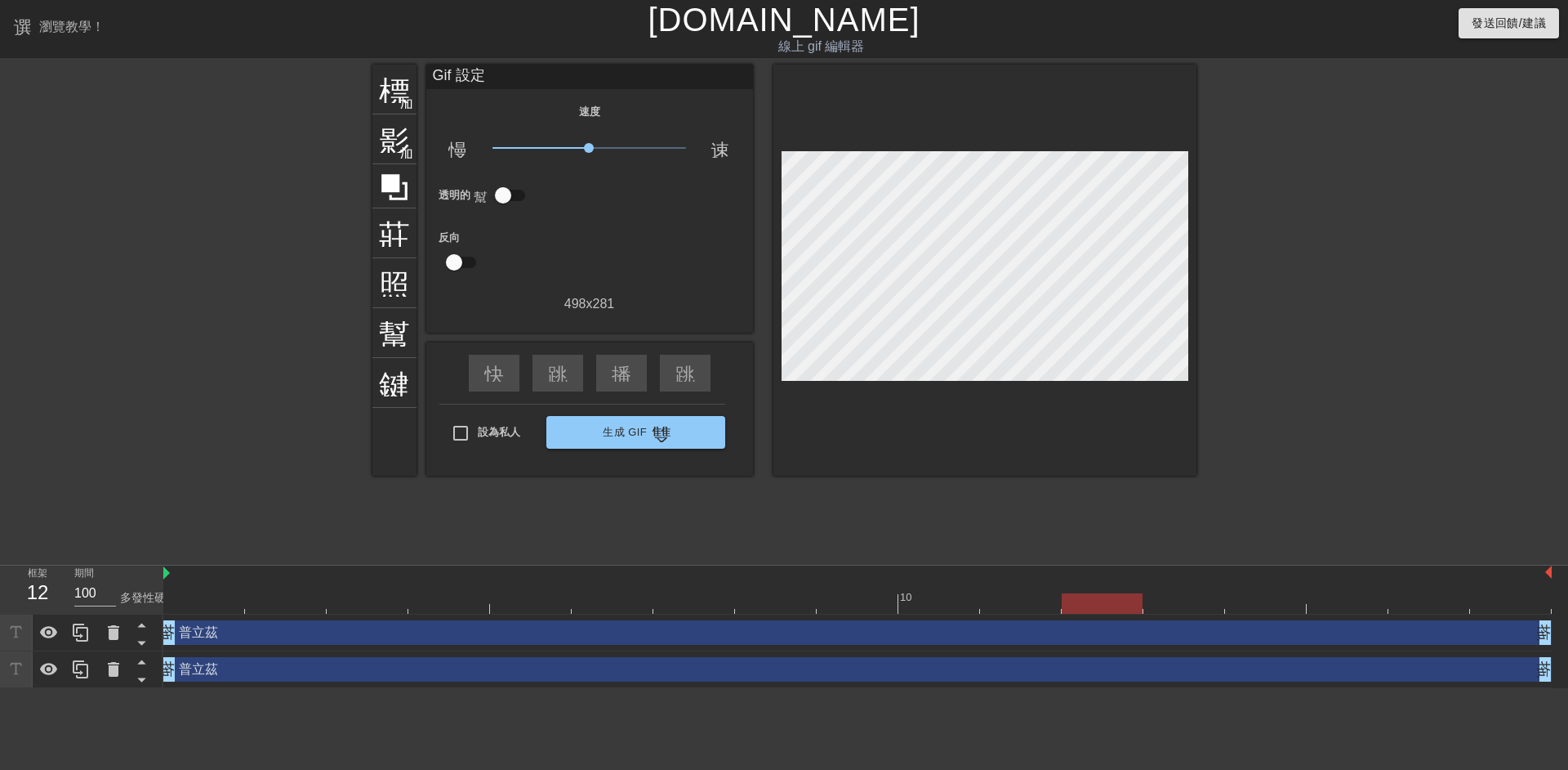
click at [1304, 626] on div "普立茲 拖曳手柄 拖曳手柄" at bounding box center [857, 632] width 1388 height 25
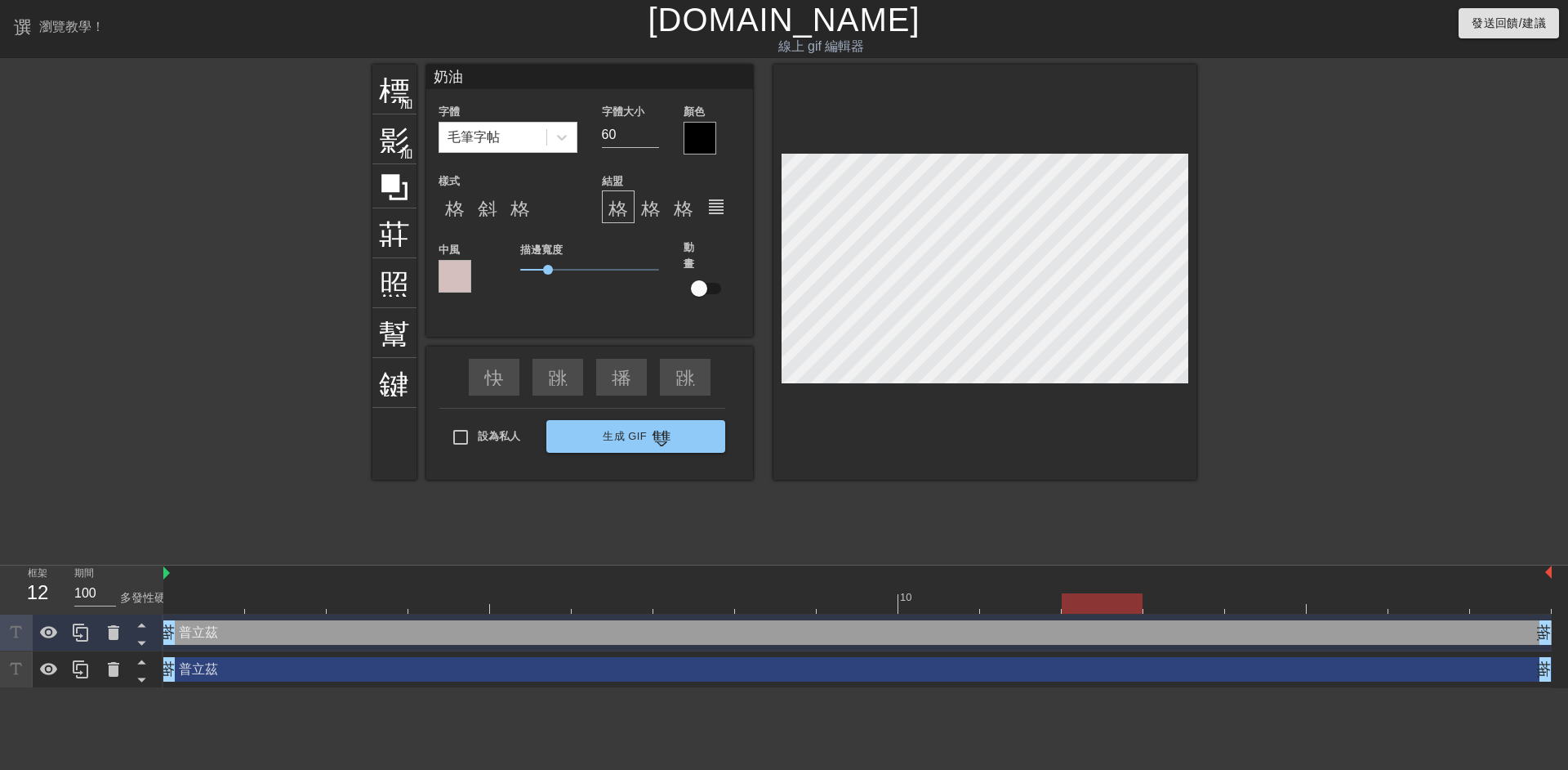
click at [1411, 433] on div at bounding box center [1338, 310] width 245 height 490
